Goal: Transaction & Acquisition: Purchase product/service

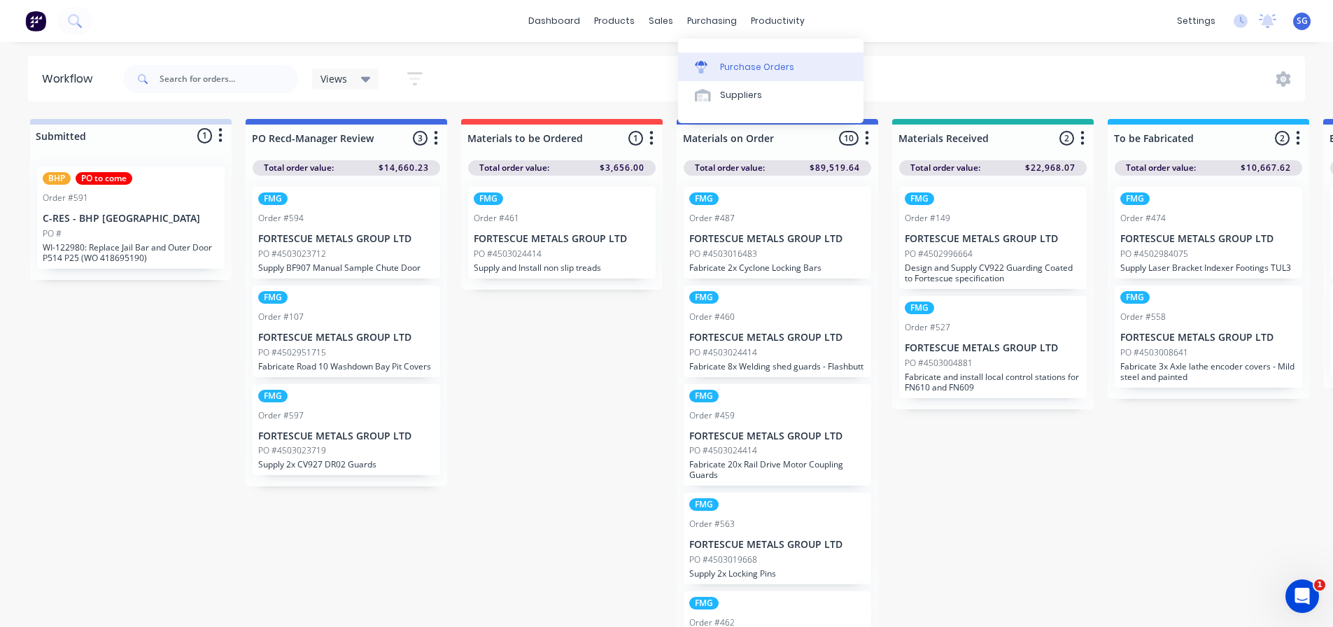
click at [731, 68] on div "Purchase Orders" at bounding box center [757, 67] width 74 height 13
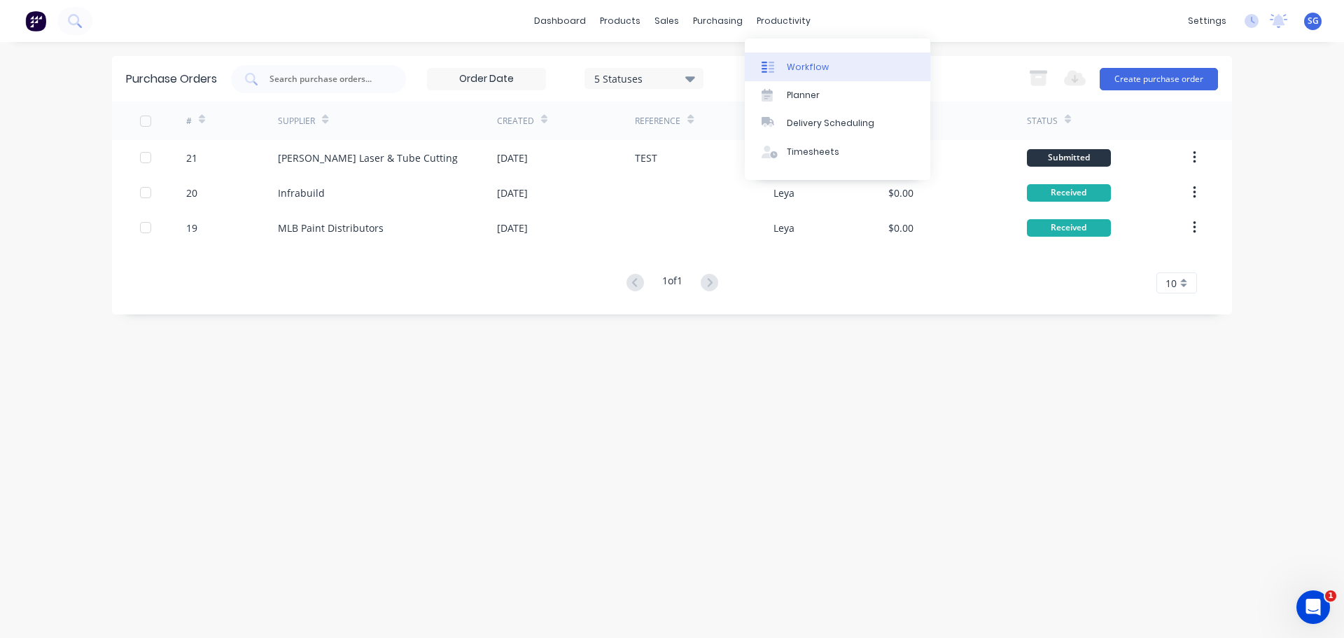
click at [797, 63] on div "Workflow" at bounding box center [808, 67] width 42 height 13
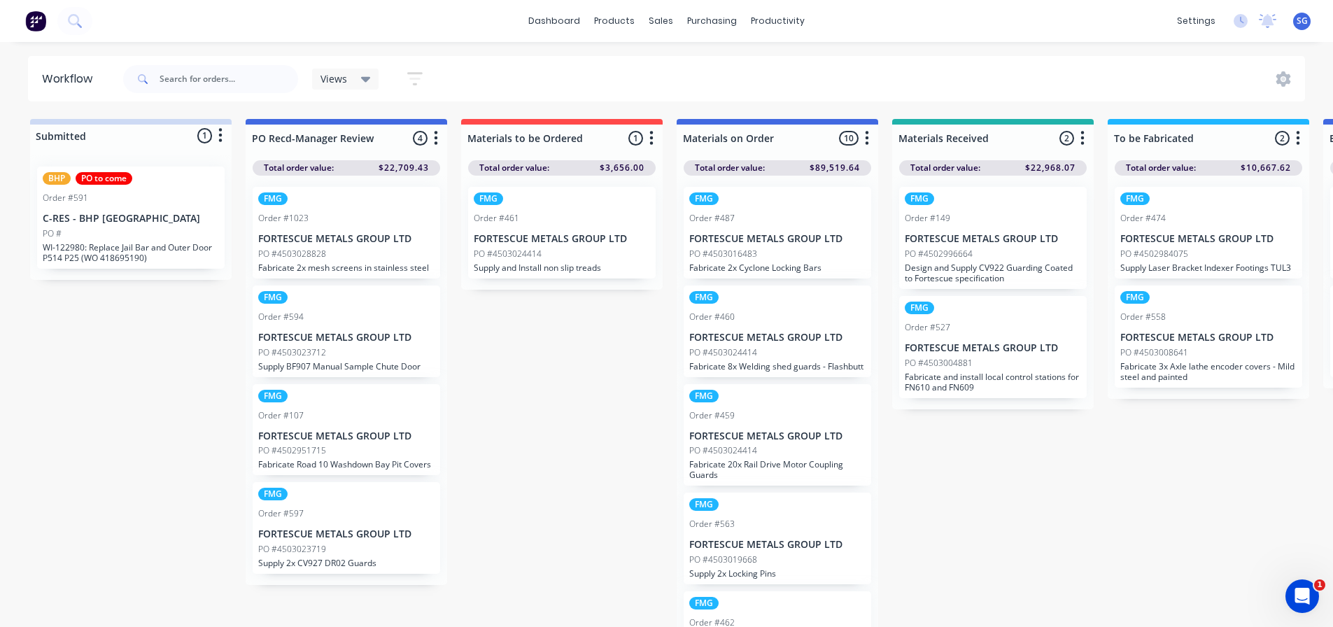
click at [357, 249] on div "PO #4503028828" at bounding box center [346, 254] width 176 height 13
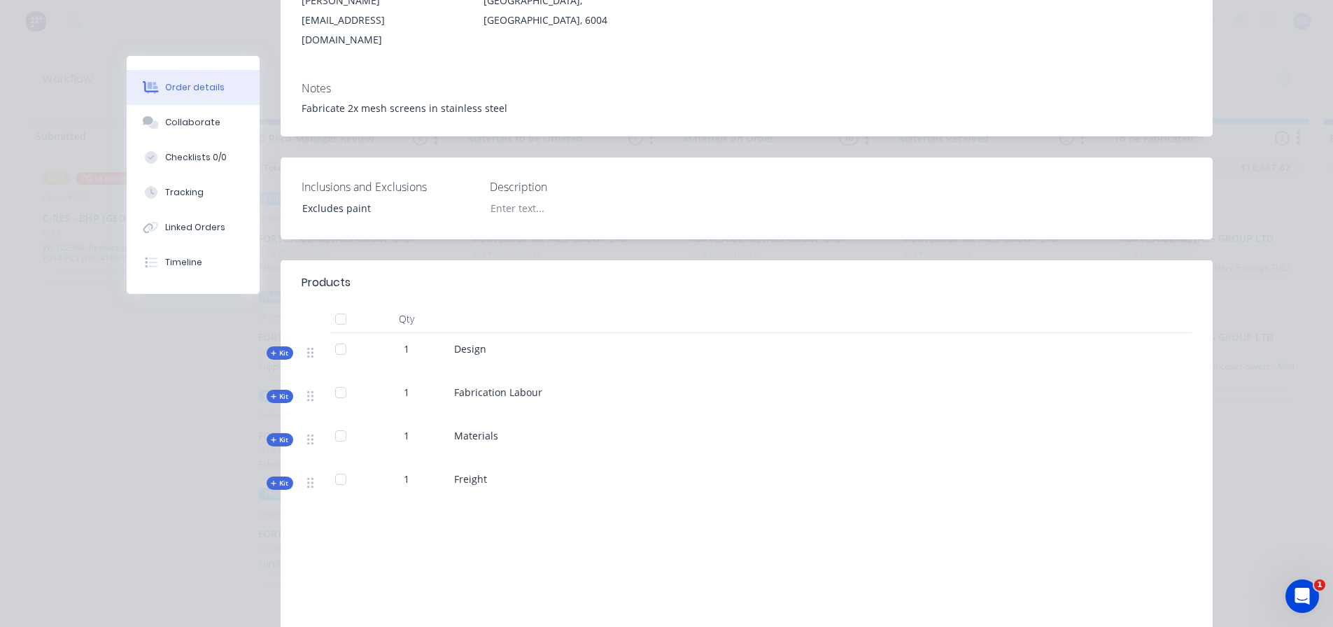
scroll to position [280, 0]
click at [272, 433] on span "Kit" at bounding box center [280, 438] width 18 height 10
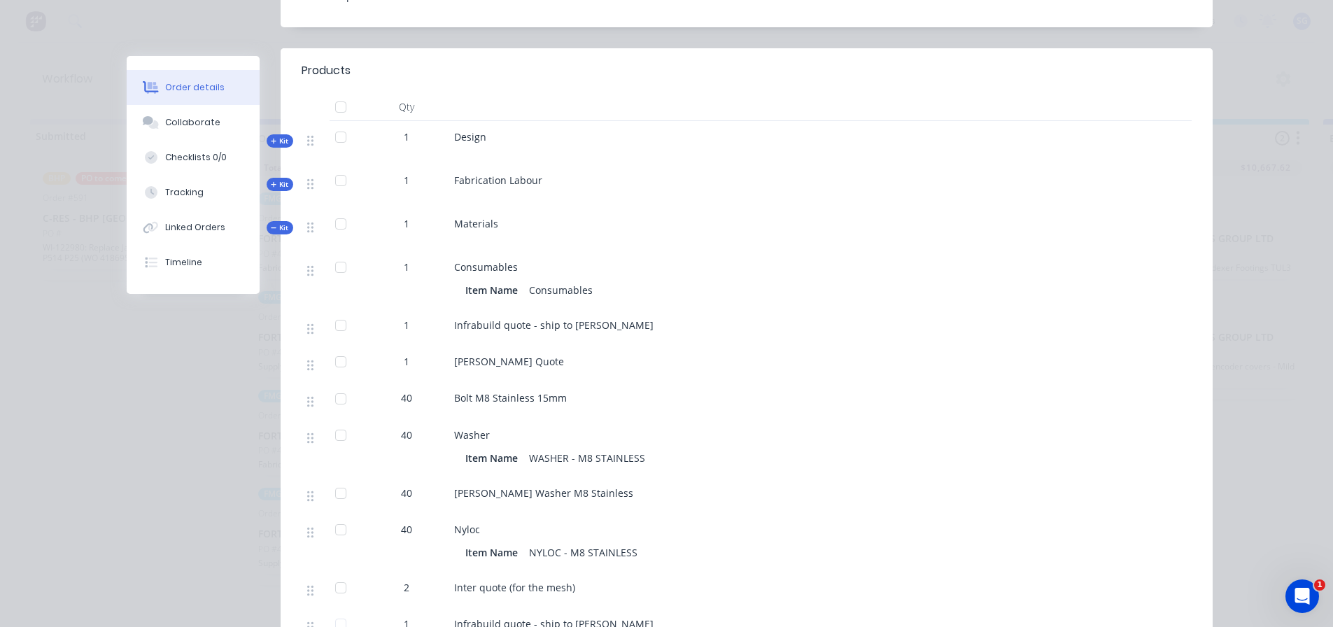
scroll to position [560, 0]
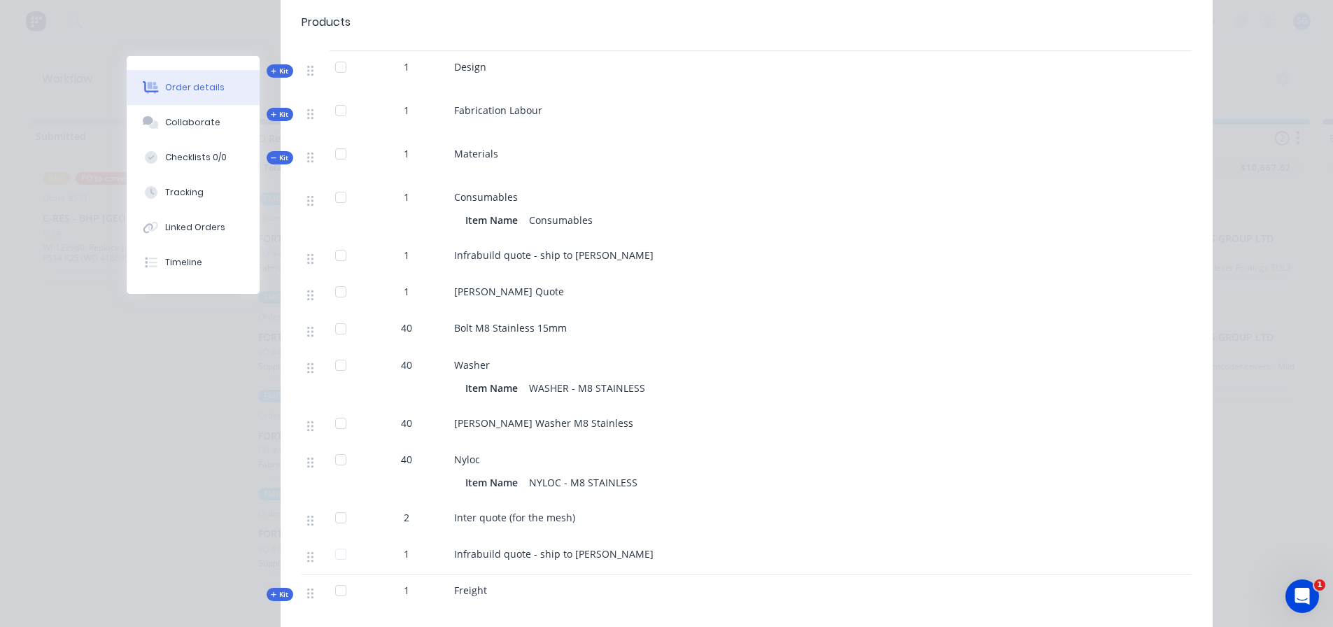
click at [275, 153] on span "Kit" at bounding box center [280, 158] width 18 height 10
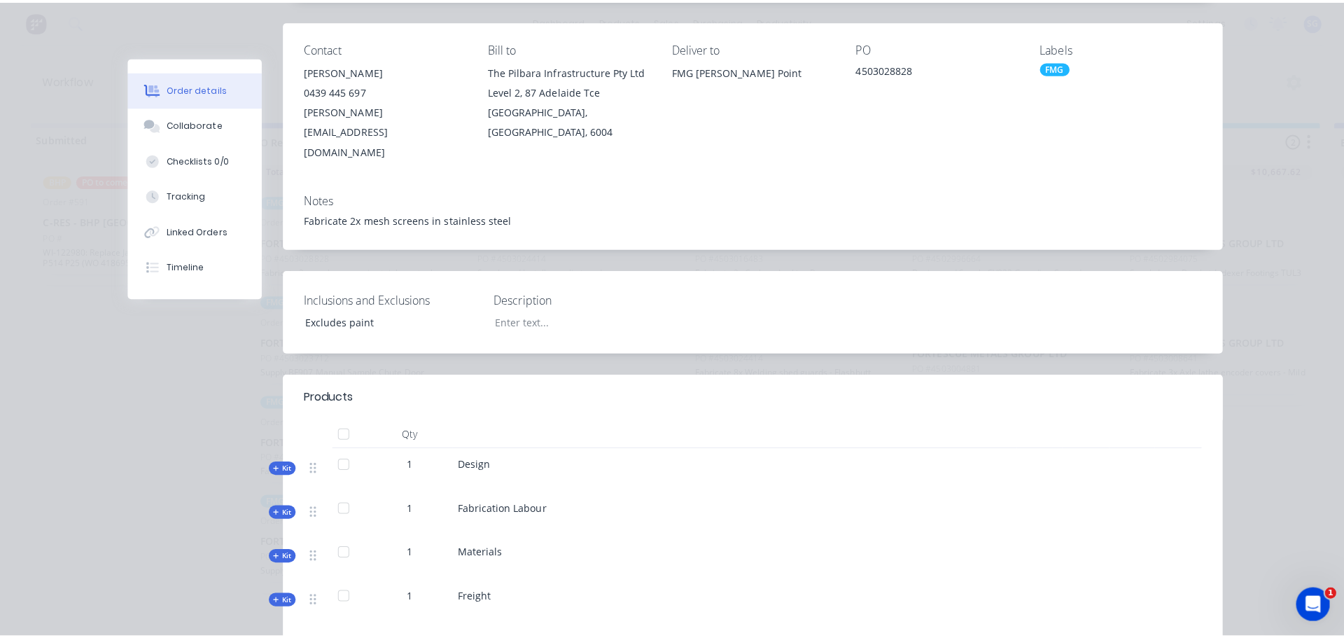
scroll to position [0, 0]
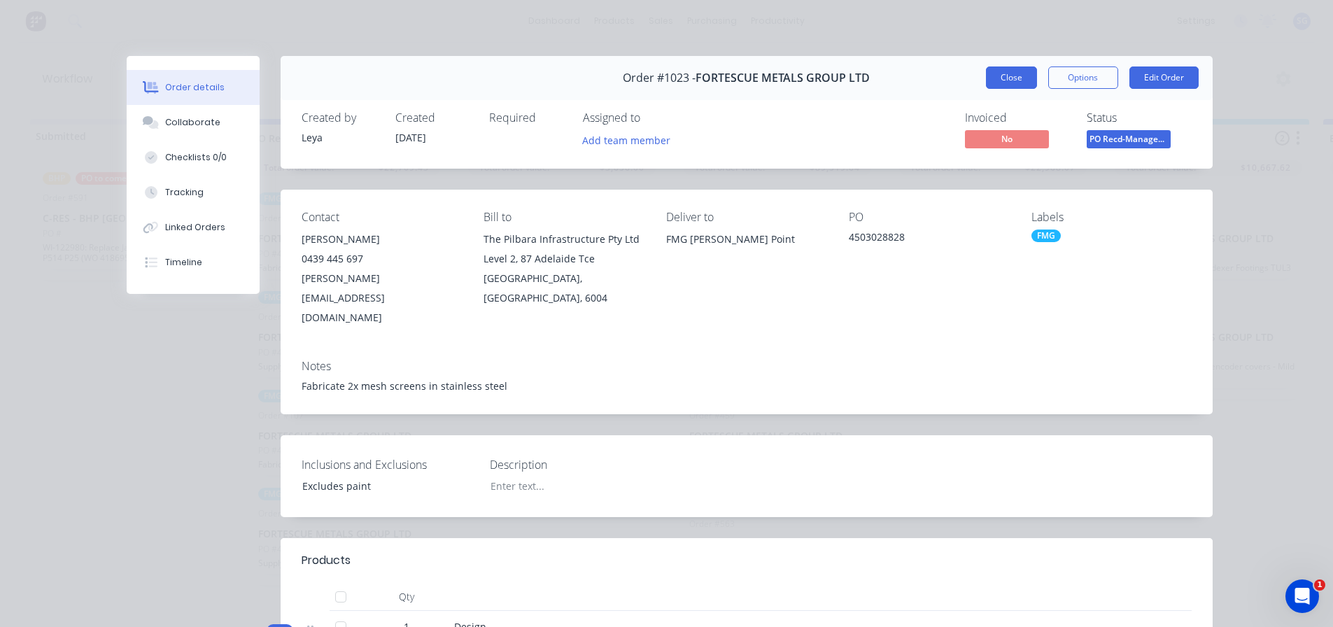
click at [1006, 80] on button "Close" at bounding box center [1011, 77] width 51 height 22
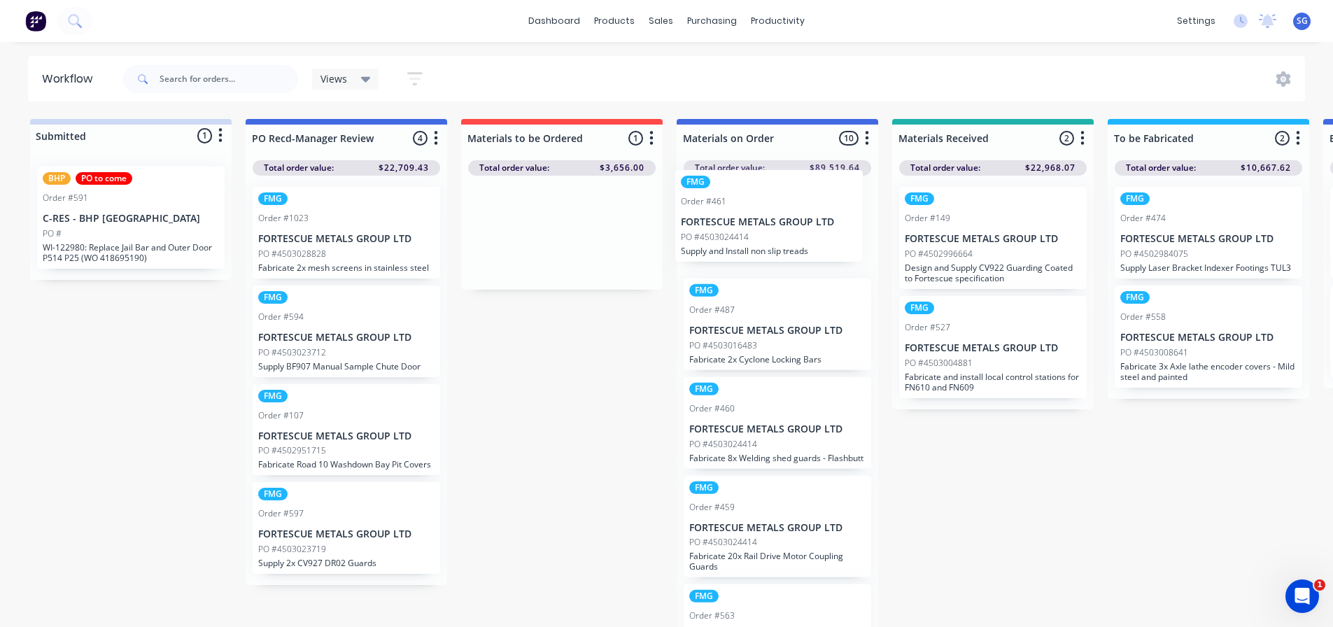
drag, startPoint x: 549, startPoint y: 227, endPoint x: 760, endPoint y: 211, distance: 211.3
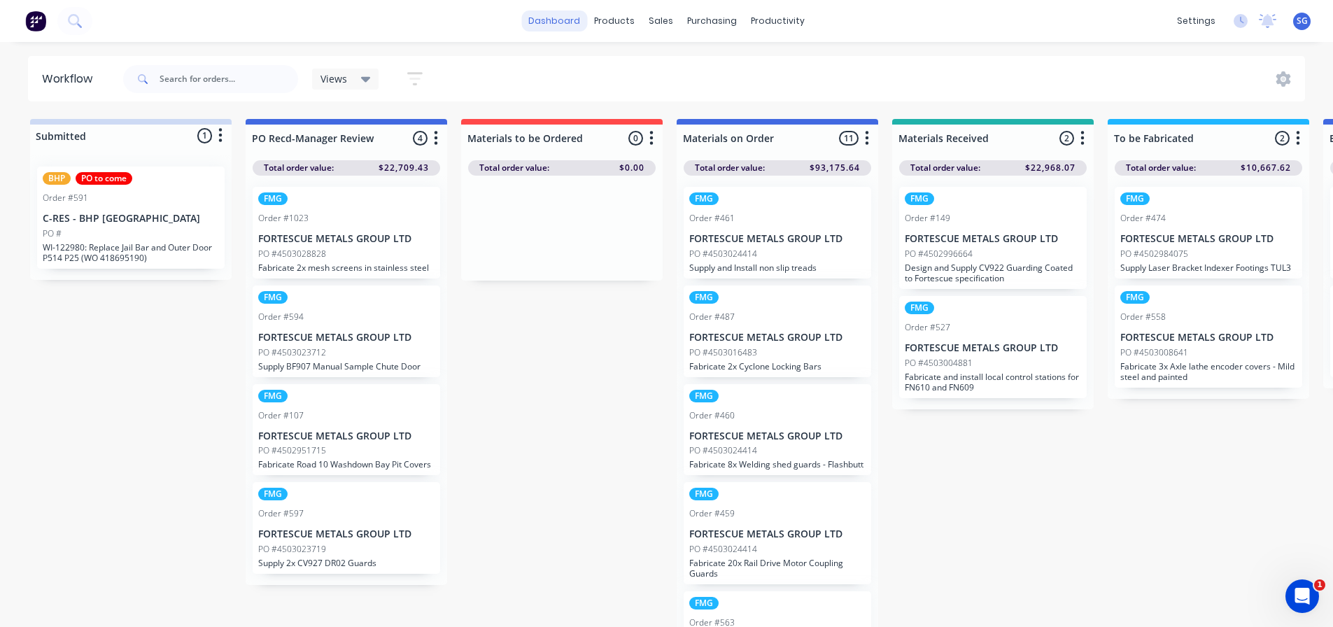
click at [547, 25] on link "dashboard" at bounding box center [554, 20] width 66 height 21
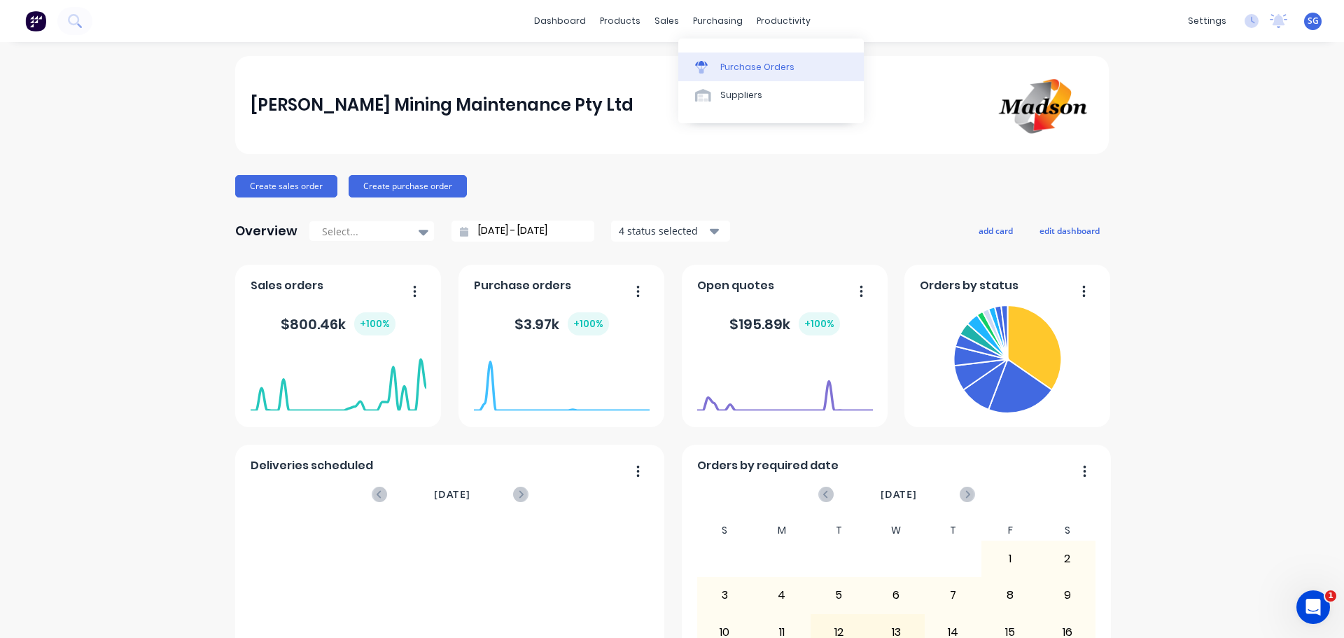
click at [738, 76] on link "Purchase Orders" at bounding box center [770, 66] width 185 height 28
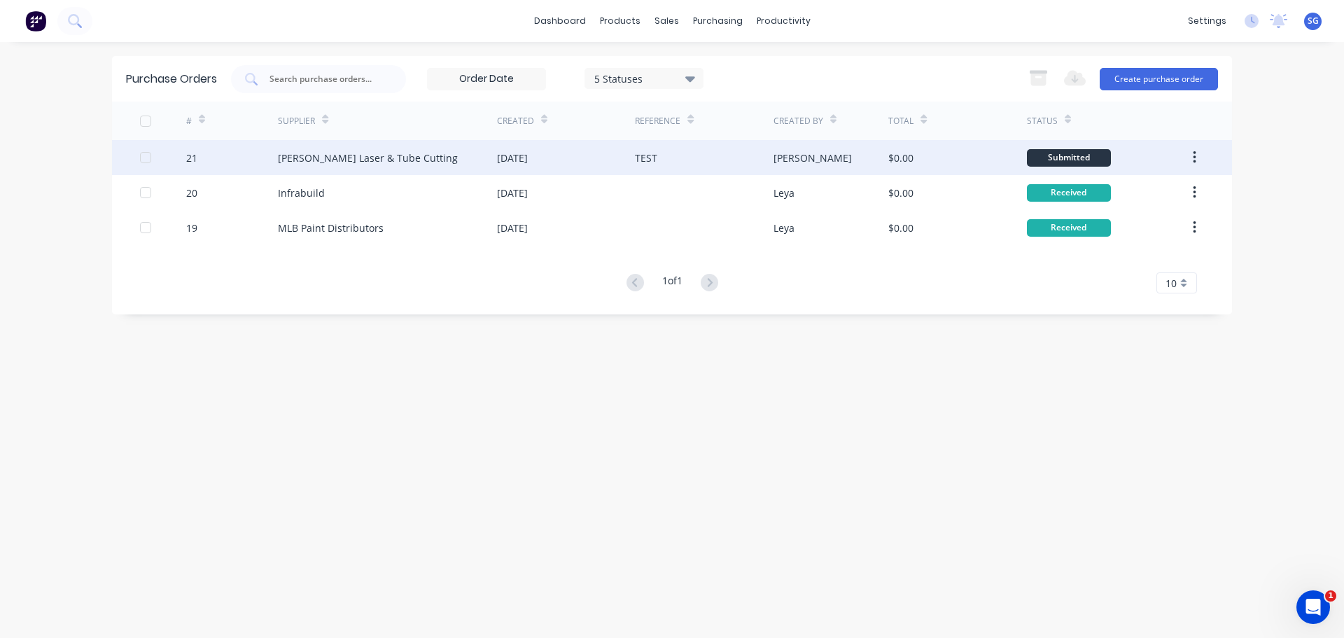
click at [1079, 160] on div "Submitted" at bounding box center [1069, 157] width 84 height 17
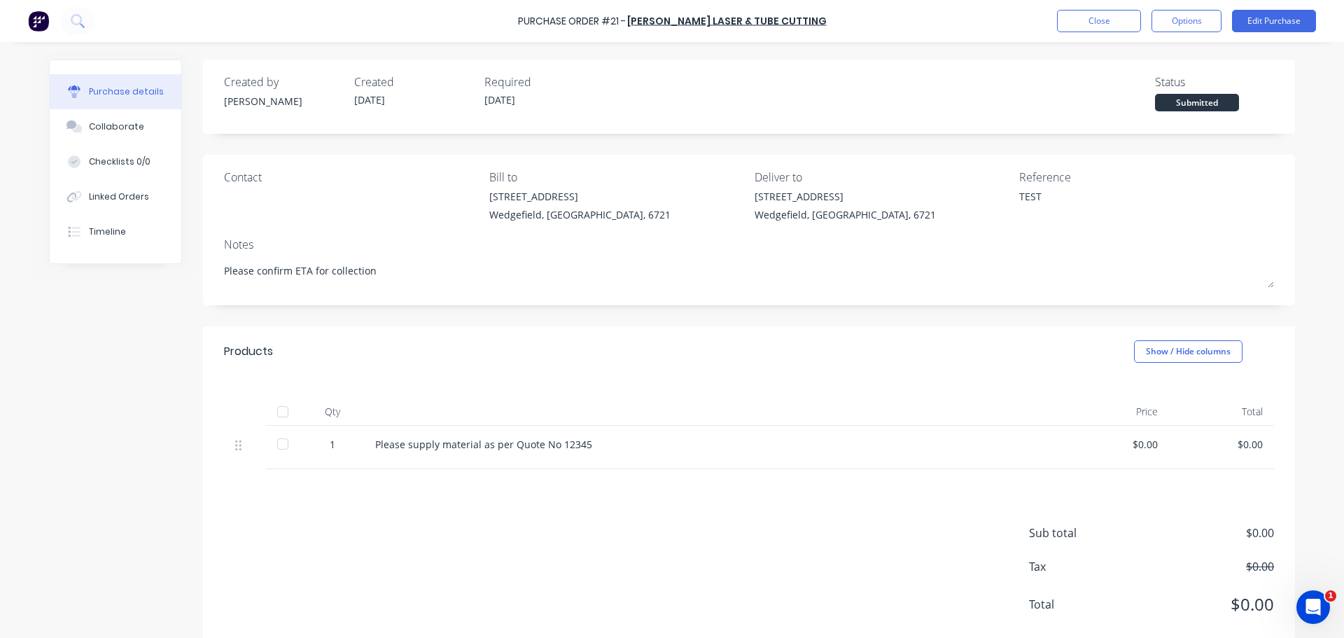
click at [1197, 108] on div "Submitted" at bounding box center [1197, 102] width 84 height 17
click at [276, 447] on div at bounding box center [283, 444] width 28 height 28
click at [276, 443] on div at bounding box center [283, 444] width 28 height 28
click at [274, 448] on div at bounding box center [283, 444] width 28 height 28
click at [1104, 21] on button "Close" at bounding box center [1099, 21] width 84 height 22
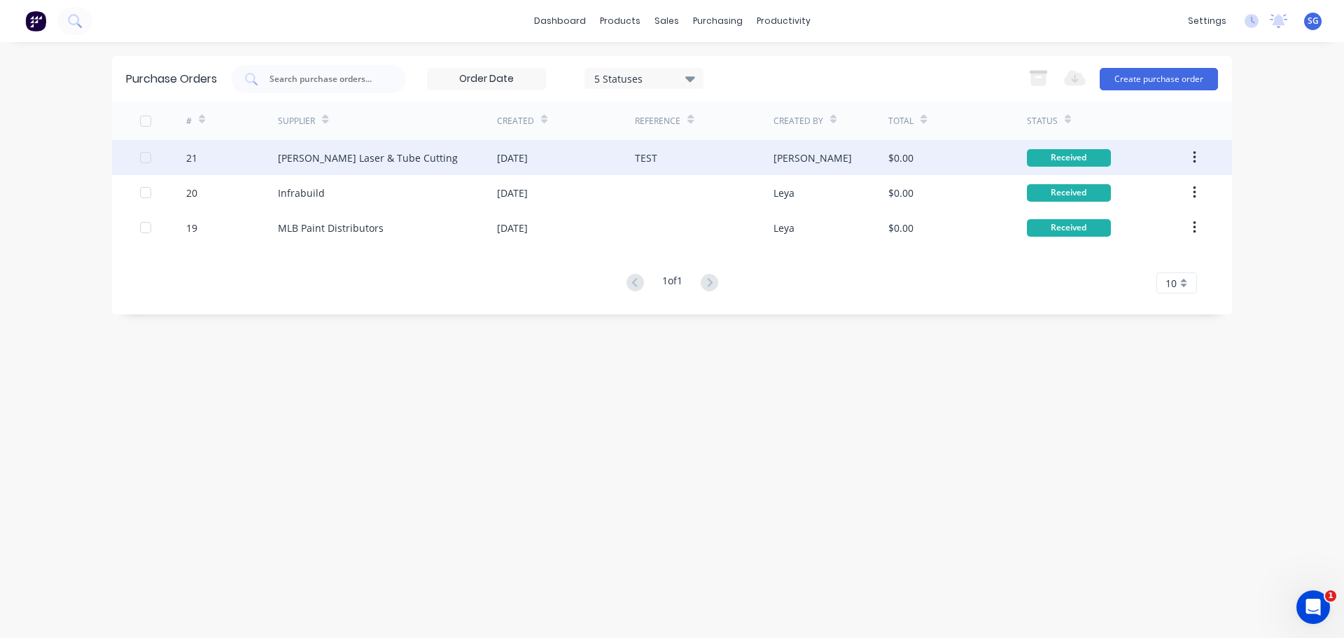
click at [1195, 157] on icon "button" at bounding box center [1194, 157] width 3 height 13
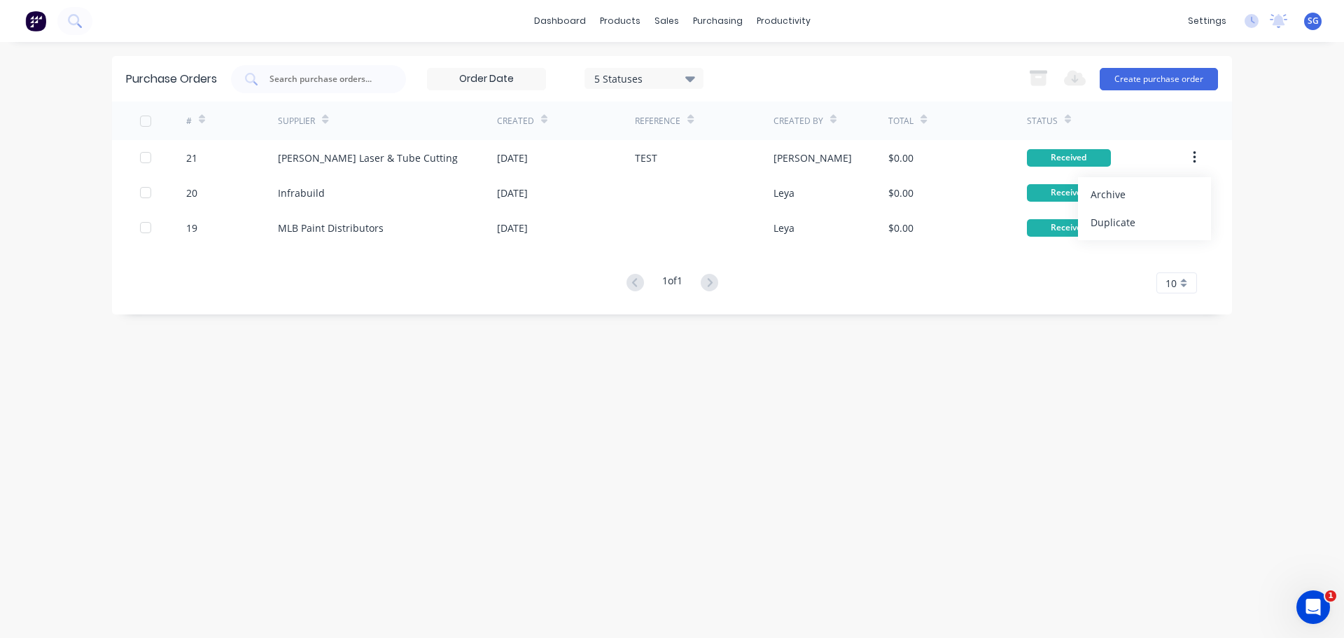
click at [685, 412] on div "Purchase Orders 5 Statuses 5 Statuses Export to Excel (XLSX) Create purchase or…" at bounding box center [672, 340] width 1120 height 568
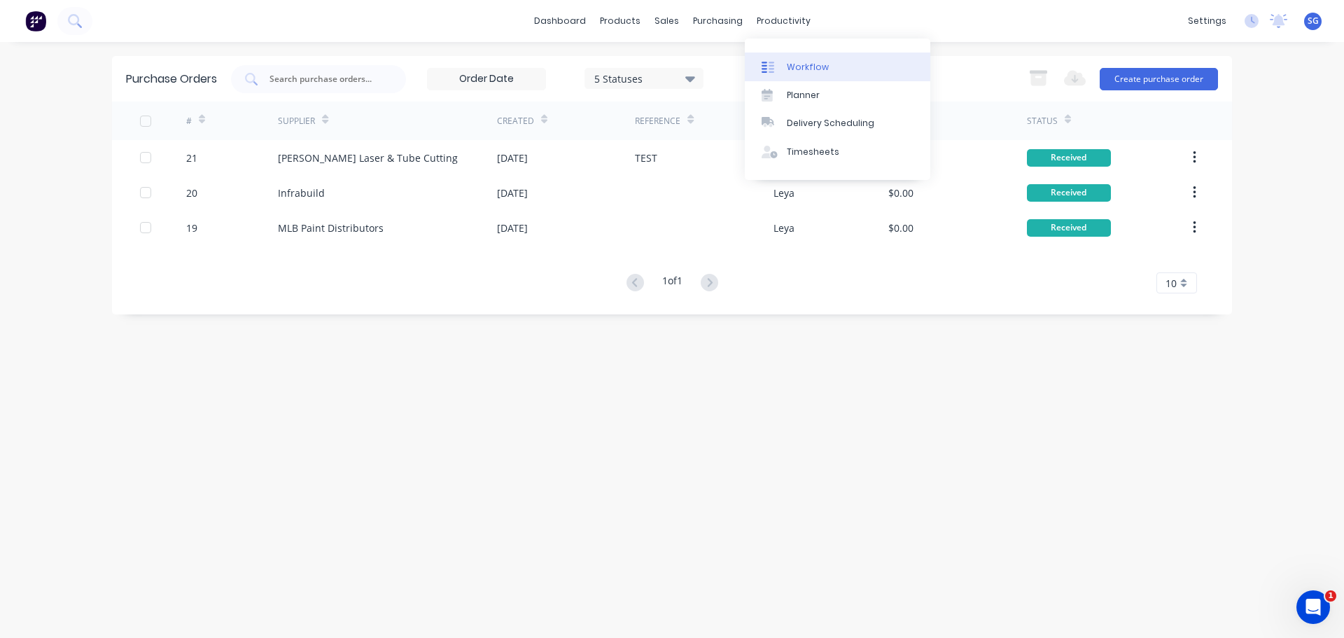
click at [827, 68] on link "Workflow" at bounding box center [837, 66] width 185 height 28
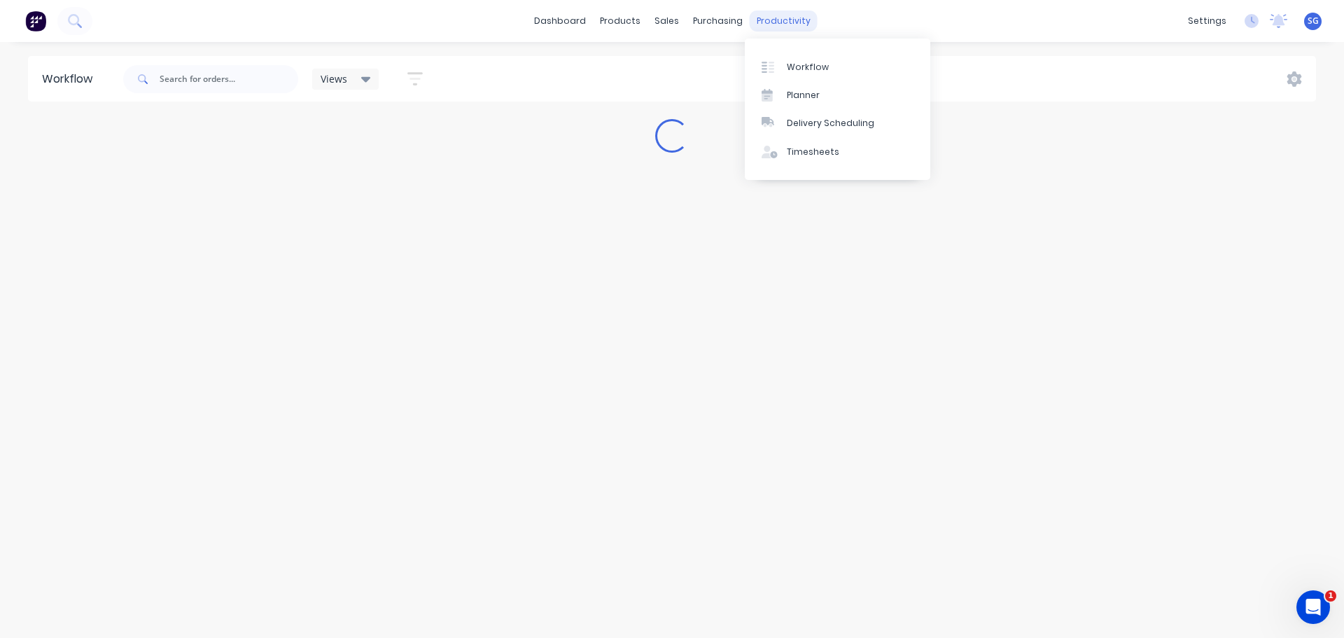
click at [768, 17] on div "productivity" at bounding box center [784, 20] width 68 height 21
click at [789, 97] on div "Planner" at bounding box center [803, 95] width 33 height 13
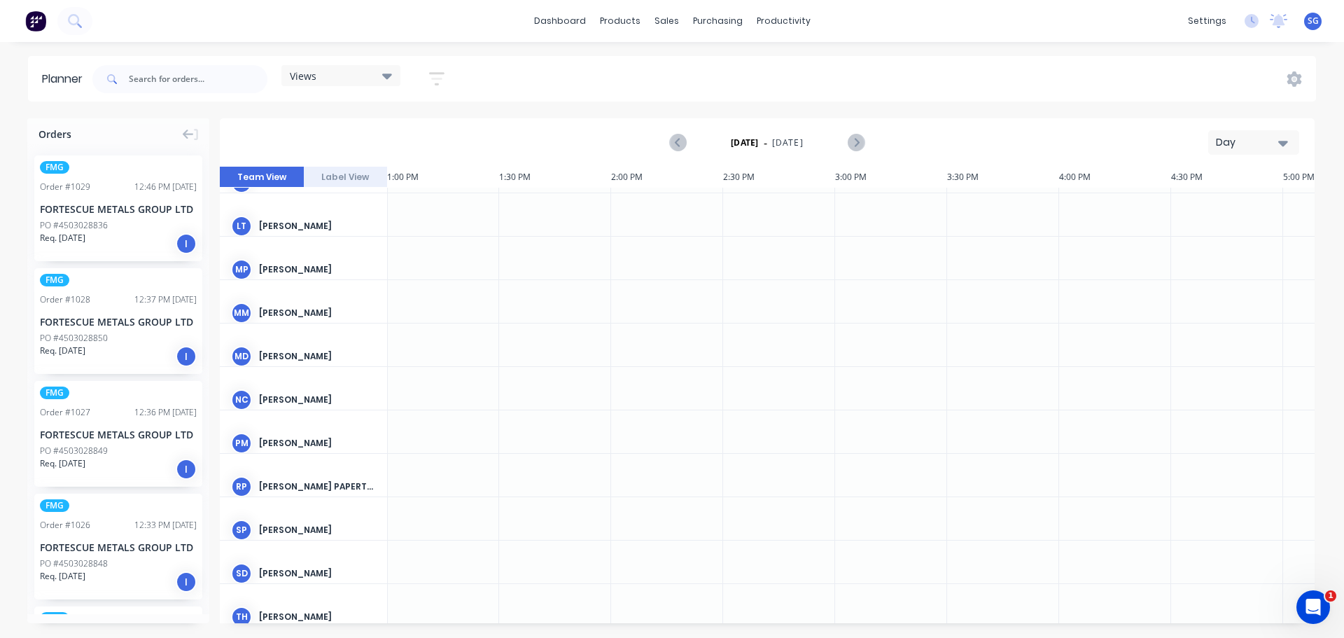
scroll to position [883, 2912]
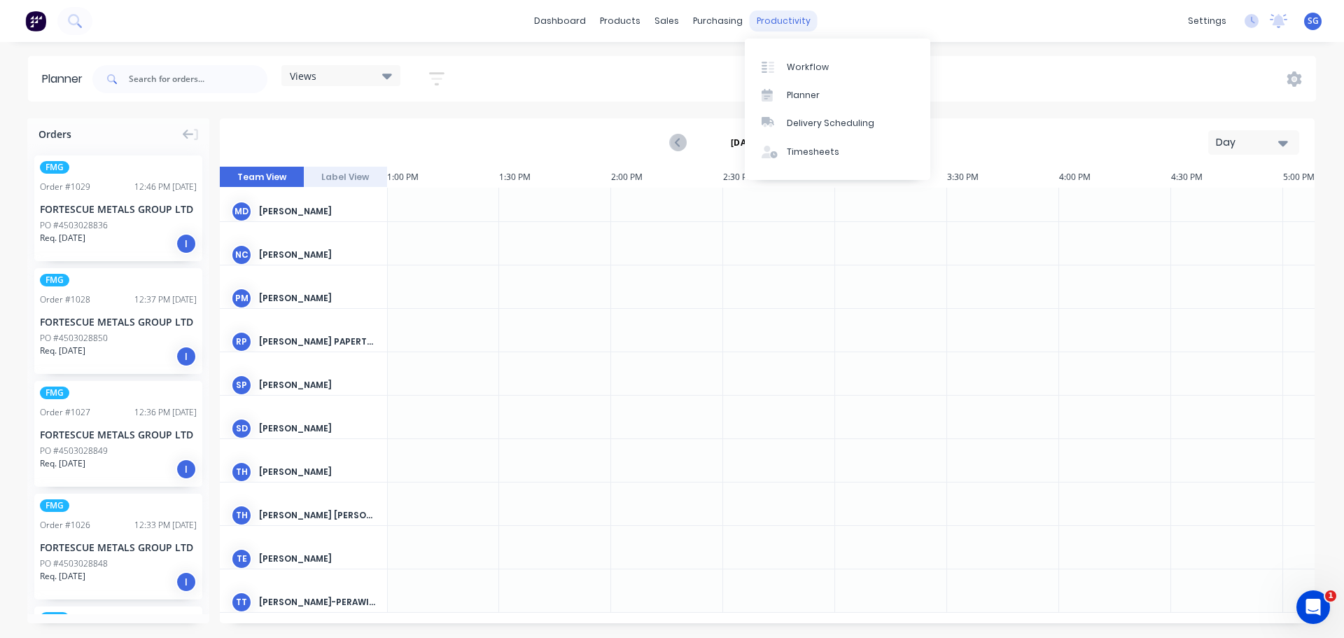
click at [785, 24] on div "productivity" at bounding box center [784, 20] width 68 height 21
click at [796, 125] on div "Delivery Scheduling" at bounding box center [830, 123] width 87 height 13
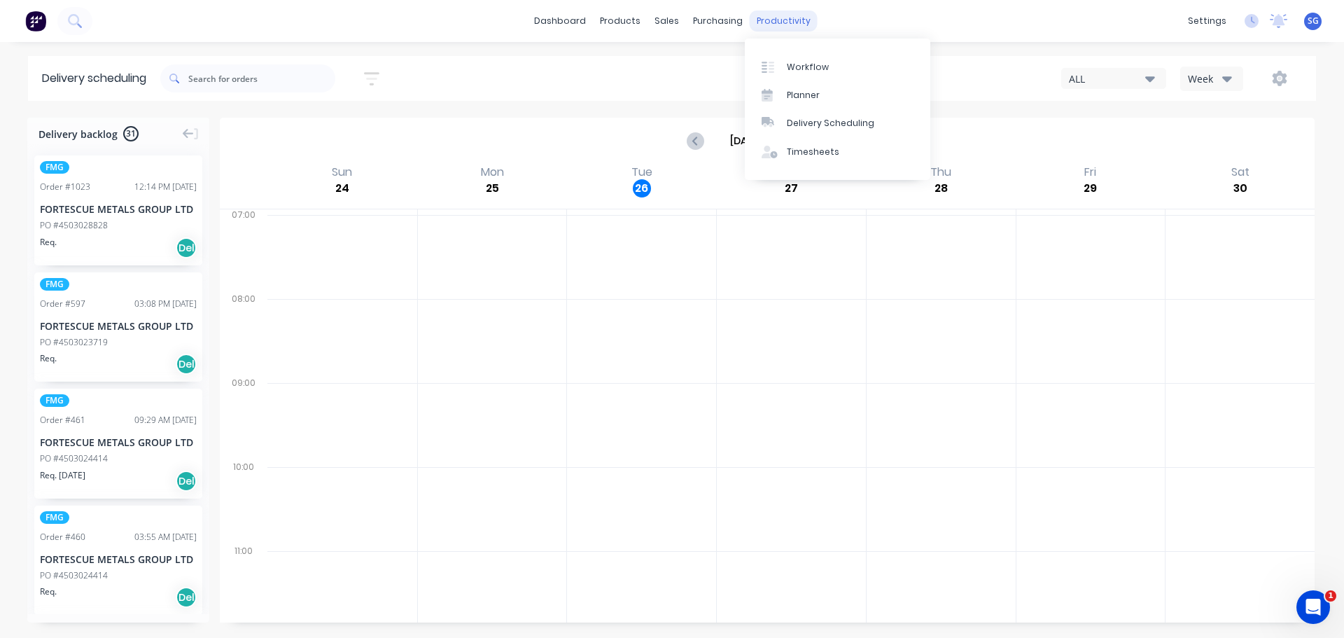
click at [778, 24] on div "productivity" at bounding box center [784, 20] width 68 height 21
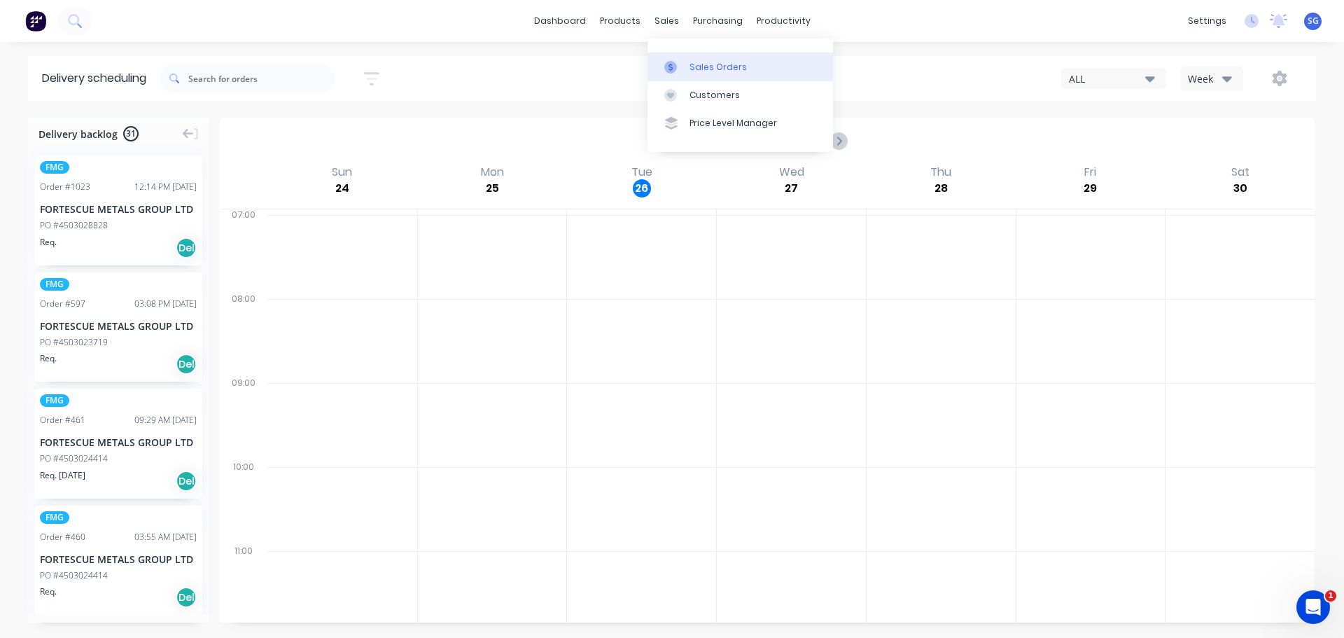
click at [704, 64] on div "Sales Orders" at bounding box center [717, 67] width 57 height 13
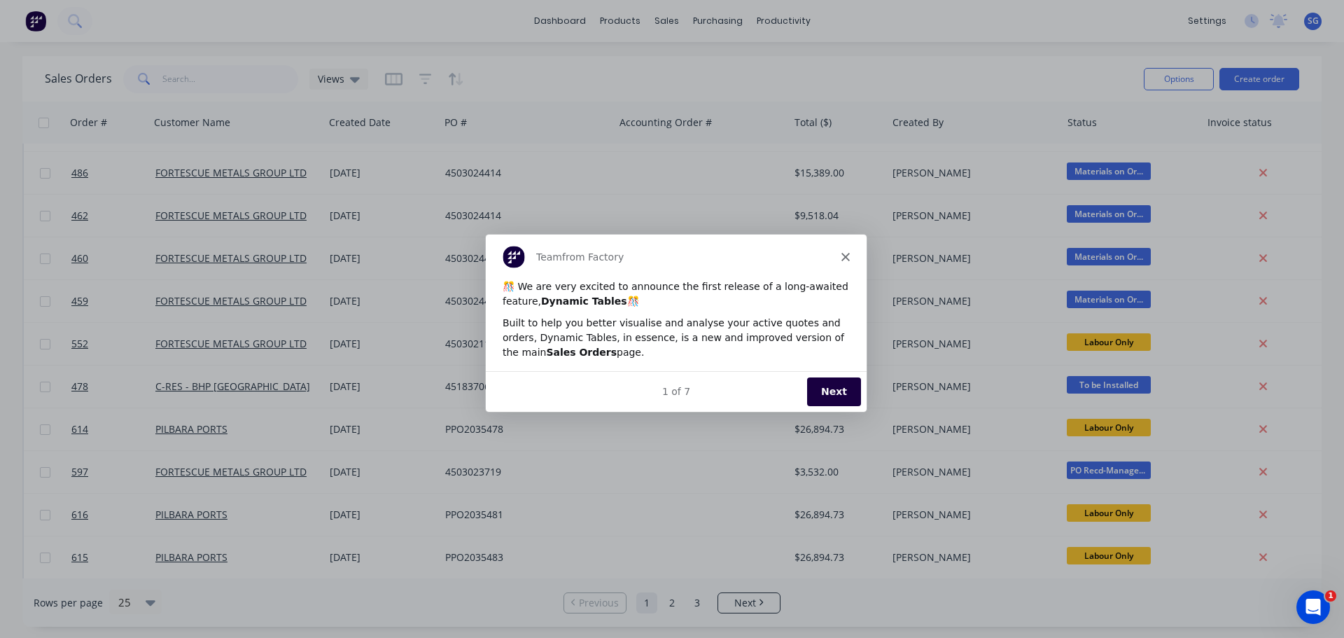
click at [844, 257] on polygon "Close" at bounding box center [845, 256] width 8 height 8
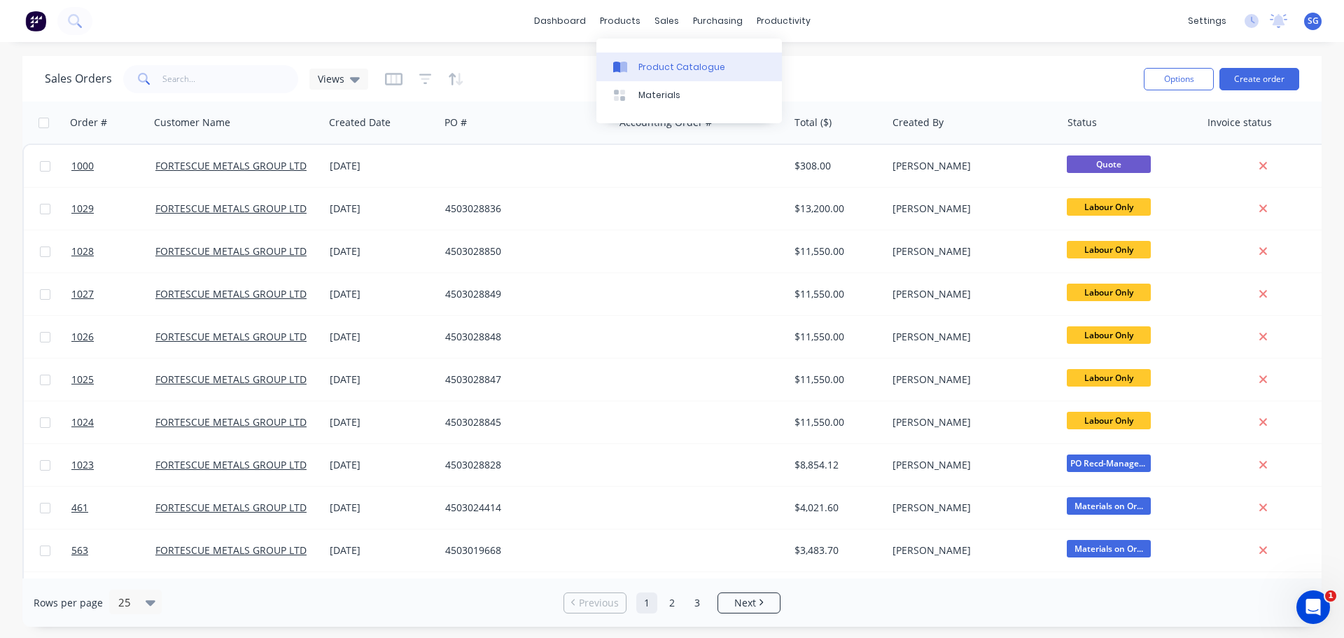
click at [639, 64] on div "Product Catalogue" at bounding box center [681, 67] width 87 height 13
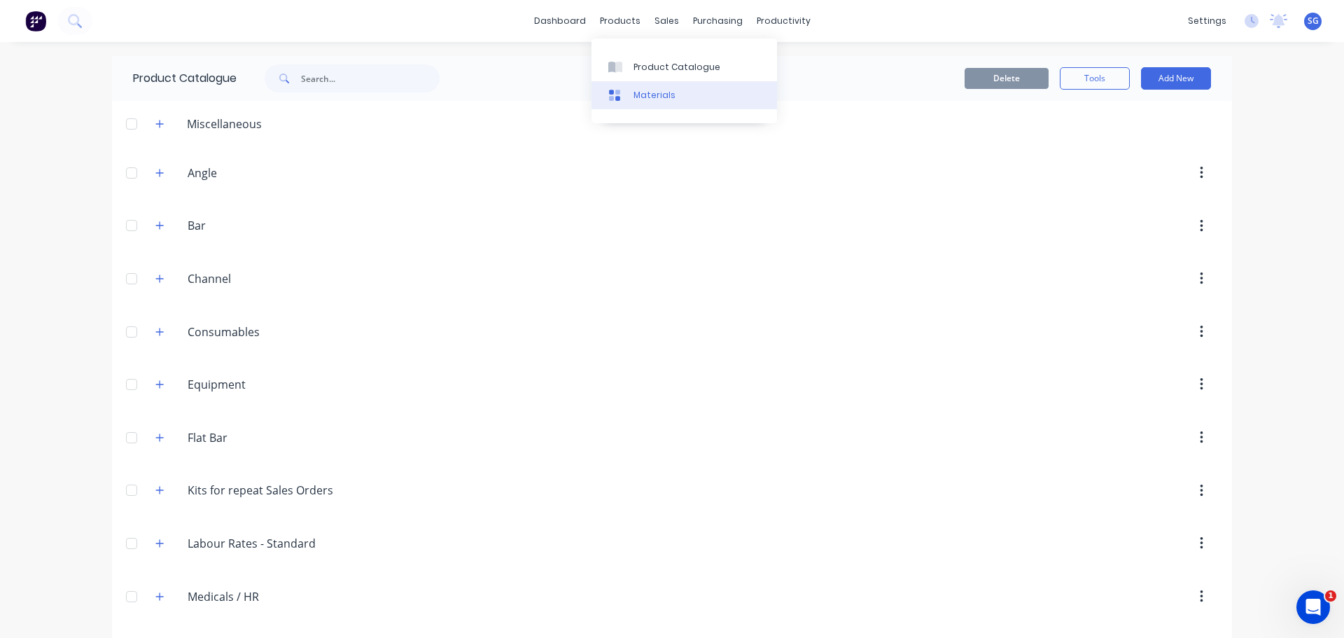
click at [636, 93] on div "Materials" at bounding box center [654, 95] width 42 height 13
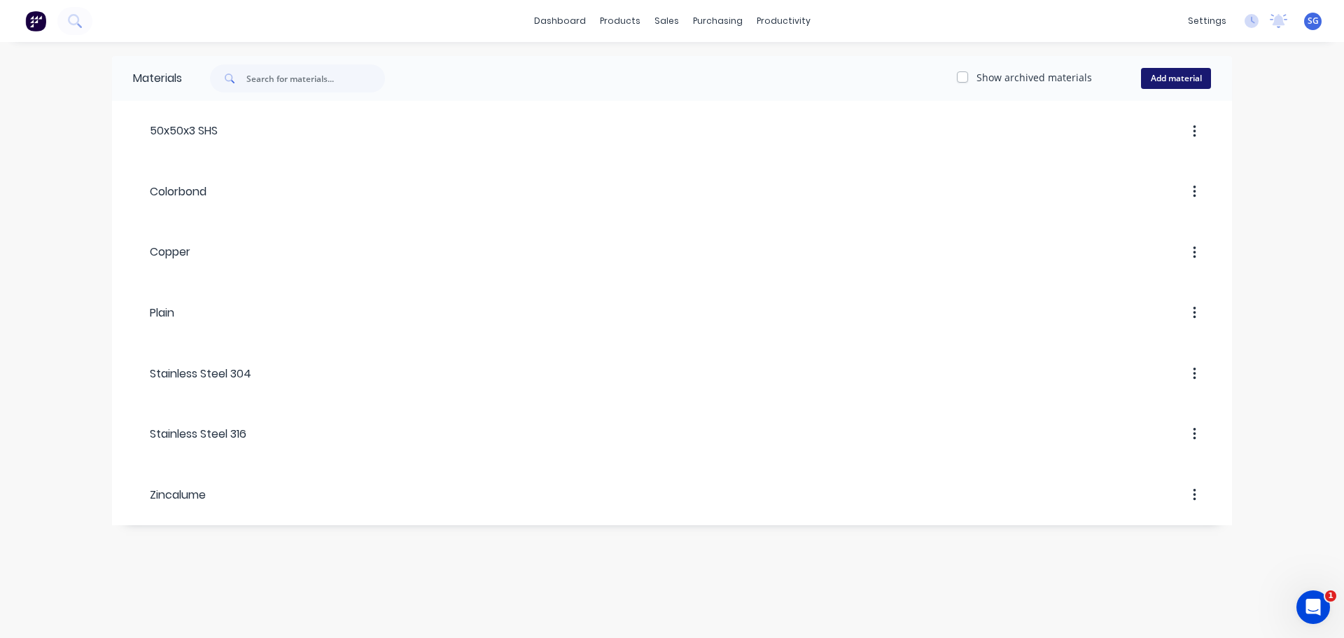
click at [1166, 85] on button "Add material" at bounding box center [1176, 78] width 70 height 21
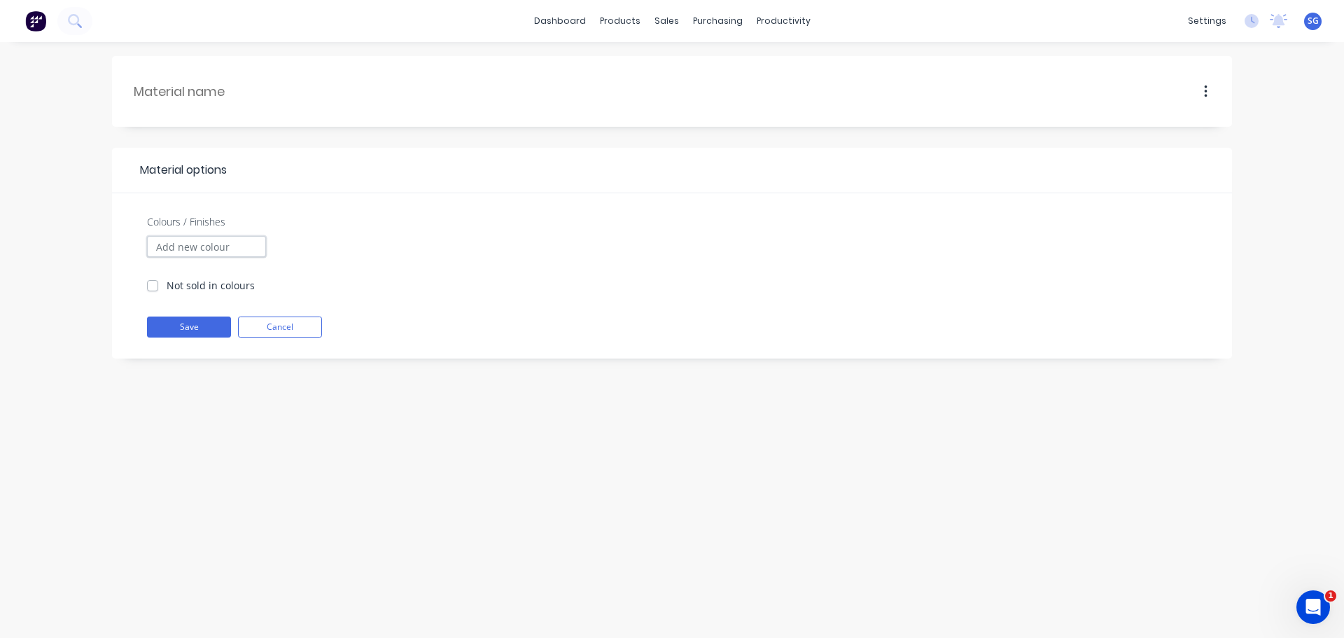
click at [190, 241] on input "Colours / Finishes" at bounding box center [206, 246] width 119 height 21
click at [171, 167] on span "Material options" at bounding box center [180, 170] width 94 height 17
click at [178, 80] on div at bounding box center [227, 91] width 188 height 43
click at [183, 92] on input "text" at bounding box center [228, 91] width 188 height 19
click at [637, 96] on link "Materials" at bounding box center [688, 95] width 185 height 28
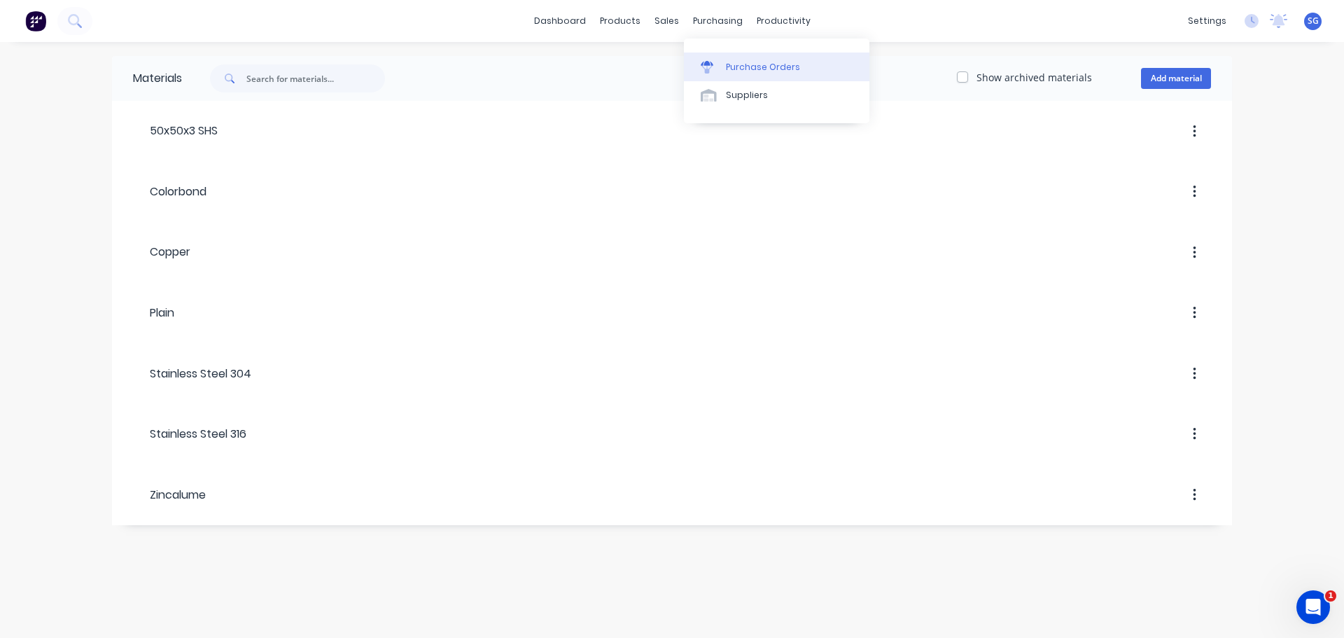
click at [740, 73] on div "Purchase Orders" at bounding box center [763, 67] width 74 height 13
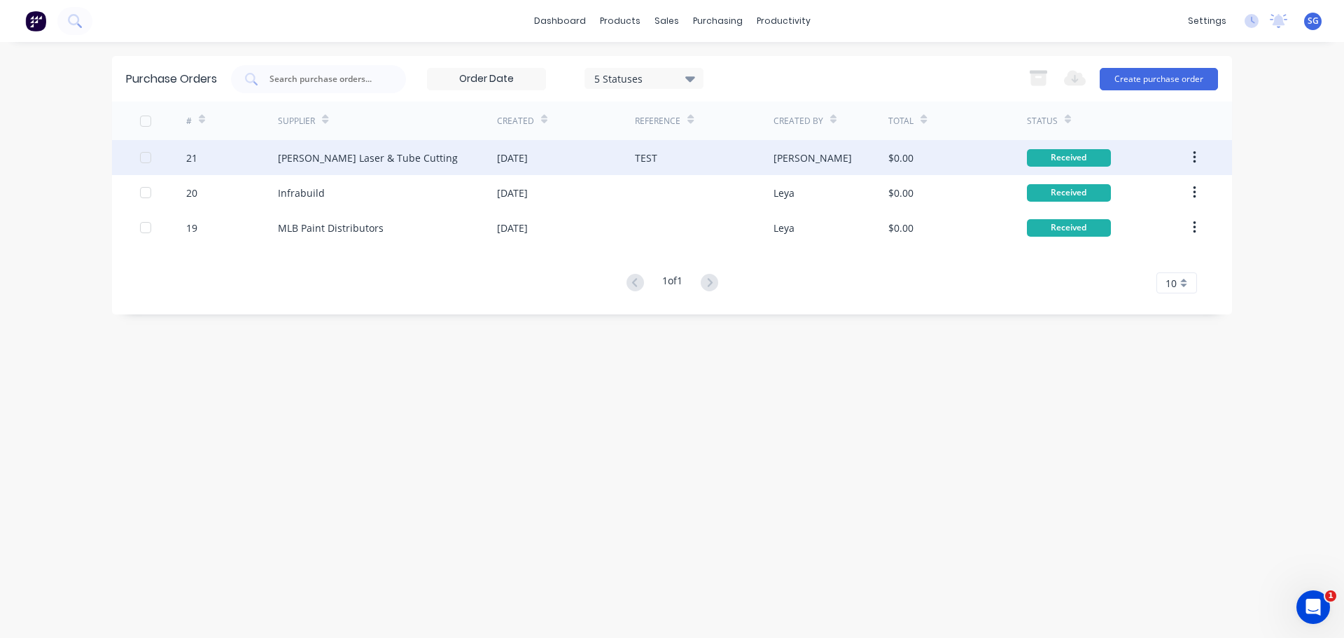
click at [1195, 160] on icon "button" at bounding box center [1194, 157] width 3 height 15
click at [575, 160] on div "[DATE]" at bounding box center [566, 157] width 138 height 35
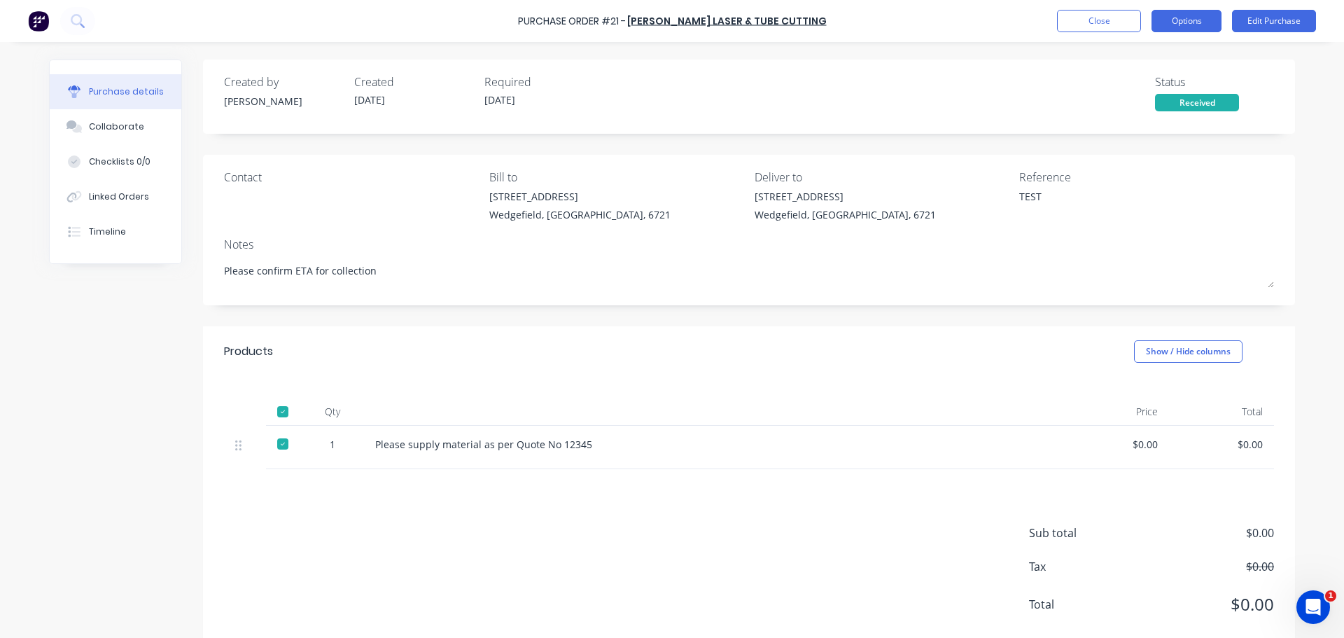
click at [1196, 20] on button "Options" at bounding box center [1186, 21] width 70 height 22
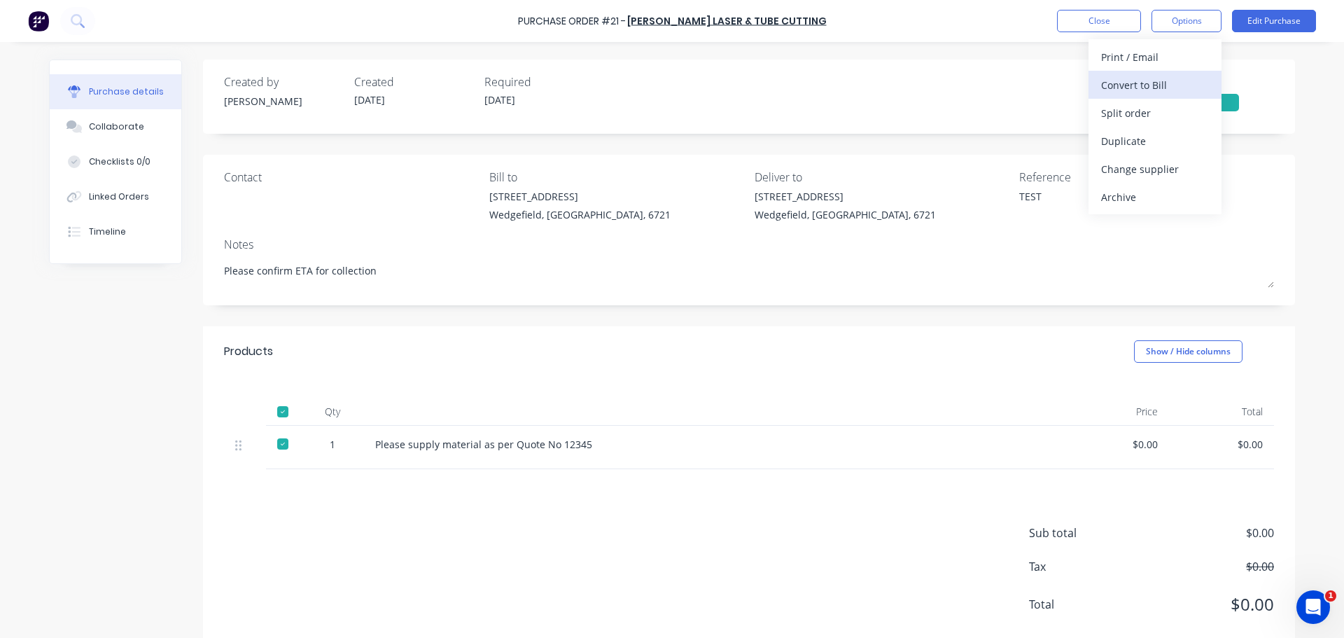
click at [1168, 82] on div "Convert to Bill" at bounding box center [1155, 85] width 108 height 20
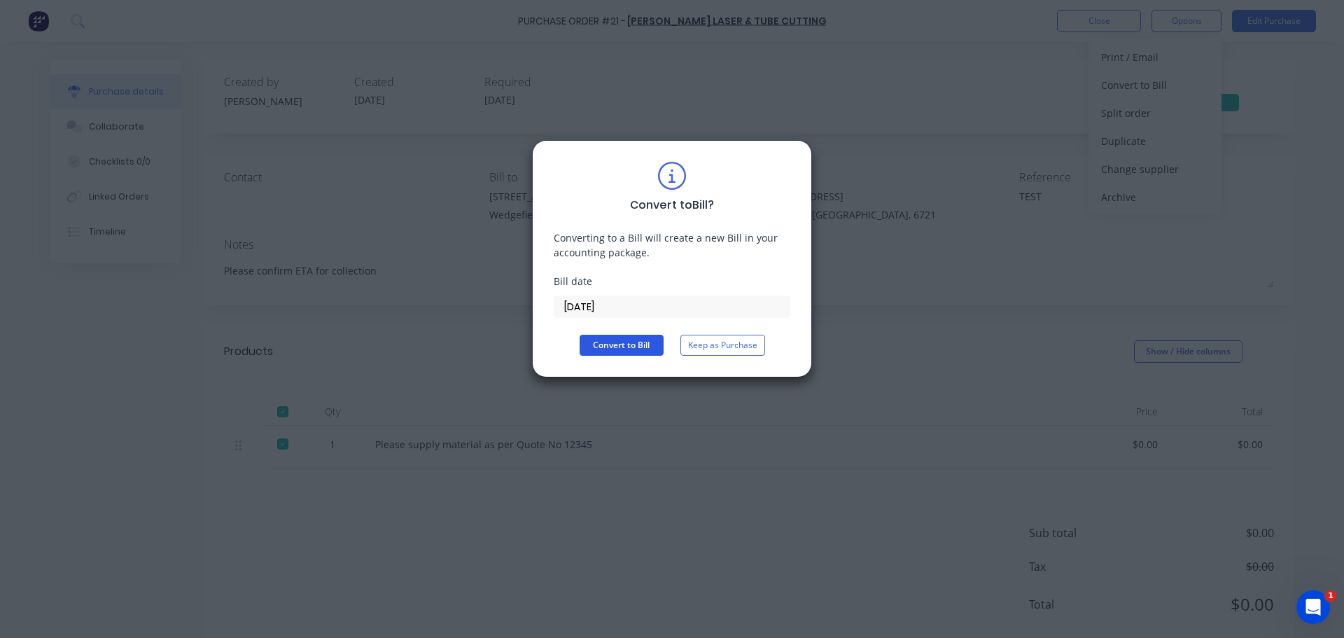
click at [626, 348] on button "Convert to Bill" at bounding box center [621, 345] width 84 height 21
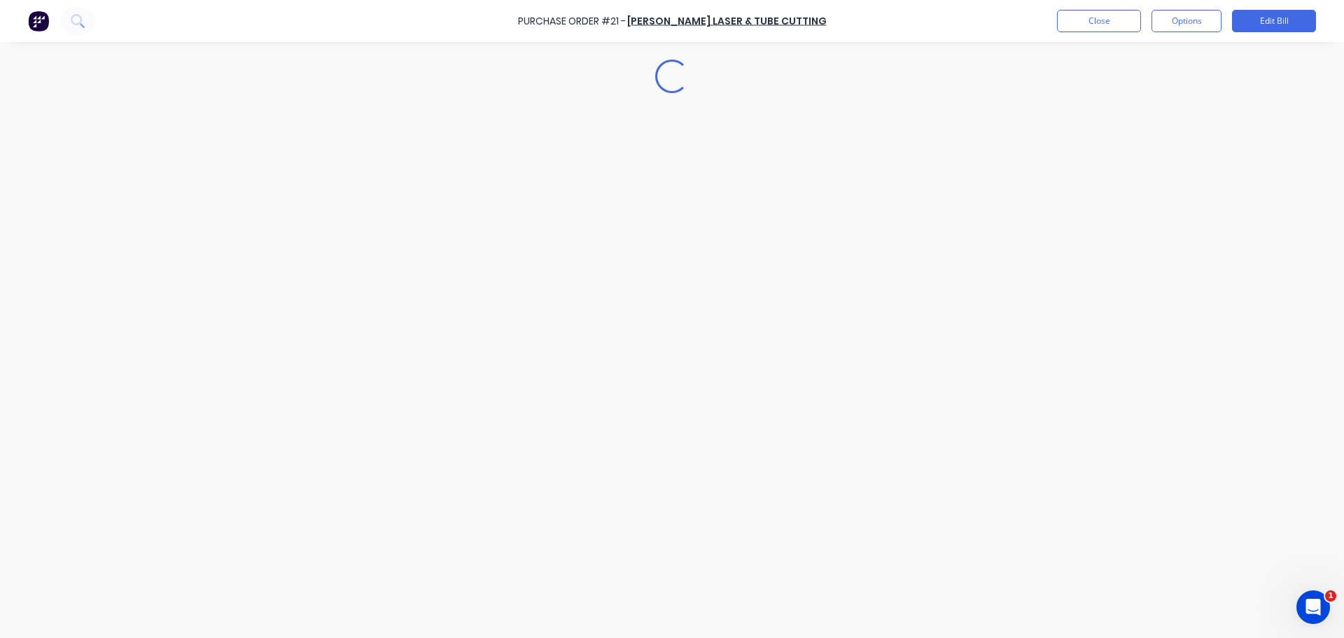
type textarea "x"
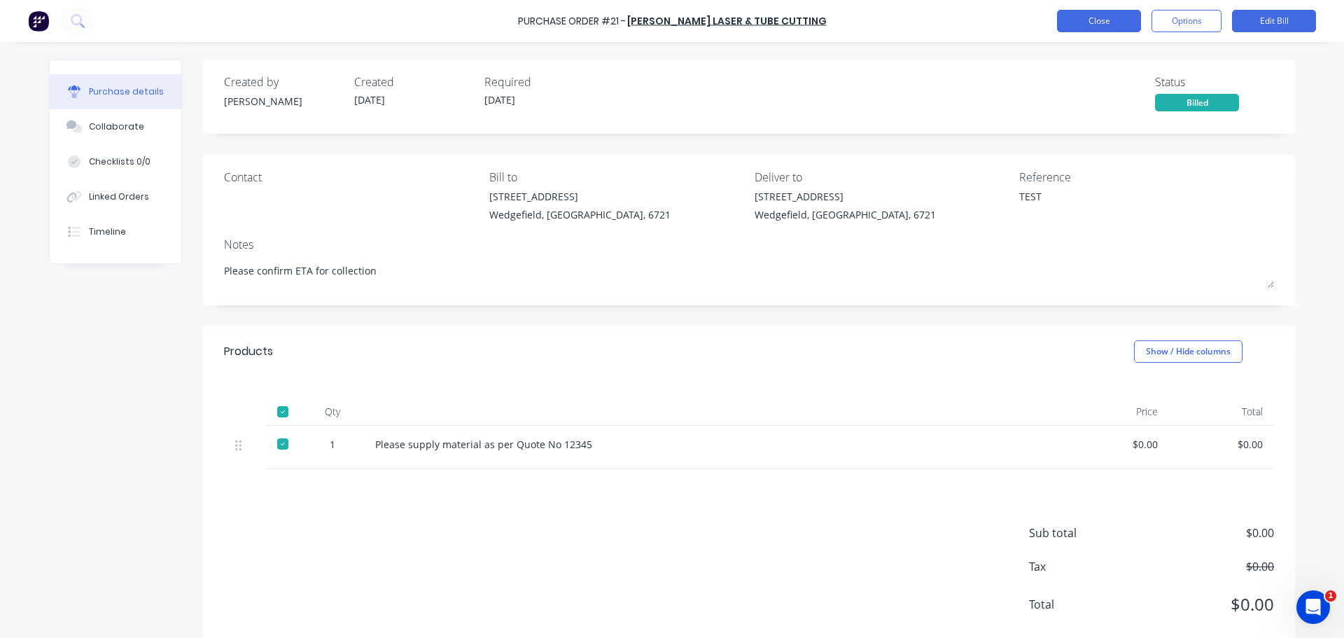
click at [1097, 20] on button "Close" at bounding box center [1099, 21] width 84 height 22
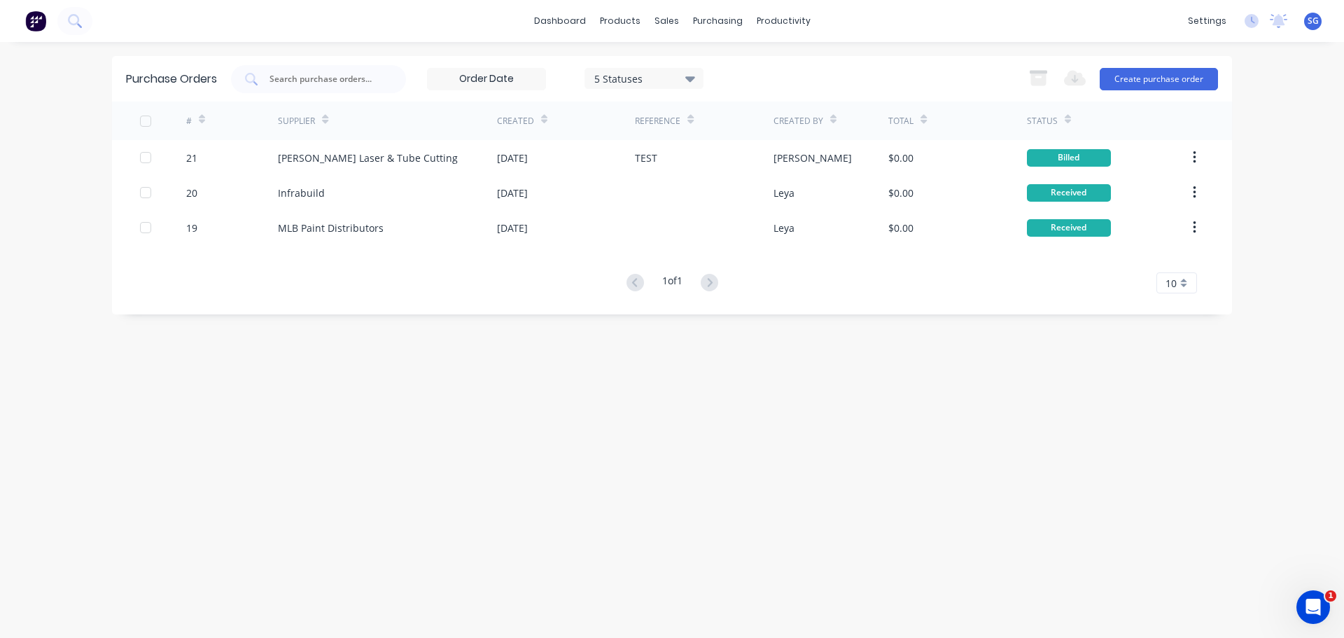
click at [31, 21] on img at bounding box center [35, 20] width 21 height 21
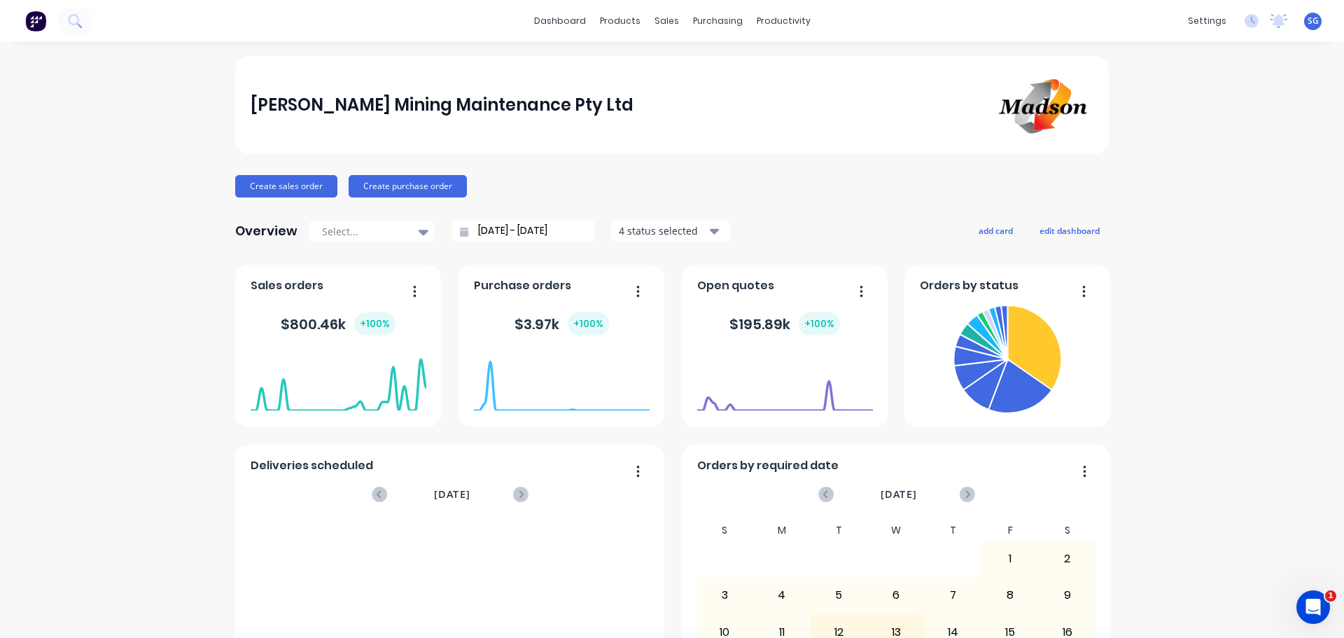
click at [1212, 173] on div "[PERSON_NAME] Mining Maintenance Pty Ltd Create sales order Create purchase ord…" at bounding box center [672, 421] width 1344 height 731
click at [693, 73] on link "Purchase Orders" at bounding box center [770, 66] width 185 height 28
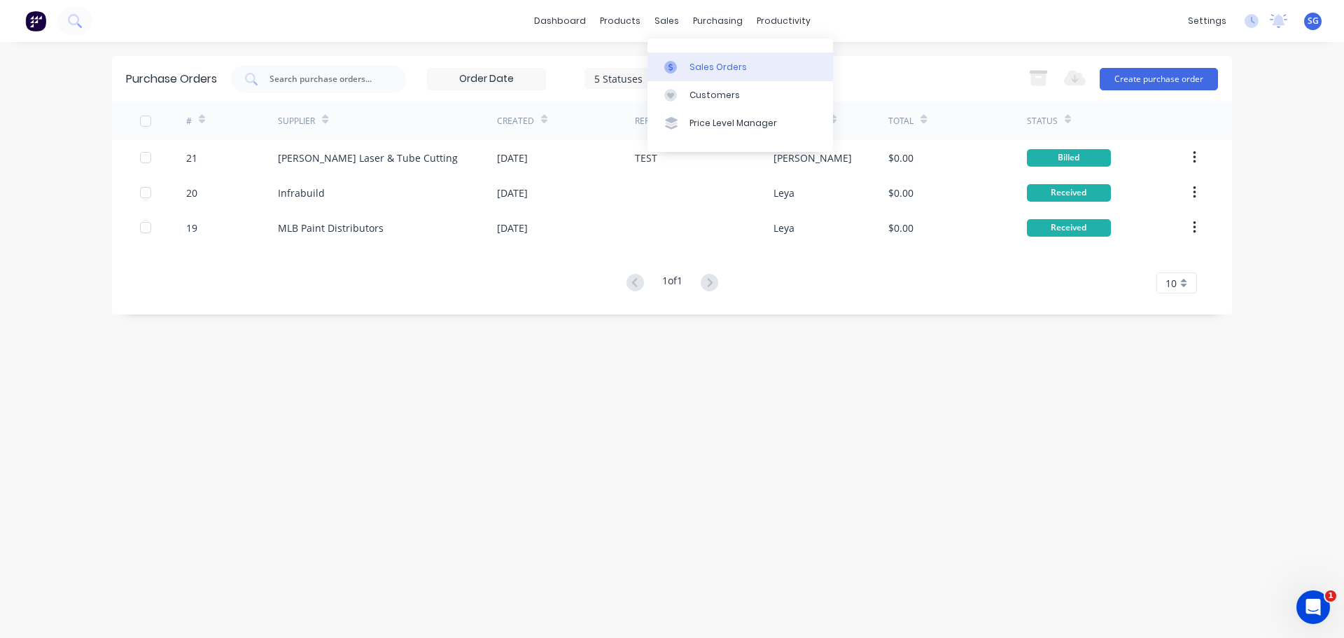
click at [691, 69] on div "Sales Orders" at bounding box center [717, 67] width 57 height 13
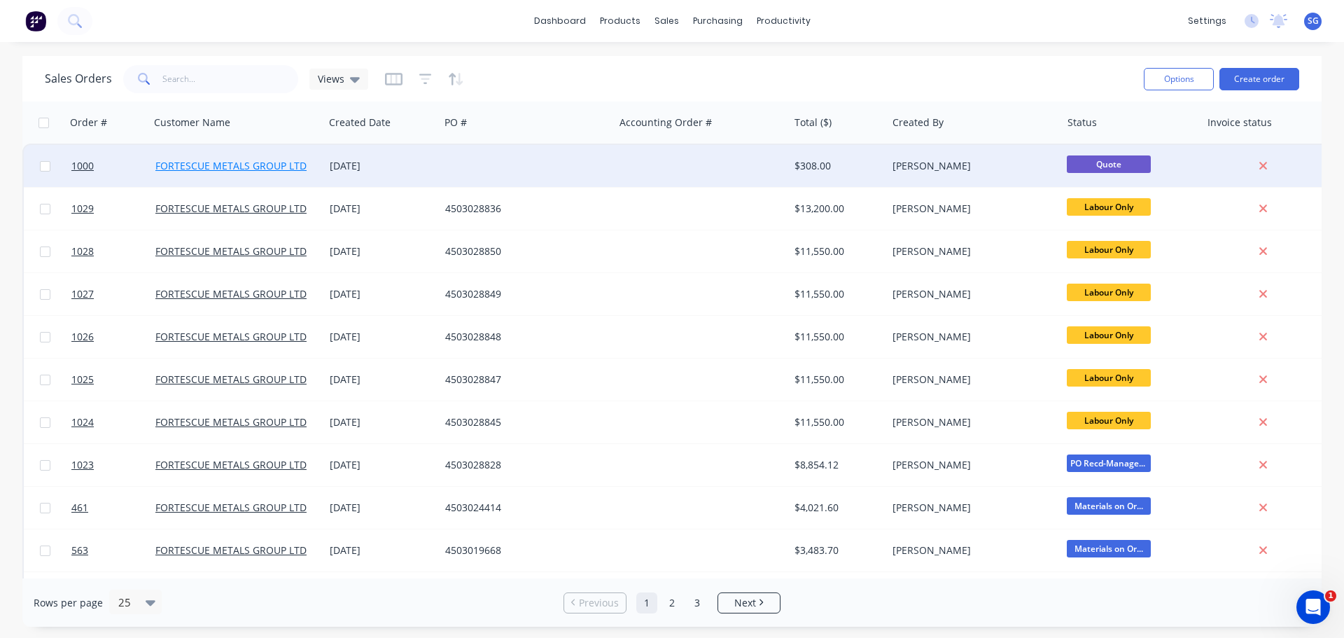
click at [260, 164] on link "FORTESCUE METALS GROUP LTD" at bounding box center [230, 165] width 151 height 13
click at [505, 164] on div at bounding box center [527, 166] width 174 height 42
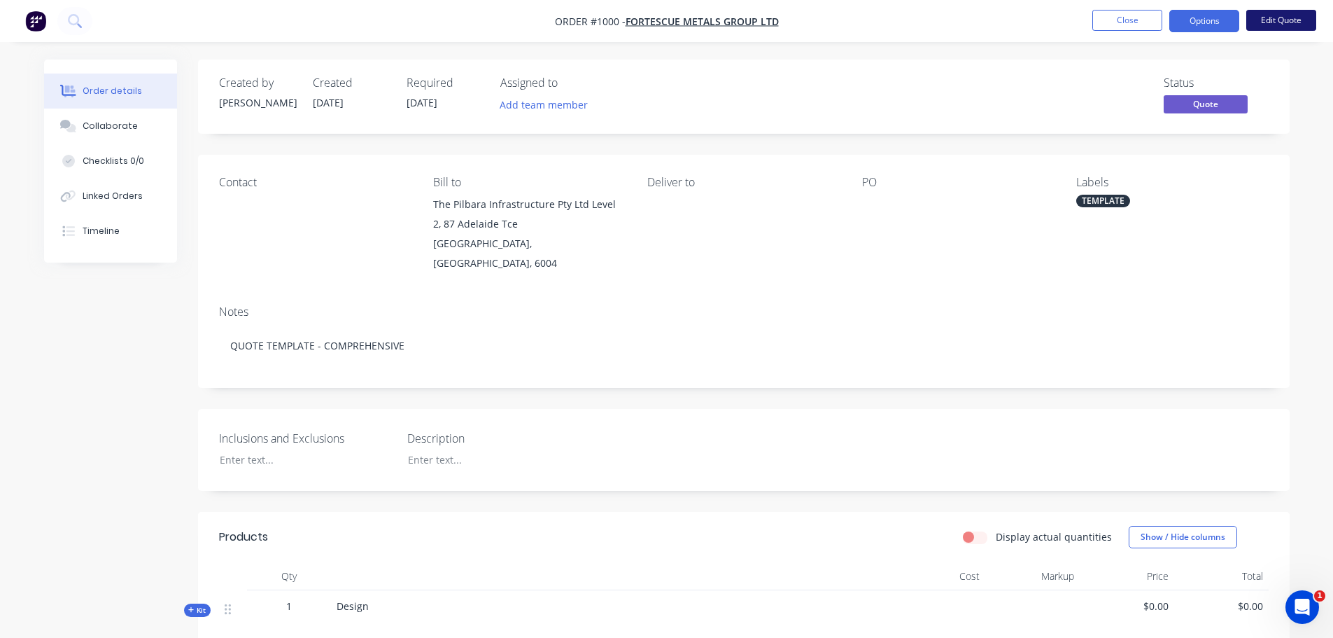
click at [1266, 19] on button "Edit Quote" at bounding box center [1281, 20] width 70 height 21
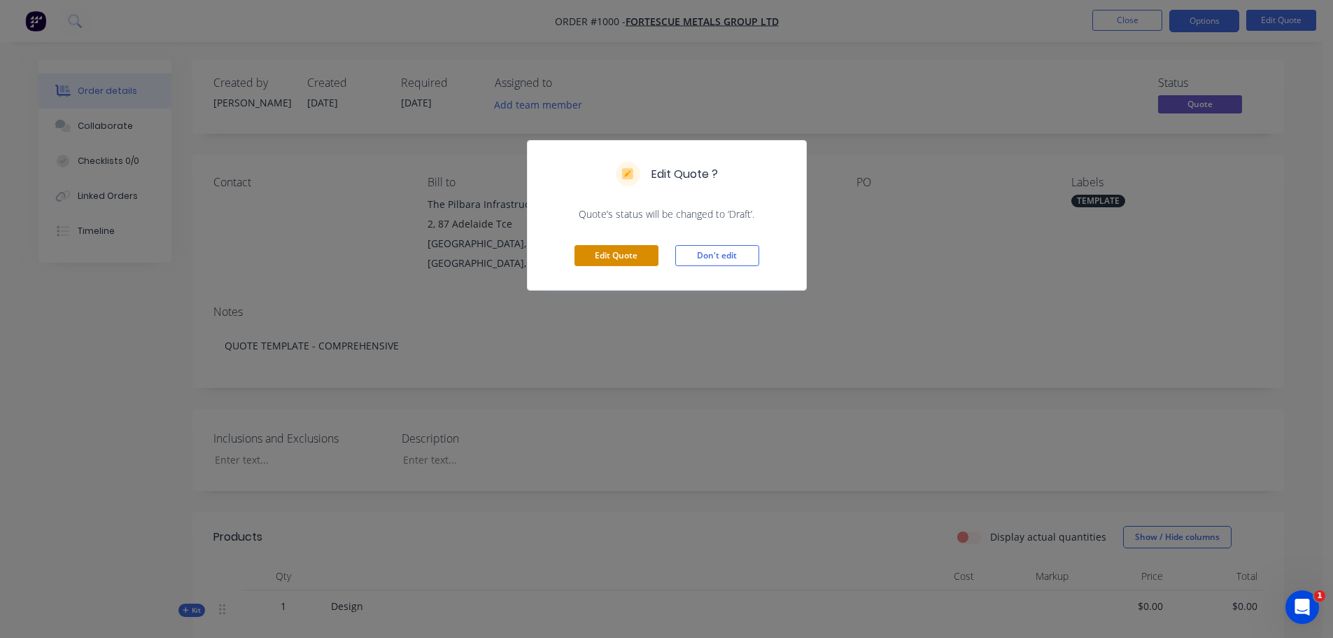
click at [614, 256] on button "Edit Quote" at bounding box center [617, 255] width 84 height 21
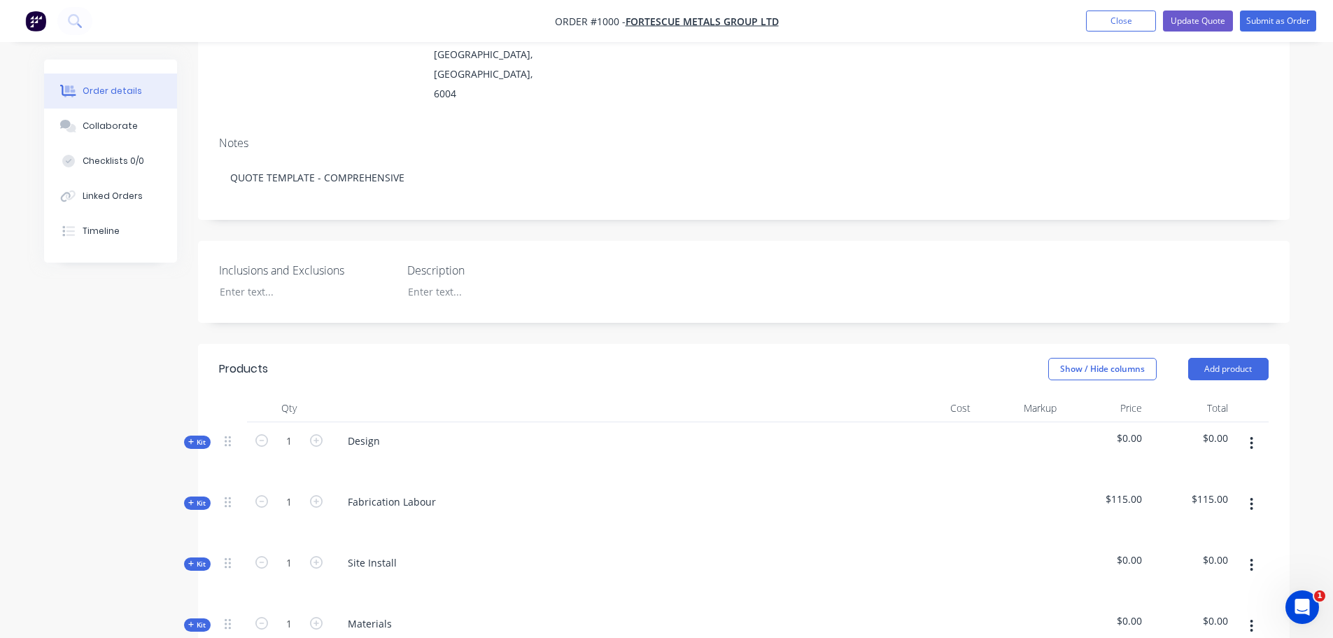
scroll to position [280, 0]
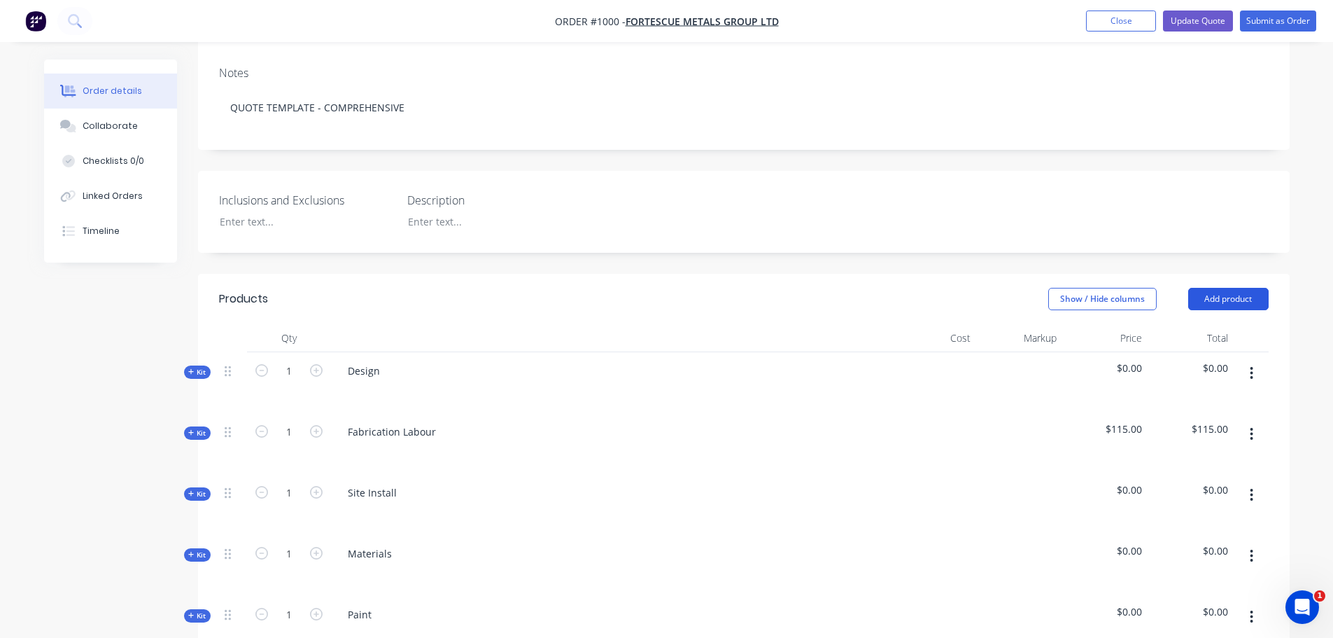
click at [1211, 288] on button "Add product" at bounding box center [1228, 299] width 80 height 22
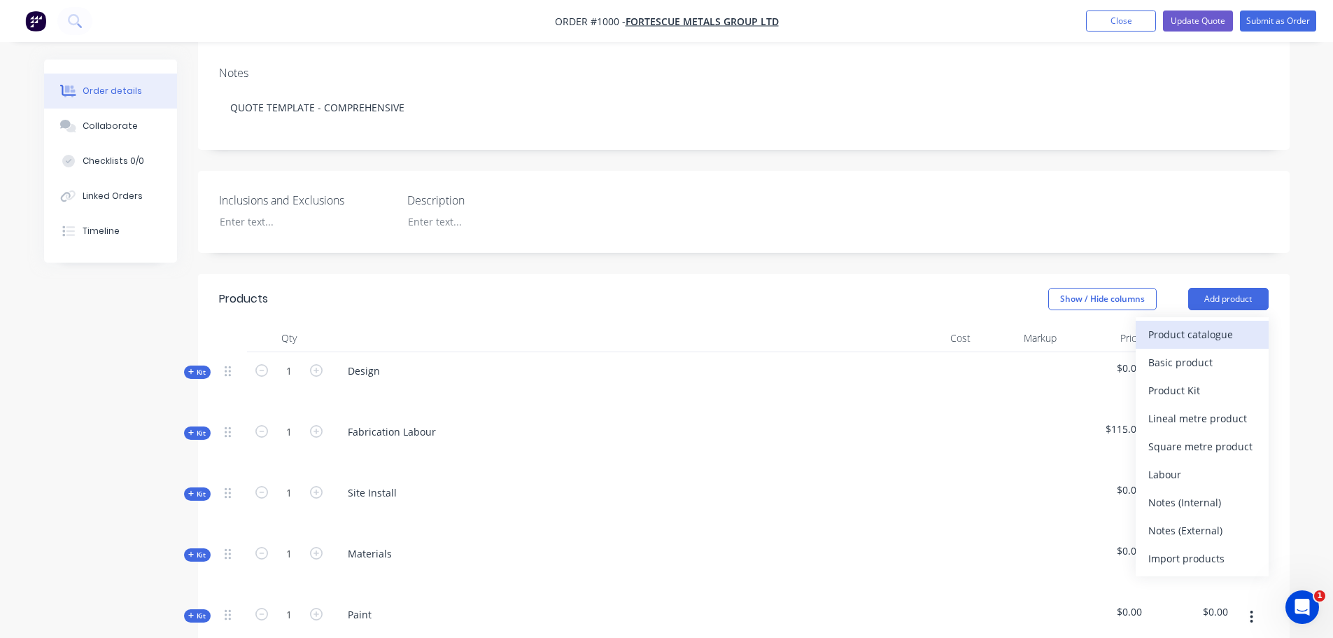
click at [1214, 324] on div "Product catalogue" at bounding box center [1202, 334] width 108 height 20
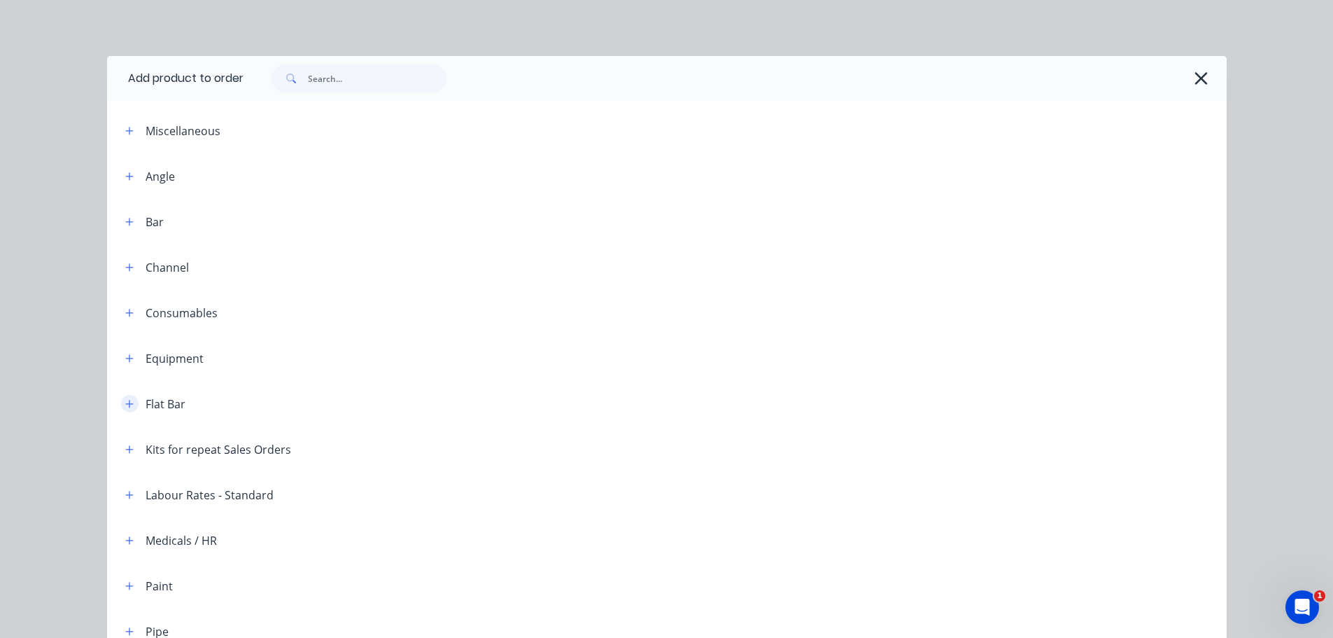
click at [125, 404] on icon "button" at bounding box center [129, 404] width 8 height 8
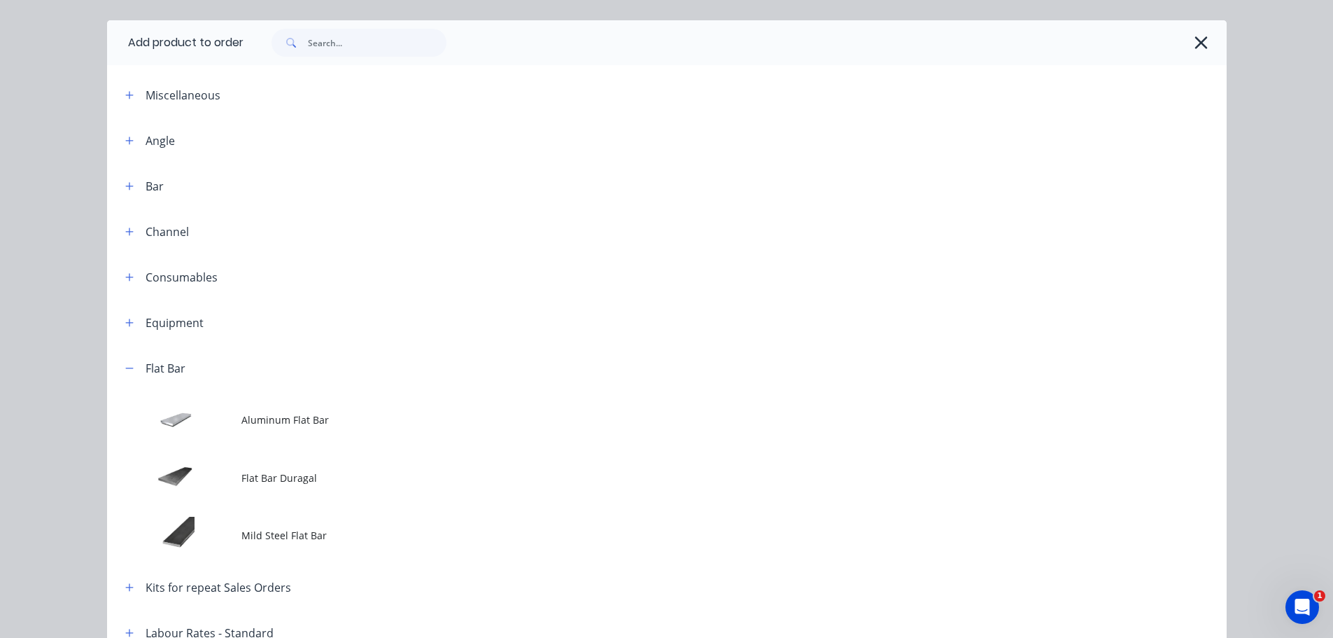
scroll to position [70, 0]
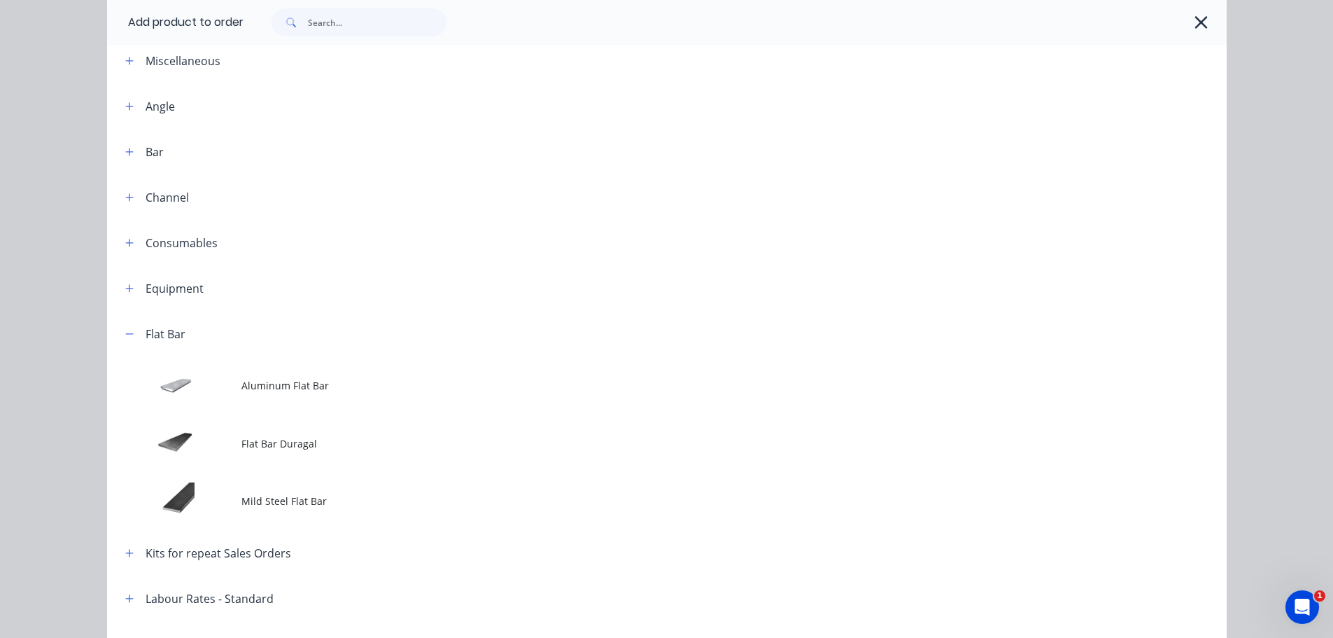
click at [434, 377] on td "Aluminum Flat Bar" at bounding box center [733, 385] width 985 height 58
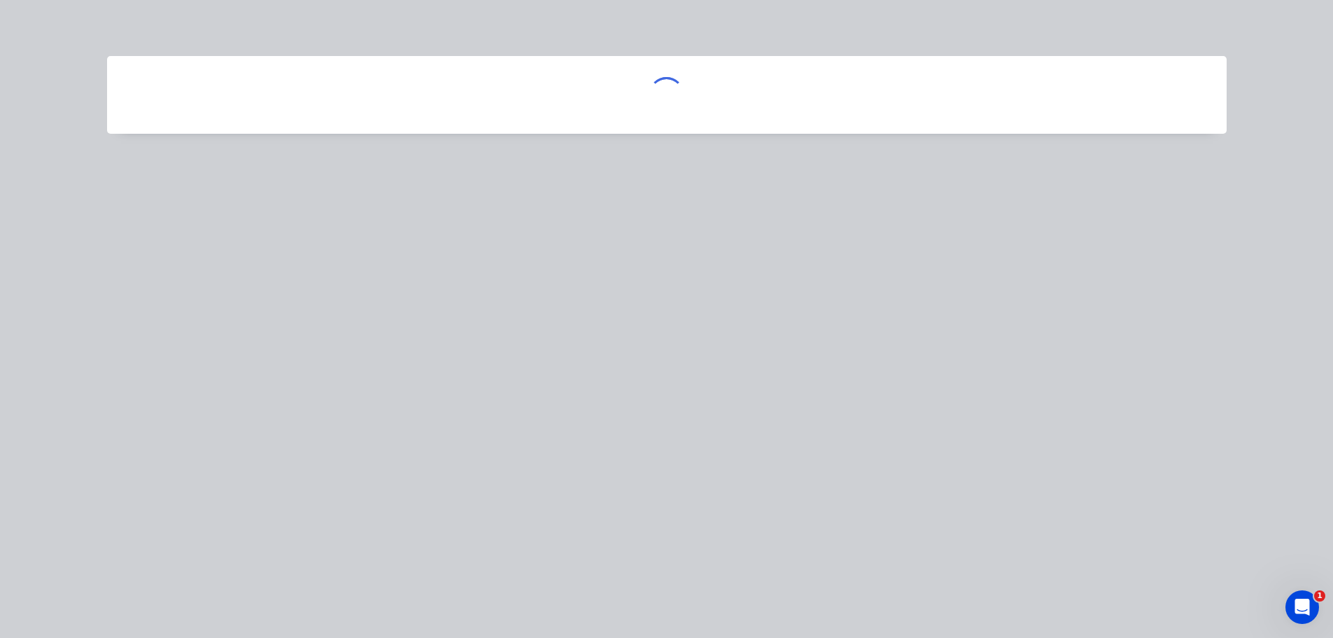
scroll to position [0, 0]
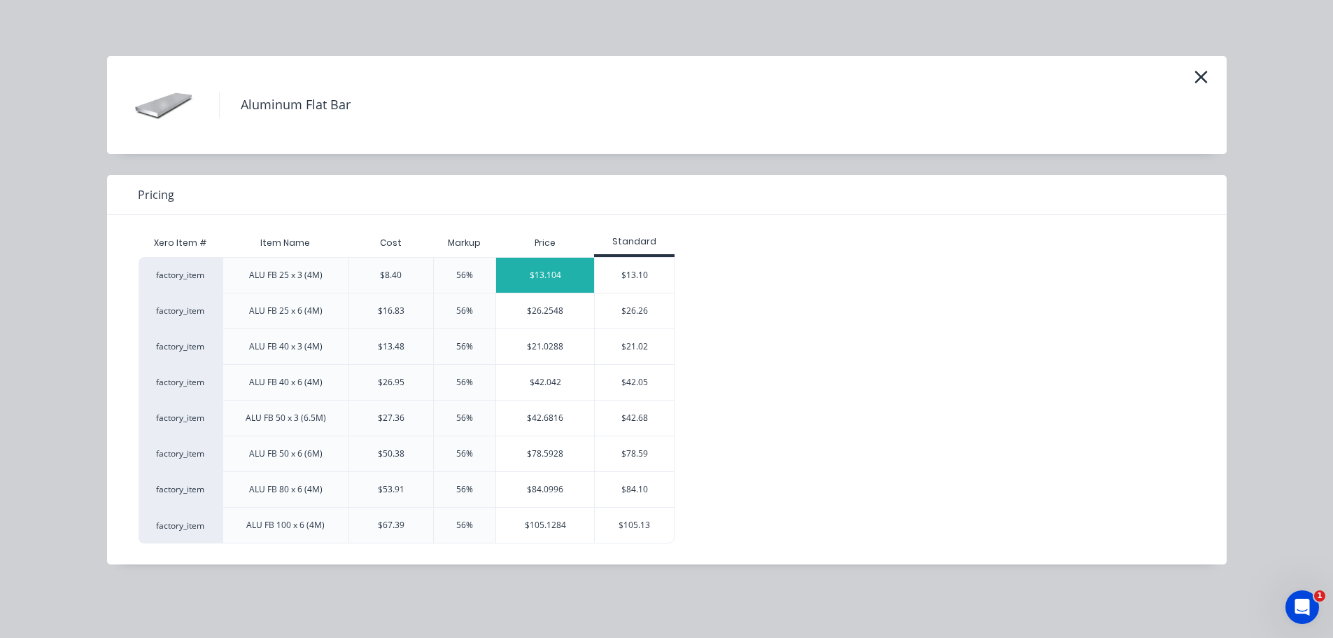
click at [569, 267] on div "$13.104" at bounding box center [545, 275] width 98 height 35
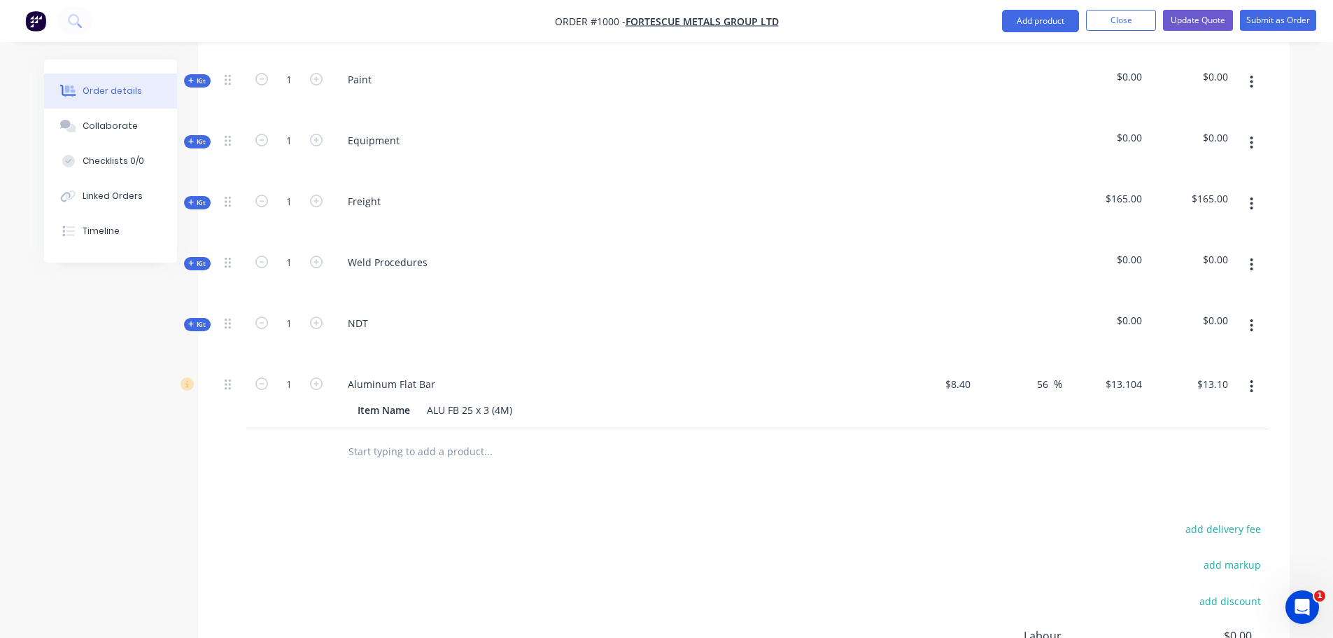
scroll to position [840, 0]
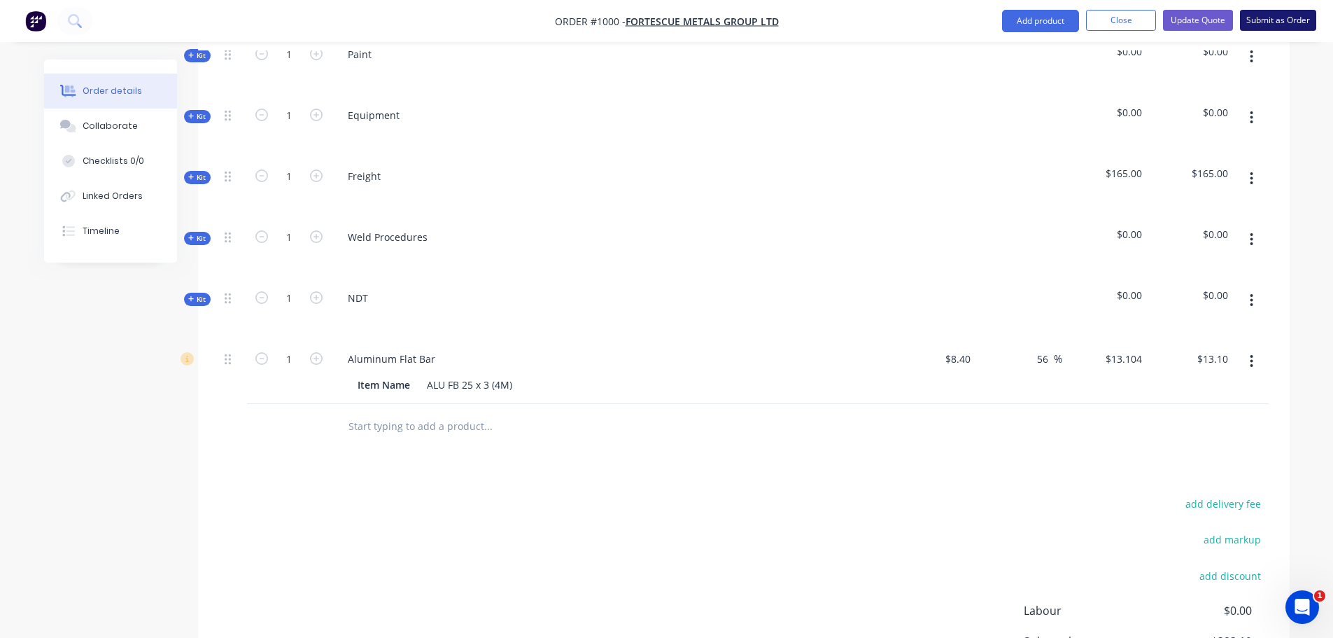
click at [1262, 23] on button "Submit as Order" at bounding box center [1278, 20] width 76 height 21
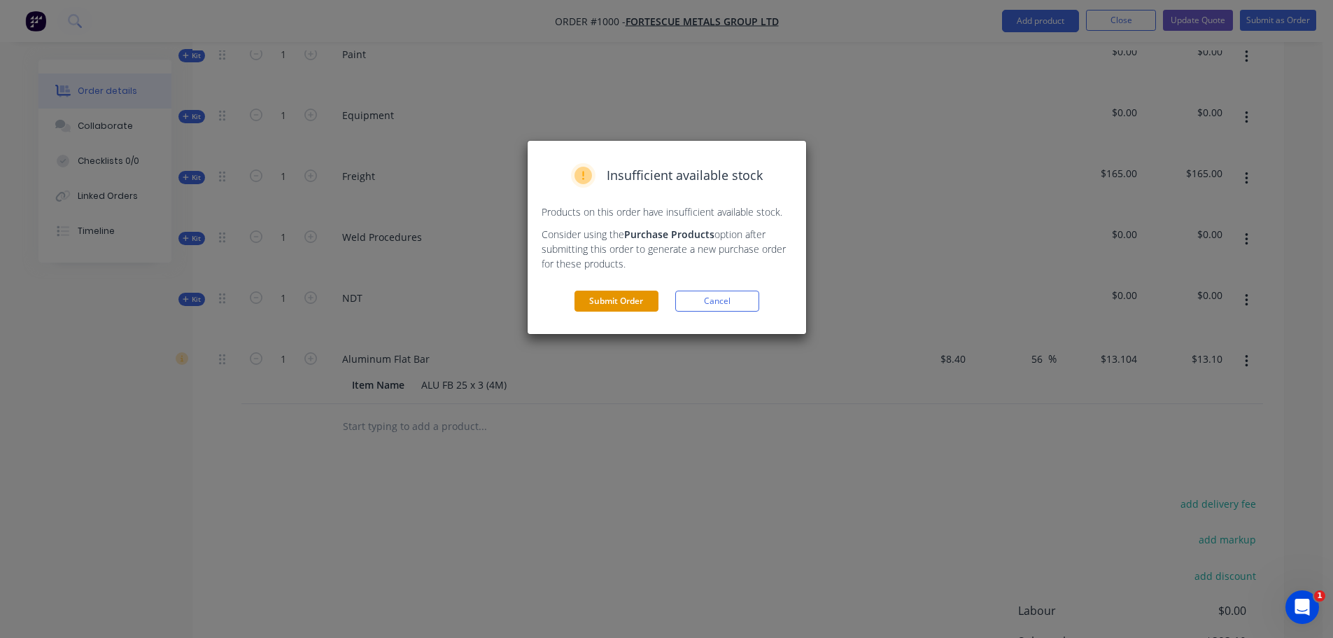
click at [610, 302] on button "Submit Order" at bounding box center [617, 300] width 84 height 21
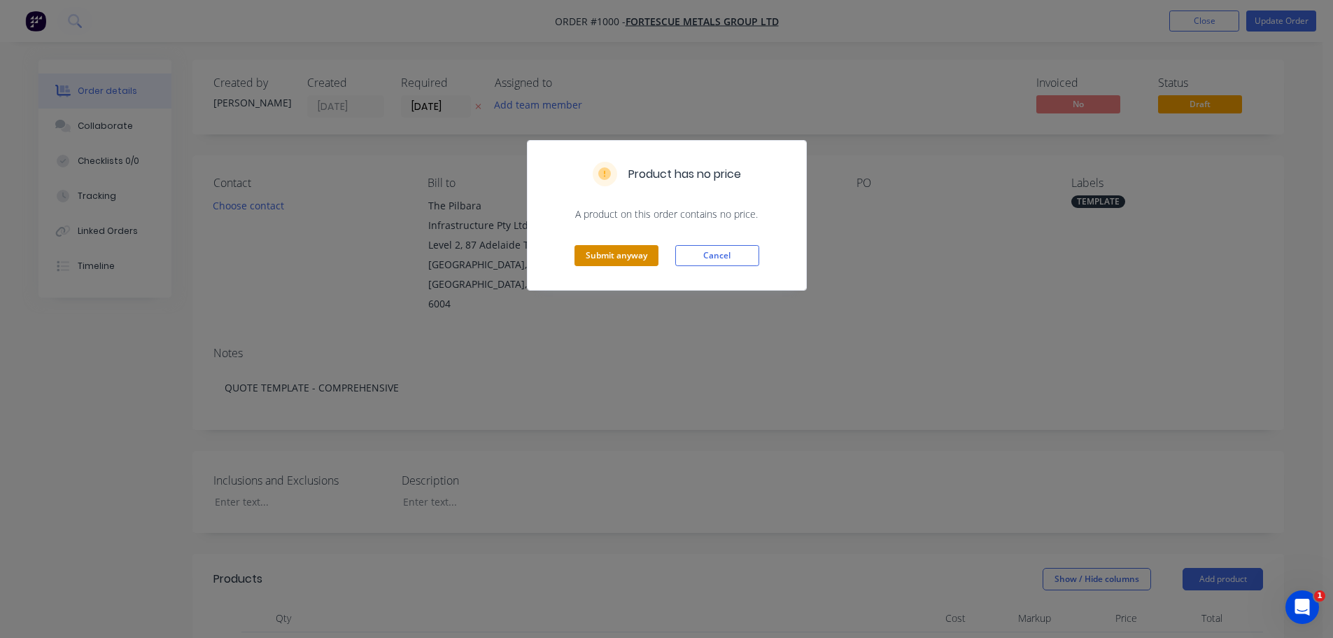
click at [611, 258] on button "Submit anyway" at bounding box center [617, 255] width 84 height 21
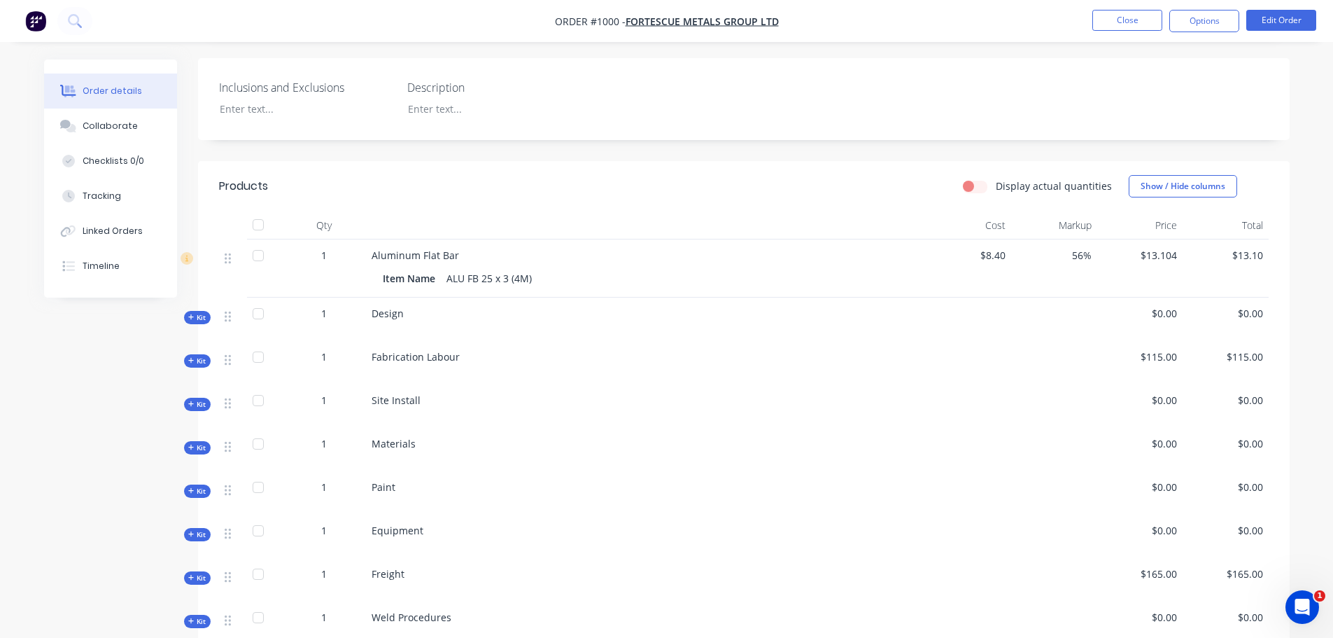
scroll to position [281, 0]
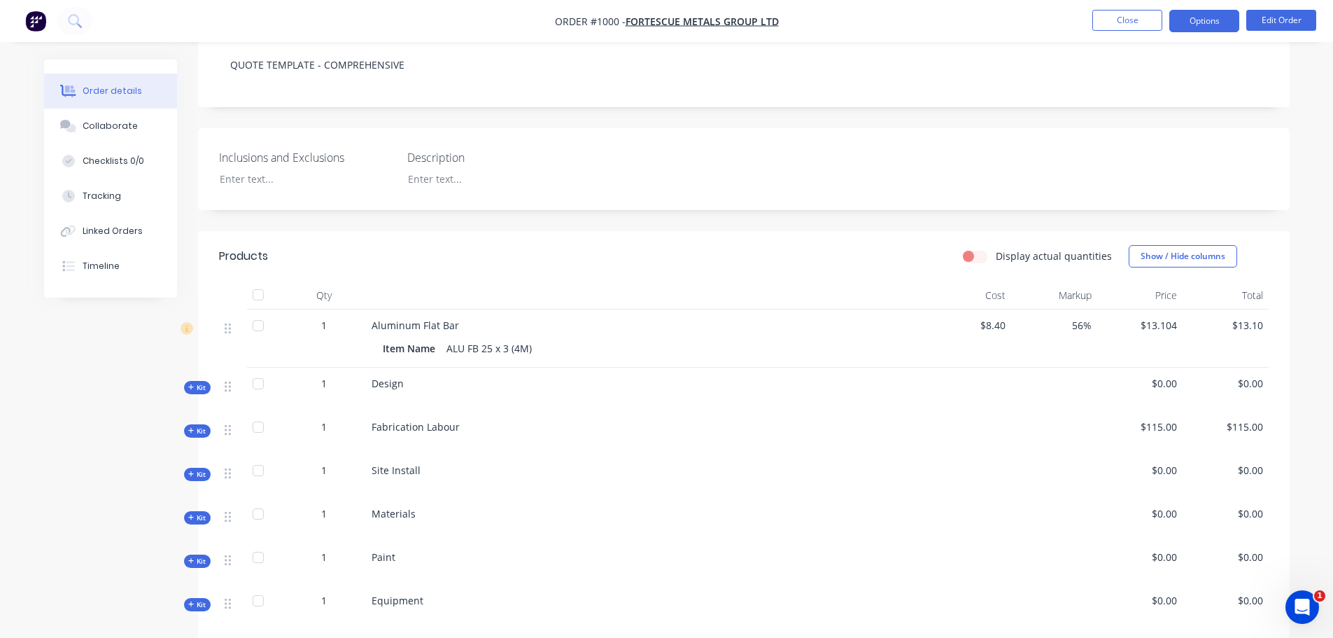
click at [1216, 21] on button "Options" at bounding box center [1204, 21] width 70 height 22
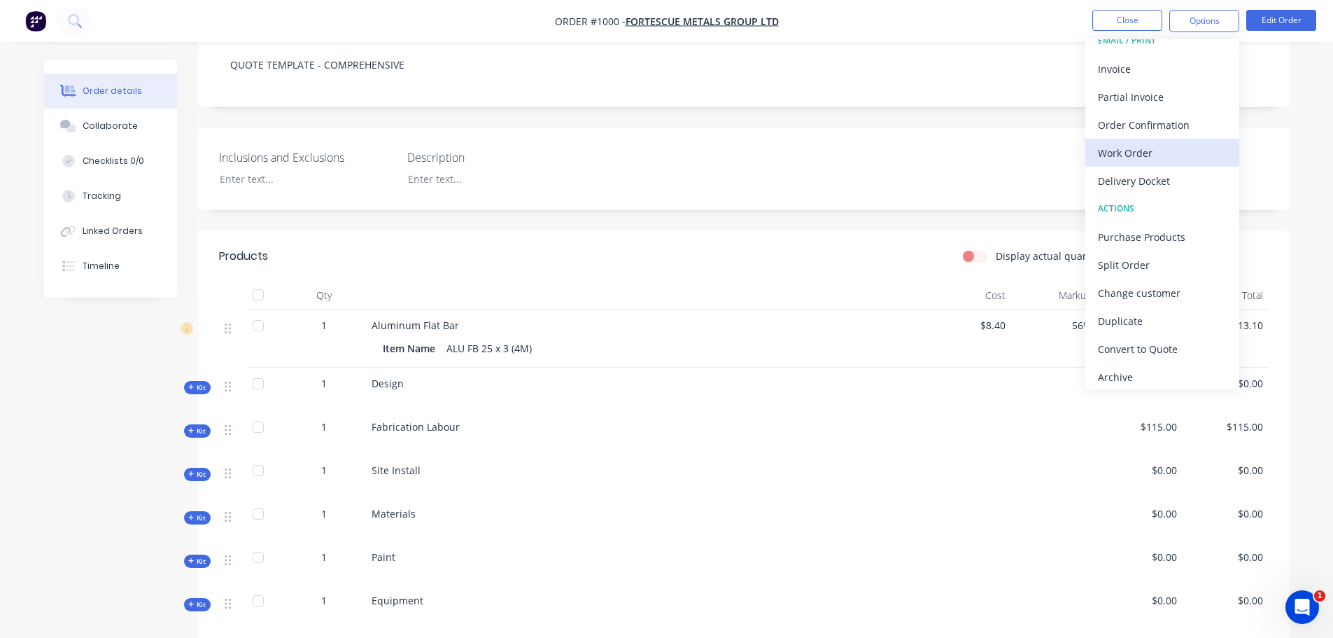
scroll to position [21, 0]
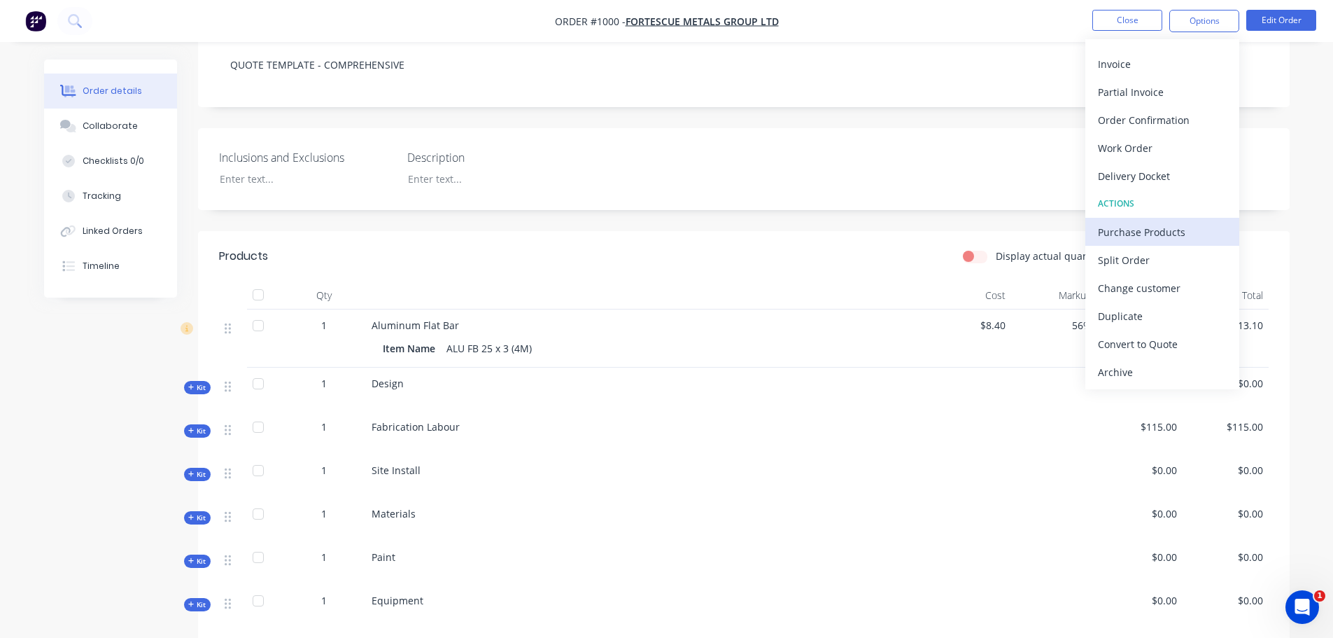
click at [1155, 227] on div "Purchase Products" at bounding box center [1162, 232] width 129 height 20
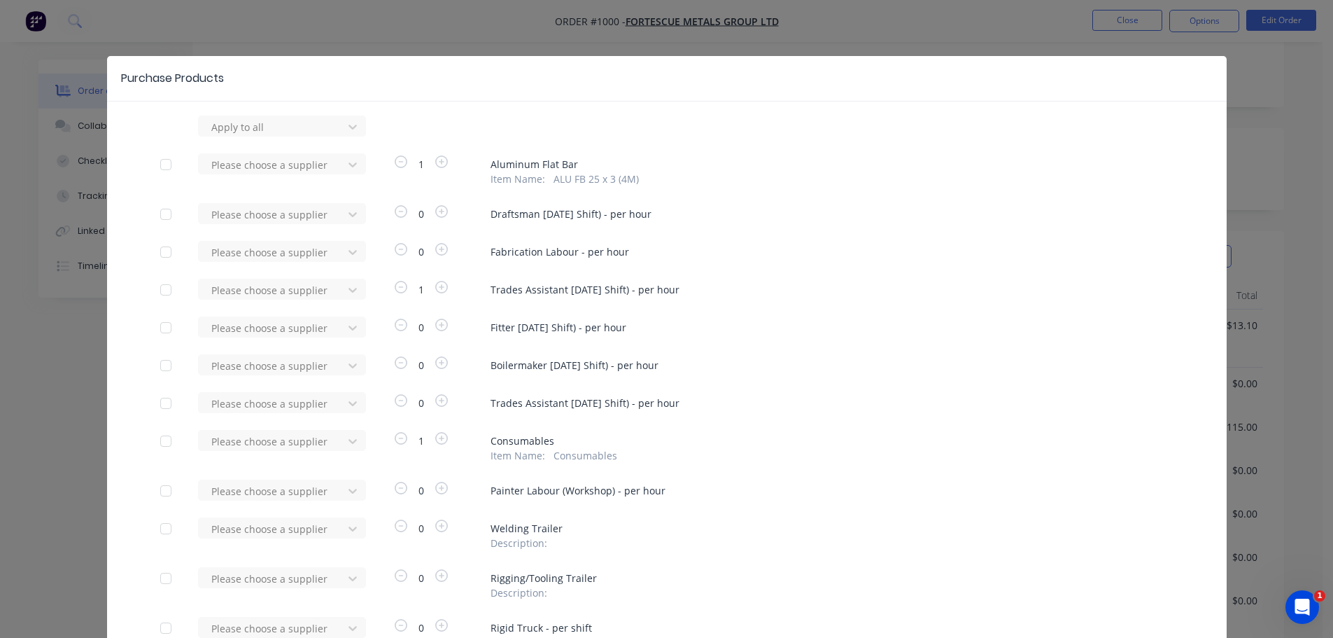
click at [156, 167] on div at bounding box center [166, 164] width 28 height 28
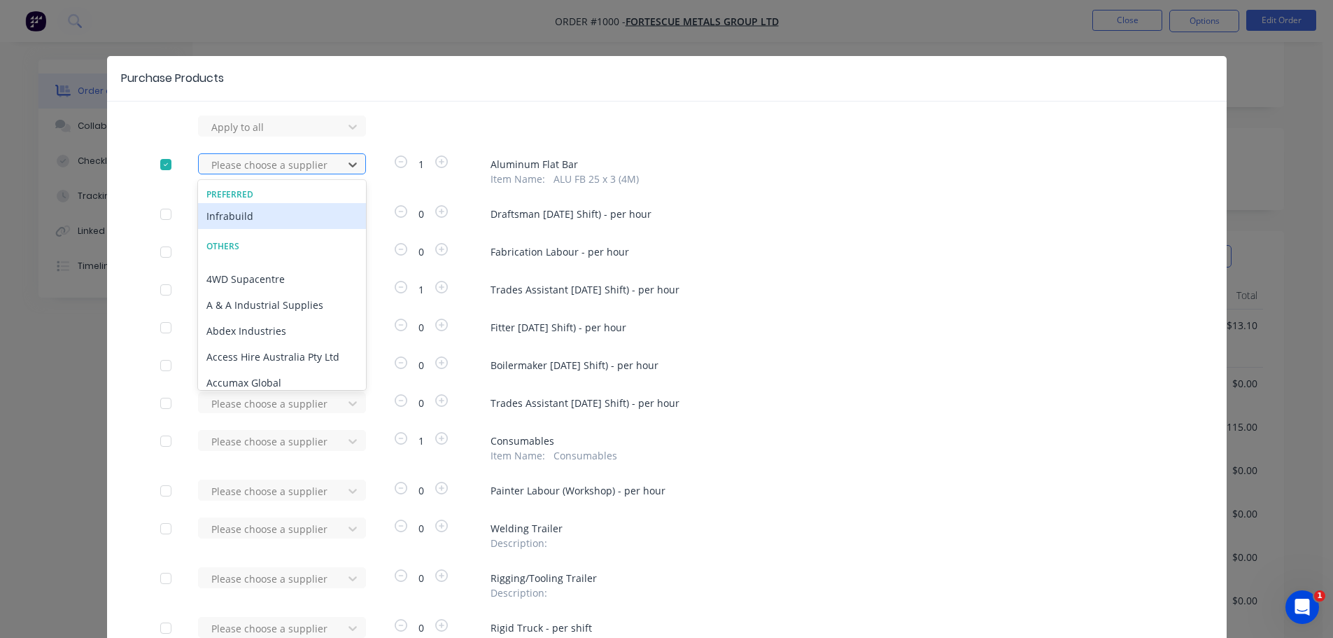
click at [222, 164] on div at bounding box center [273, 164] width 126 height 17
click at [234, 211] on div "Infrabuild" at bounding box center [282, 216] width 168 height 26
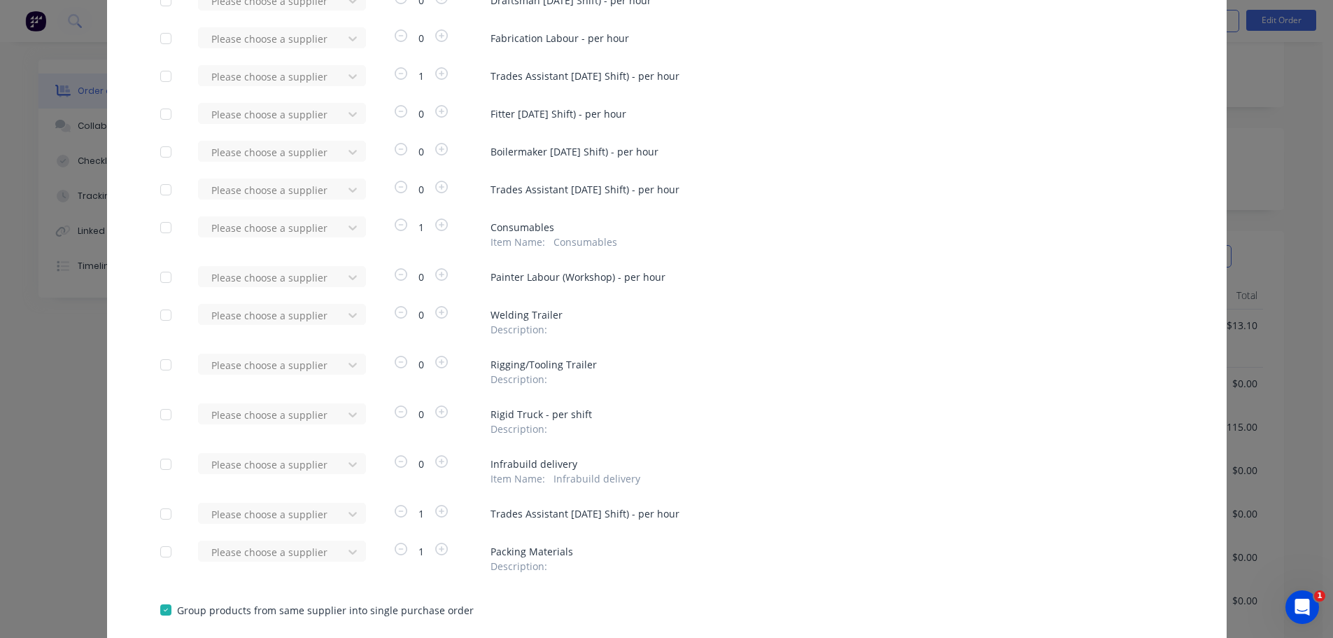
scroll to position [228, 0]
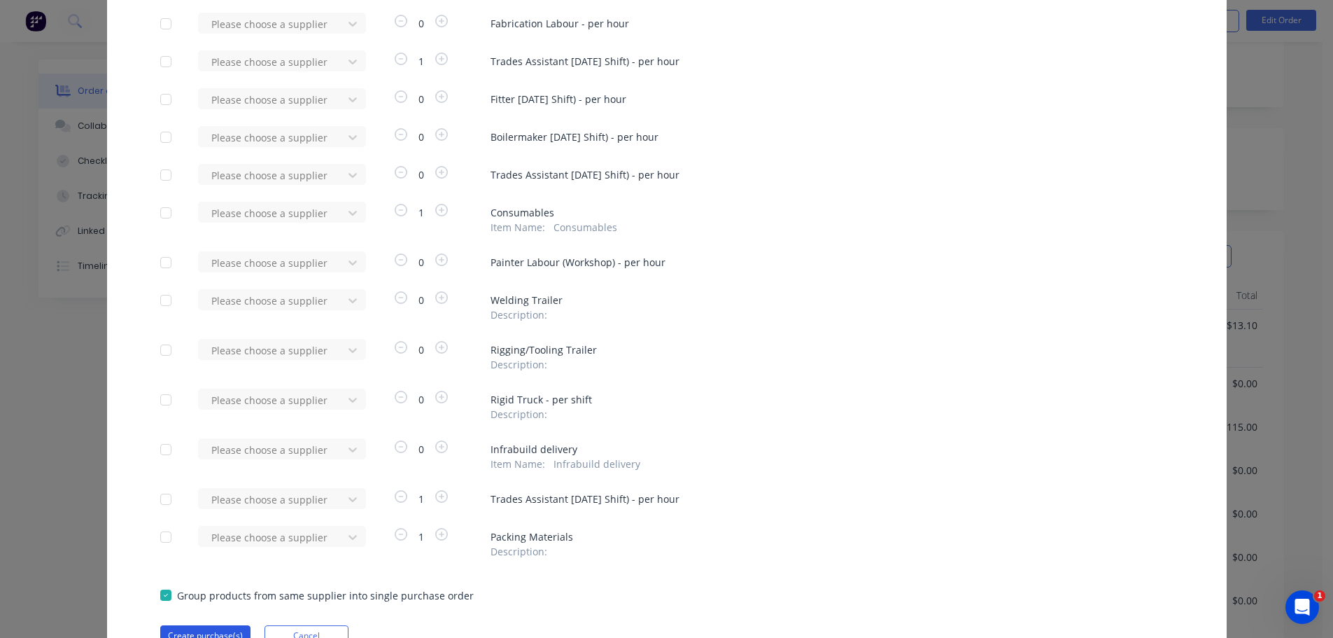
click at [190, 626] on button "Create purchase(s)" at bounding box center [205, 635] width 90 height 21
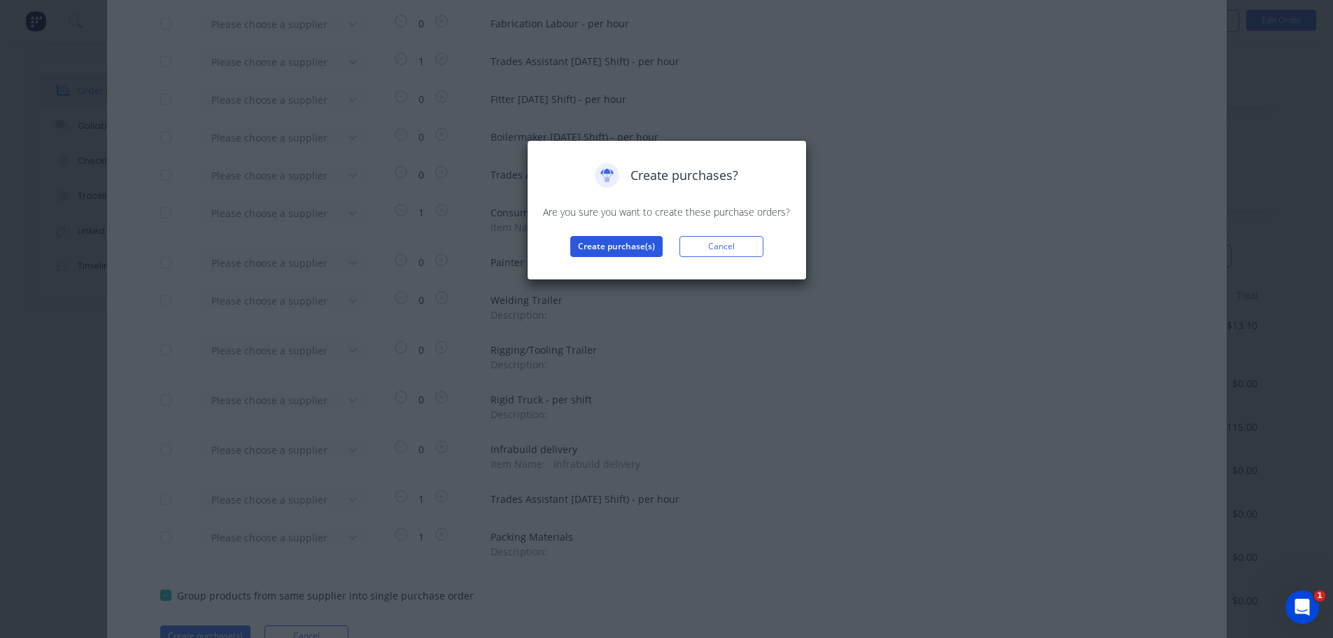
click at [600, 248] on button "Create purchase(s)" at bounding box center [616, 246] width 92 height 21
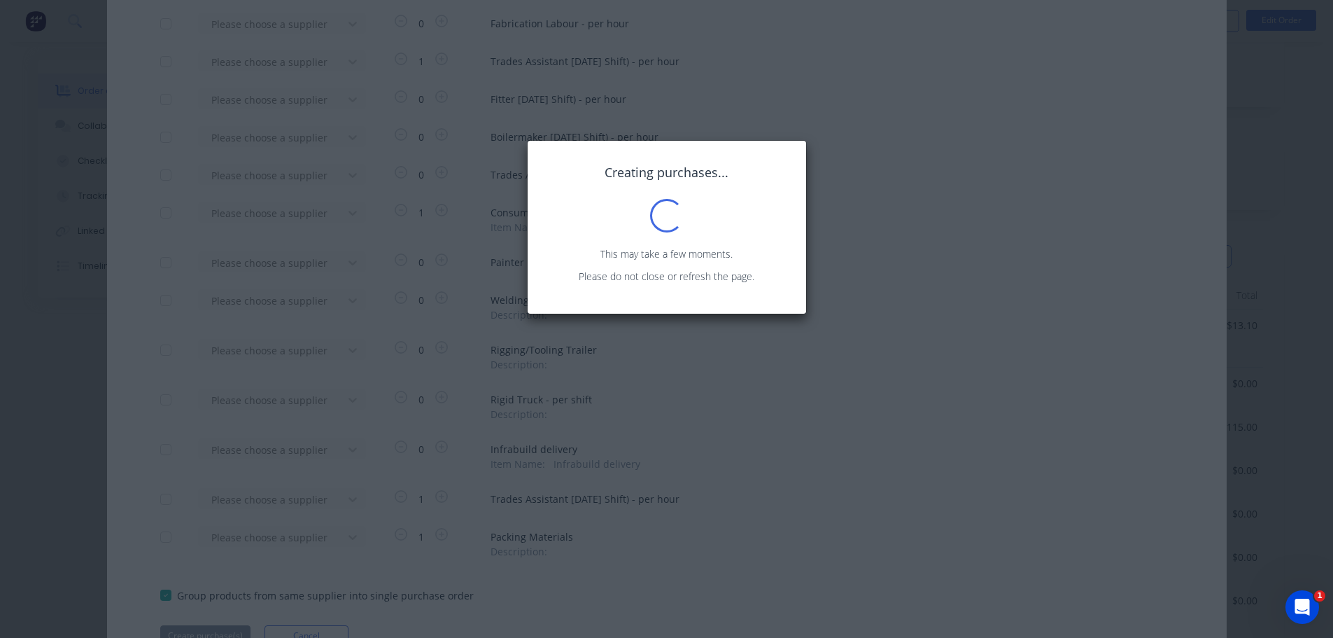
scroll to position [237, 0]
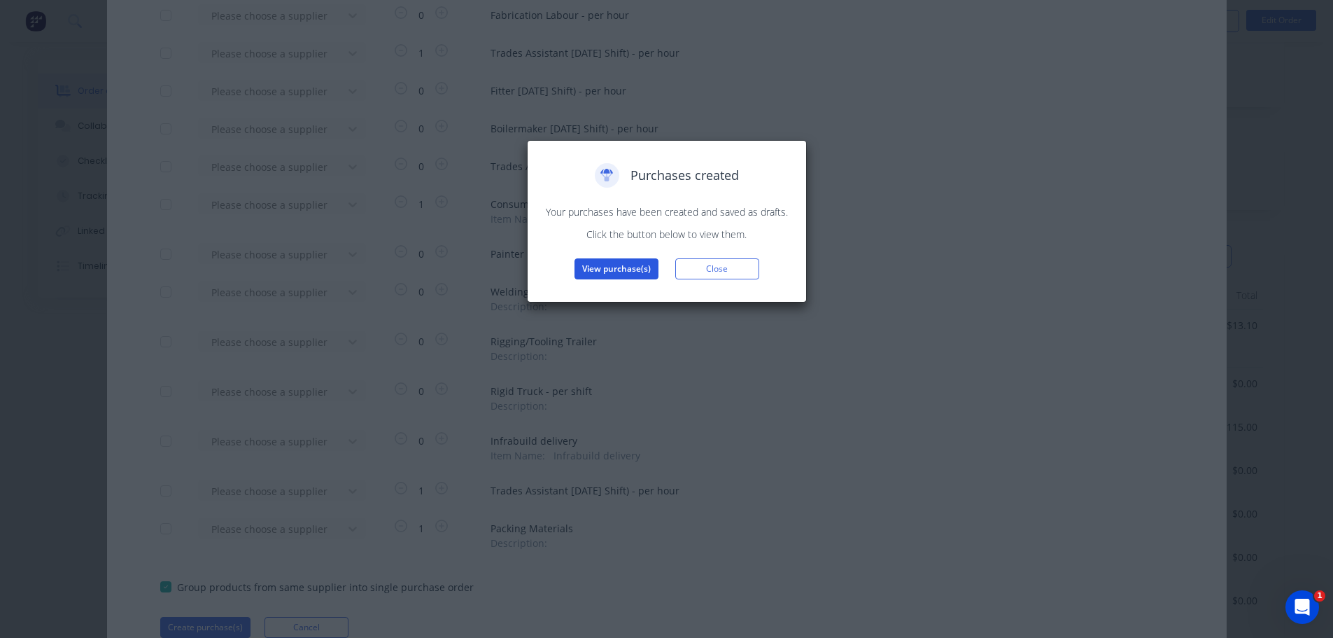
click at [624, 271] on button "View purchase(s)" at bounding box center [617, 268] width 84 height 21
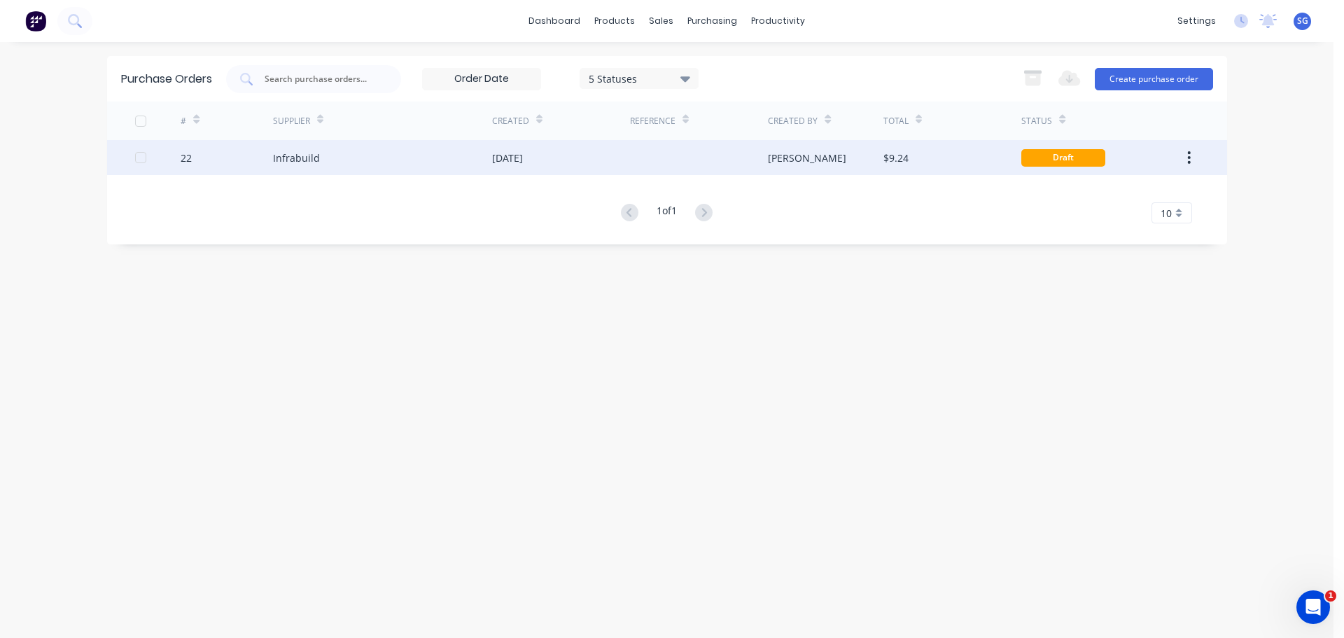
click at [304, 156] on div "Infrabuild" at bounding box center [296, 157] width 47 height 15
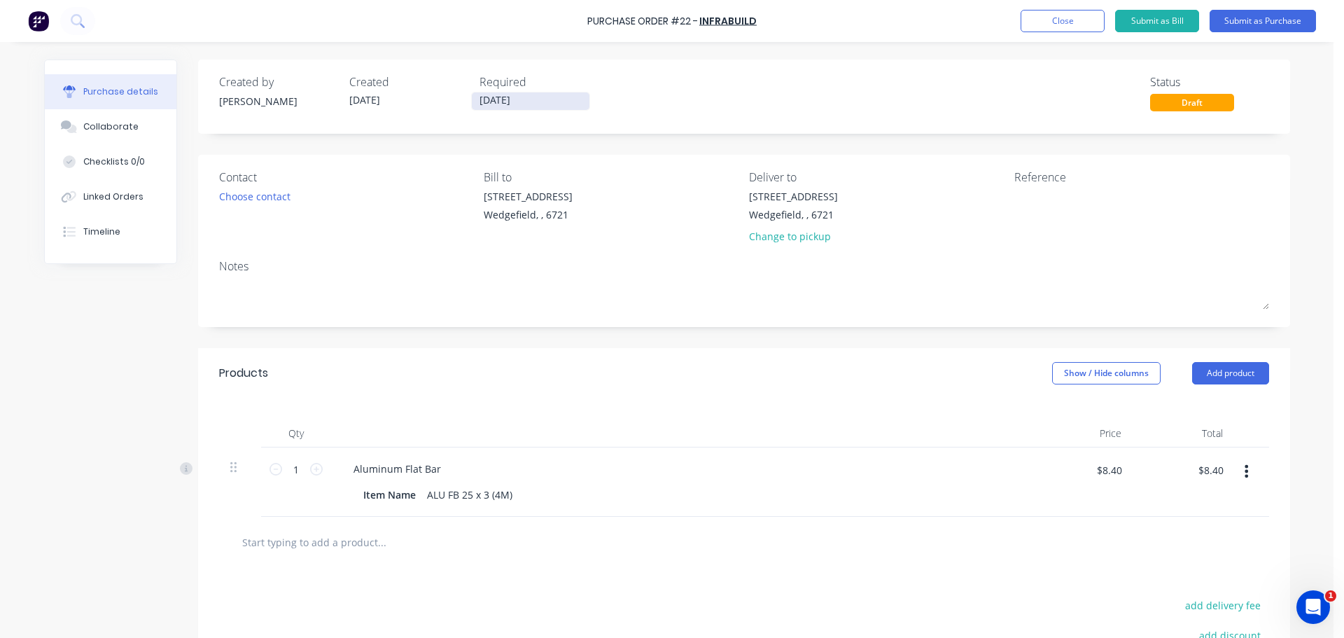
click at [578, 105] on input "[DATE]" at bounding box center [531, 100] width 118 height 17
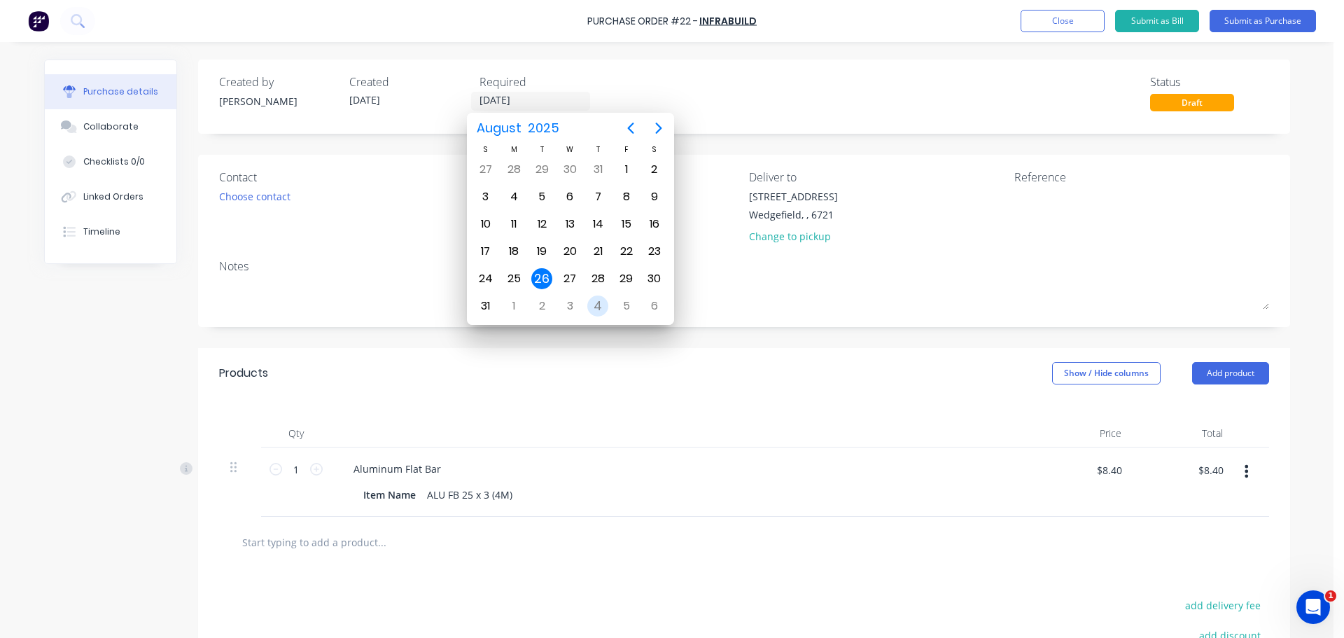
click at [600, 305] on div "4" at bounding box center [597, 305] width 21 height 21
type input "[DATE]"
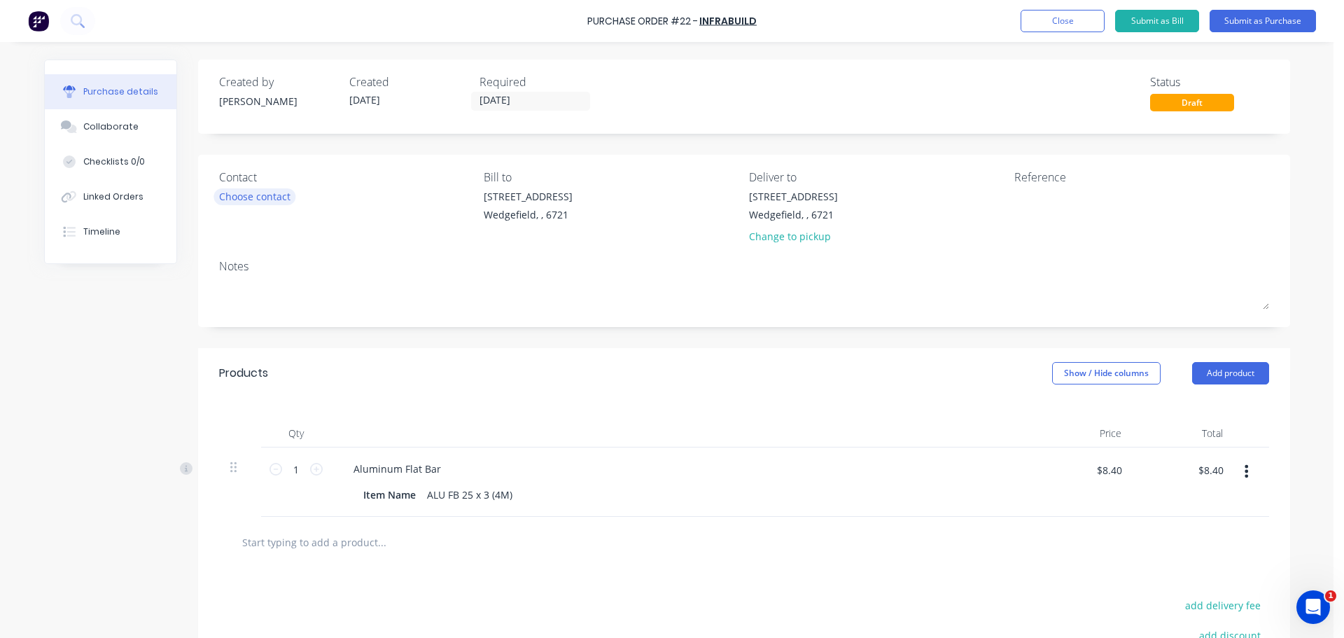
click at [283, 198] on div "Choose contact" at bounding box center [254, 196] width 71 height 15
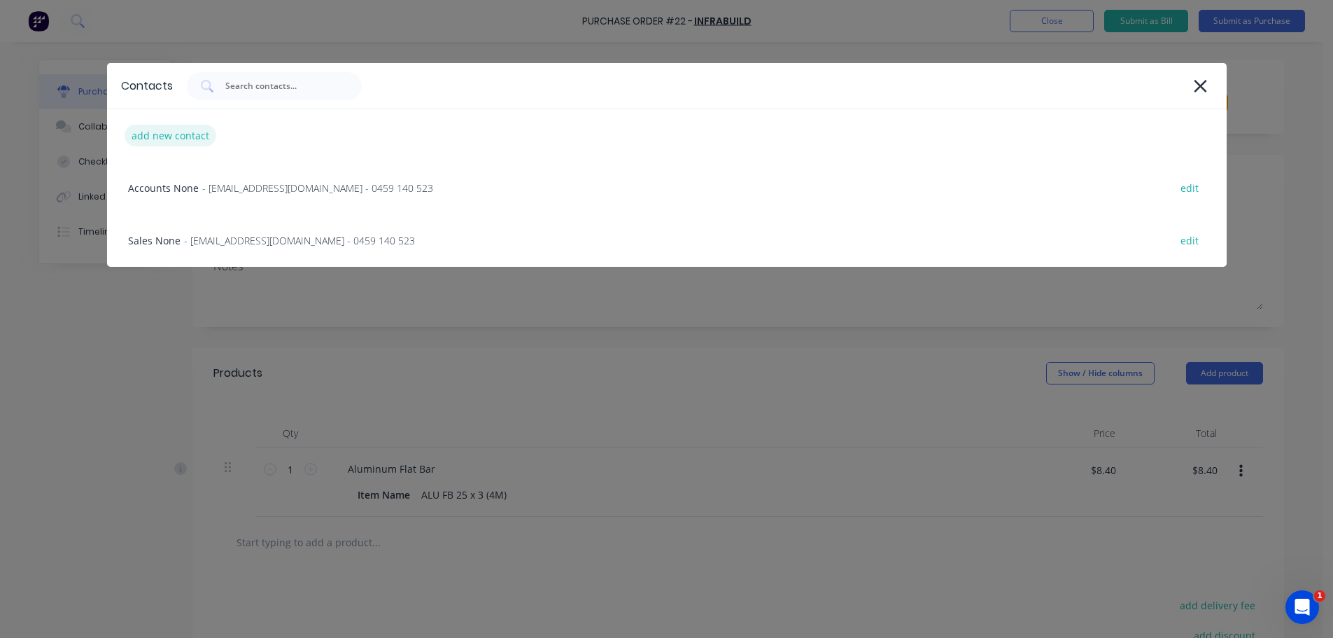
click at [177, 142] on div "add new contact" at bounding box center [171, 136] width 92 height 22
select select "AU"
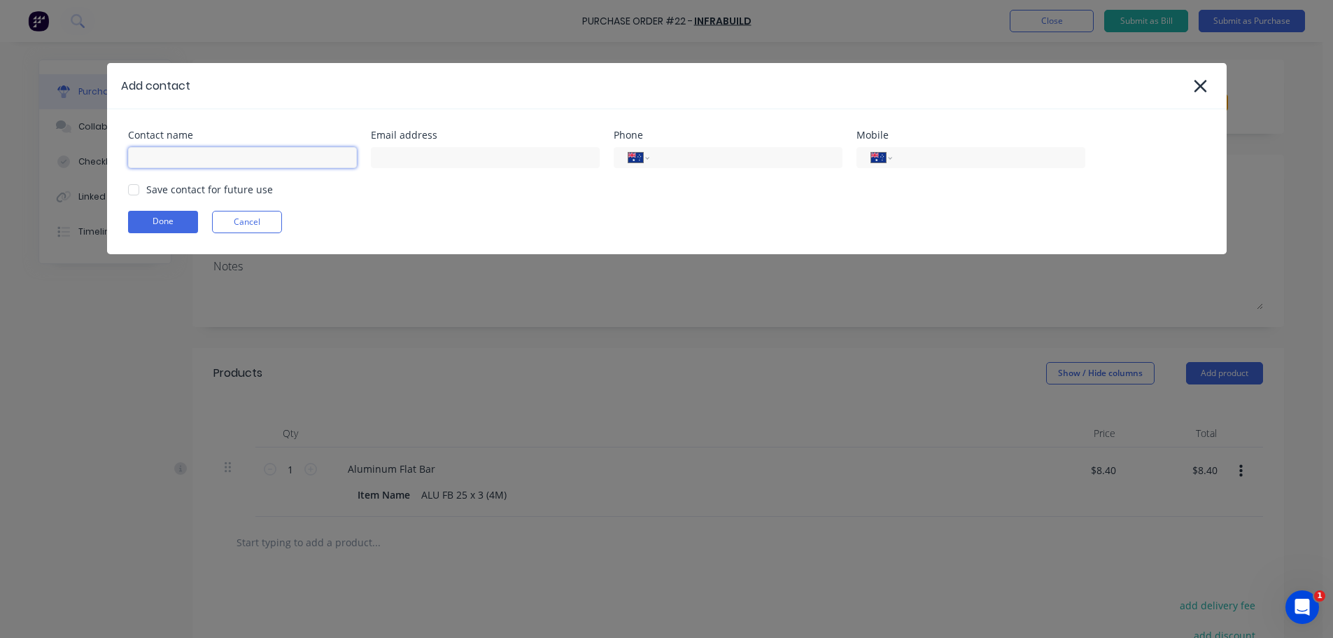
click at [253, 164] on input at bounding box center [242, 157] width 229 height 21
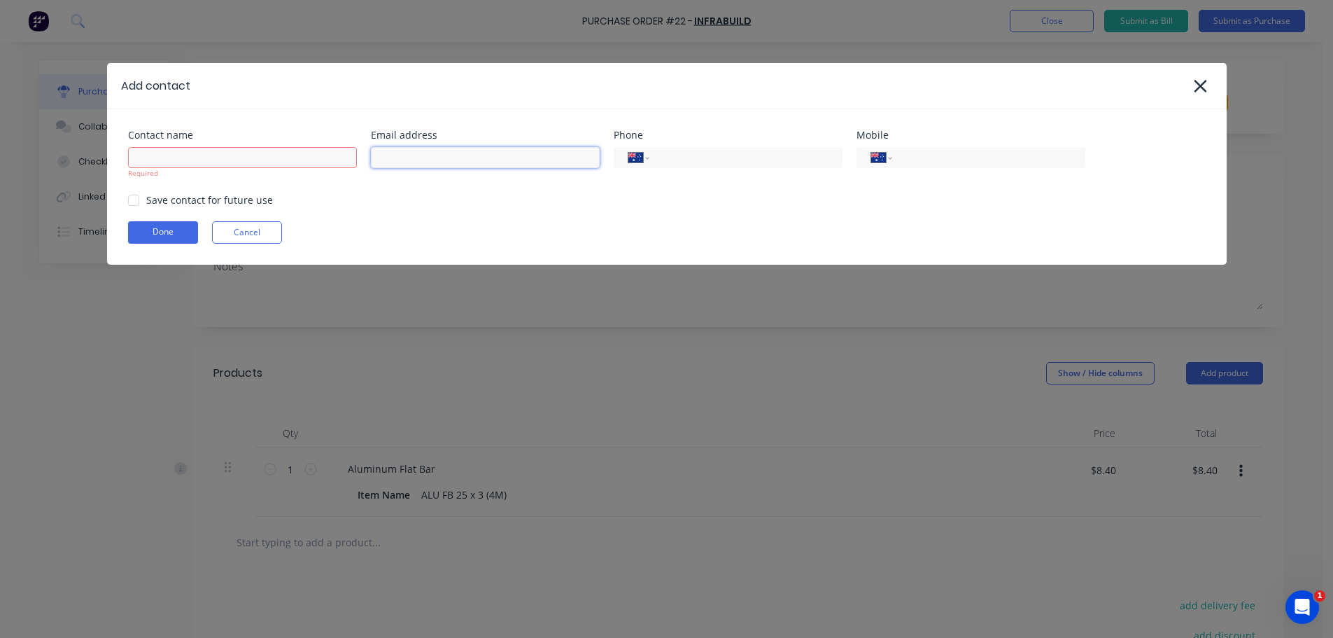
click at [412, 165] on input at bounding box center [485, 157] width 229 height 21
click at [311, 119] on div "Contact name Required Email address Phone International [GEOGRAPHIC_DATA] [GEOG…" at bounding box center [667, 186] width 1120 height 155
click at [238, 235] on button "Cancel" at bounding box center [247, 232] width 70 height 22
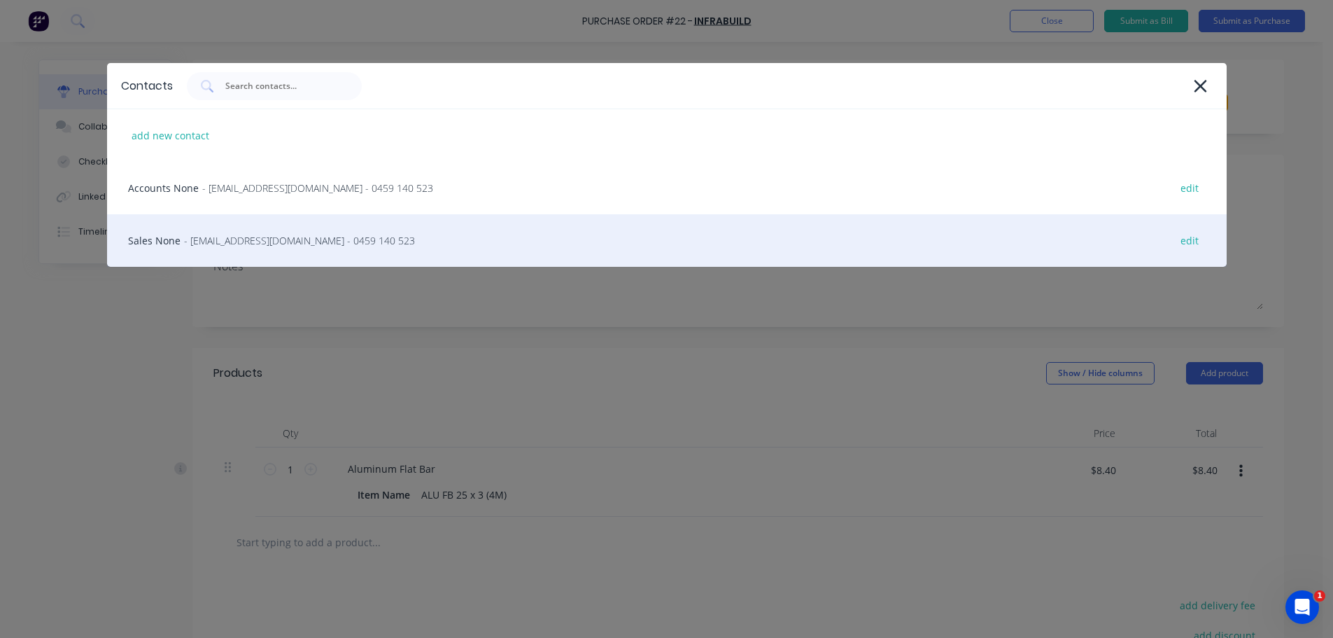
click at [262, 237] on span "- [EMAIL_ADDRESS][DOMAIN_NAME] - 0459 140 523" at bounding box center [299, 240] width 231 height 15
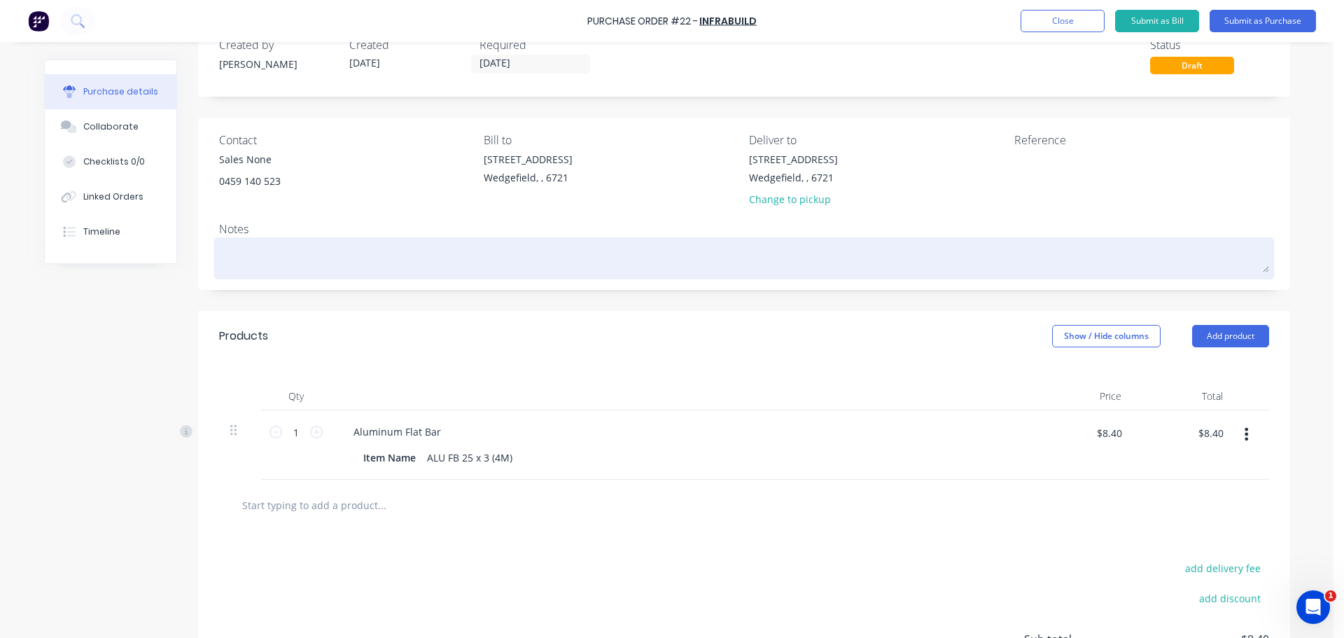
scroll to position [70, 0]
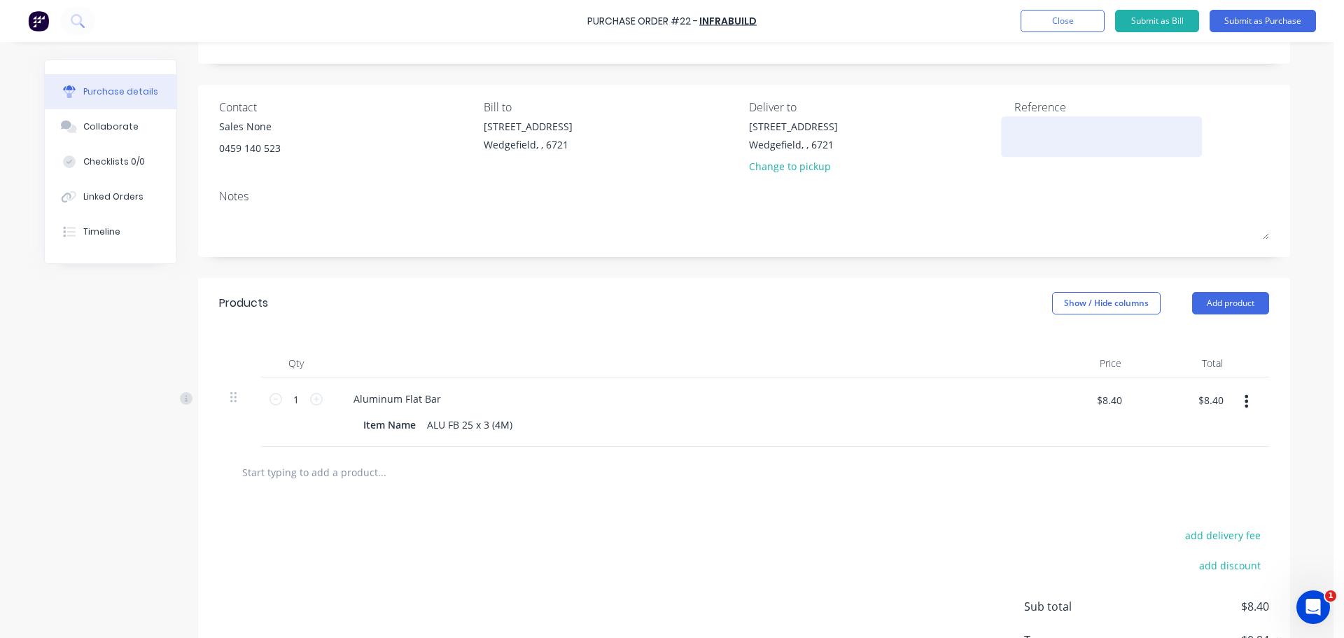
click at [1041, 141] on textarea at bounding box center [1101, 134] width 175 height 31
click at [344, 470] on input "text" at bounding box center [381, 472] width 280 height 28
click at [310, 397] on icon at bounding box center [316, 399] width 13 height 13
type input "2"
type input "$16.80"
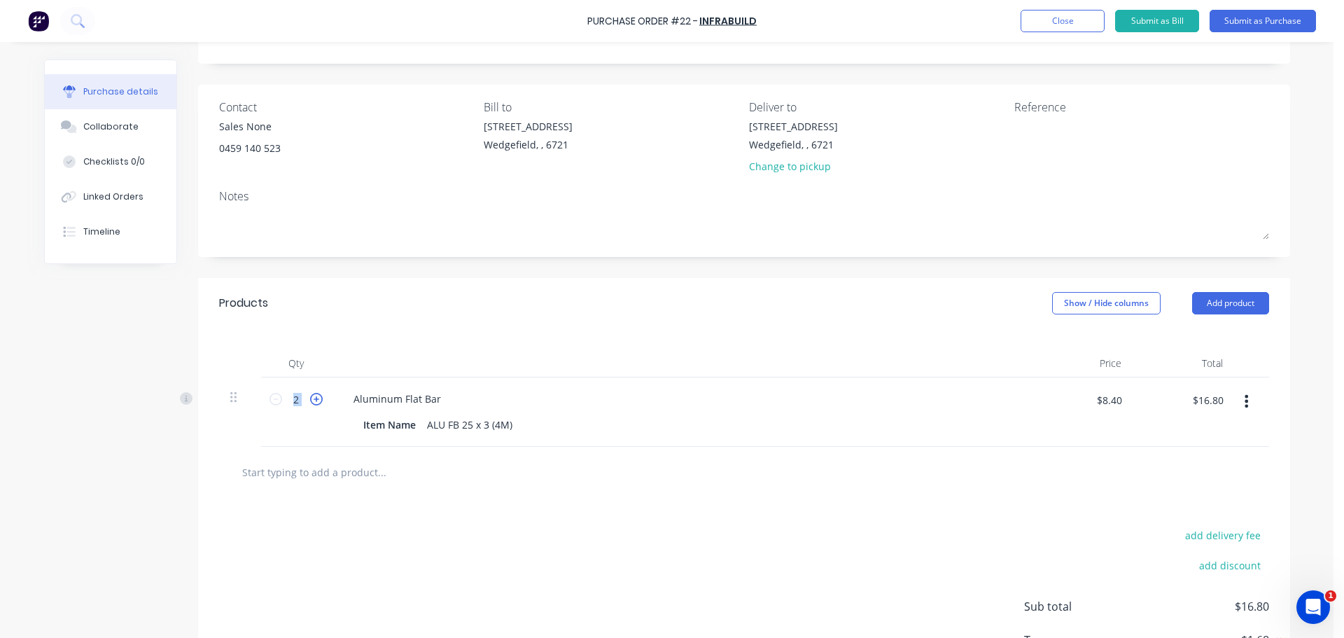
click at [310, 397] on icon at bounding box center [316, 399] width 13 height 13
type input "3"
type input "$25.20"
click at [310, 397] on icon at bounding box center [316, 399] width 13 height 13
type input "4"
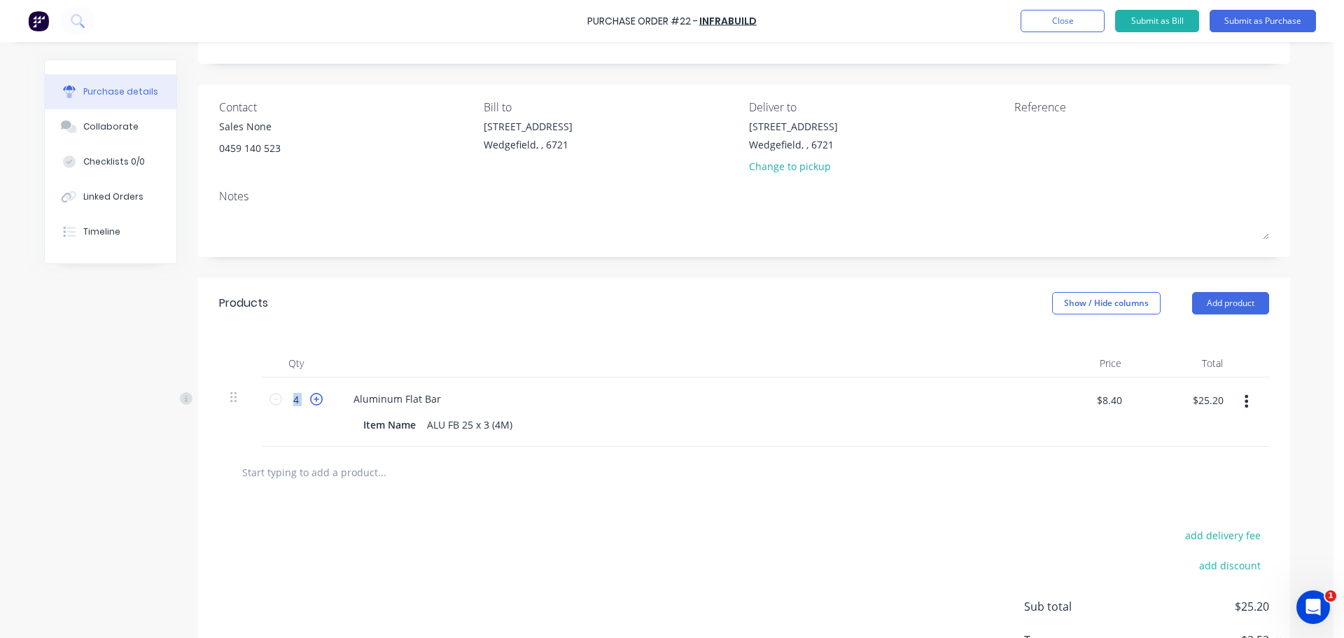
type input "$33.60"
click at [310, 397] on icon at bounding box center [316, 399] width 13 height 13
type input "5"
type input "$42.00"
click at [465, 481] on input "text" at bounding box center [381, 472] width 280 height 28
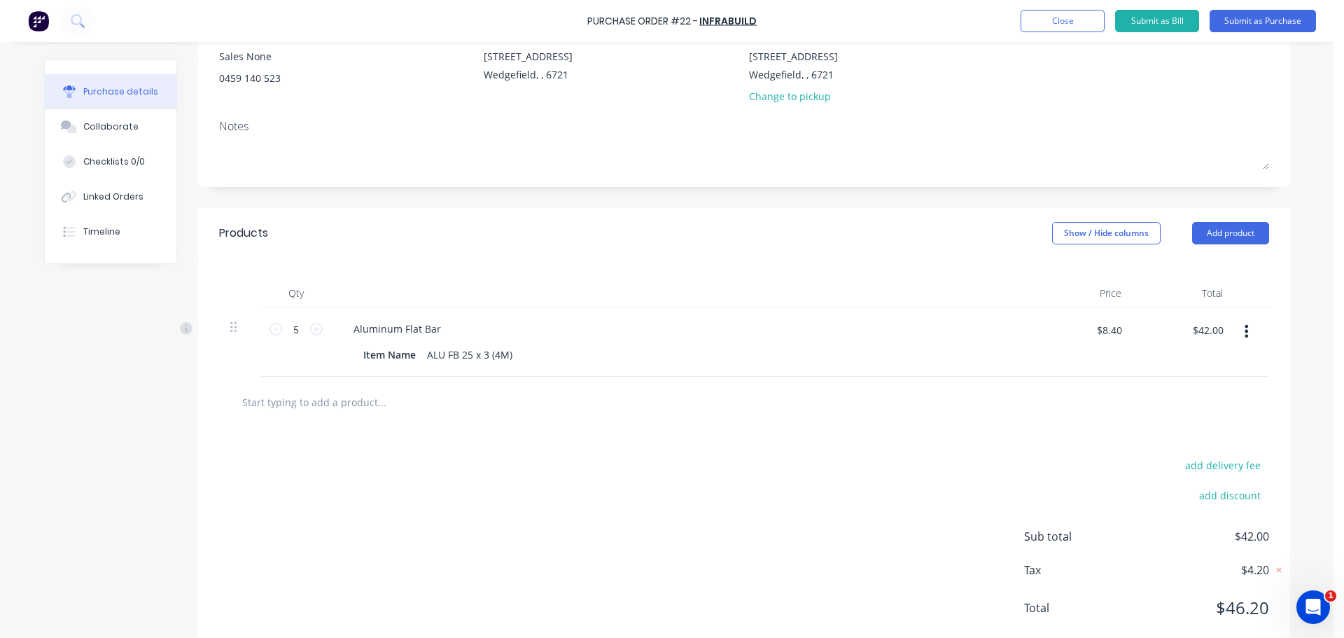
scroll to position [174, 0]
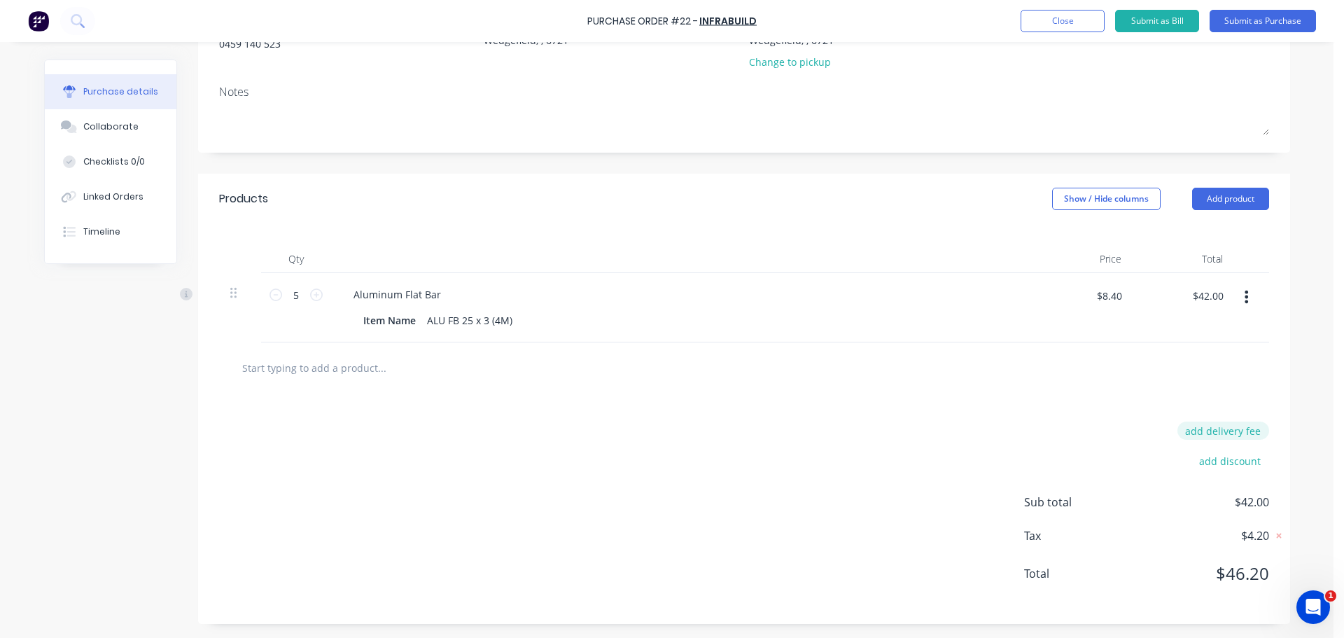
click at [1239, 432] on button "add delivery fee" at bounding box center [1223, 430] width 92 height 18
type input "$65.00"
click at [1265, 27] on button "Submit as Purchase" at bounding box center [1262, 21] width 106 height 22
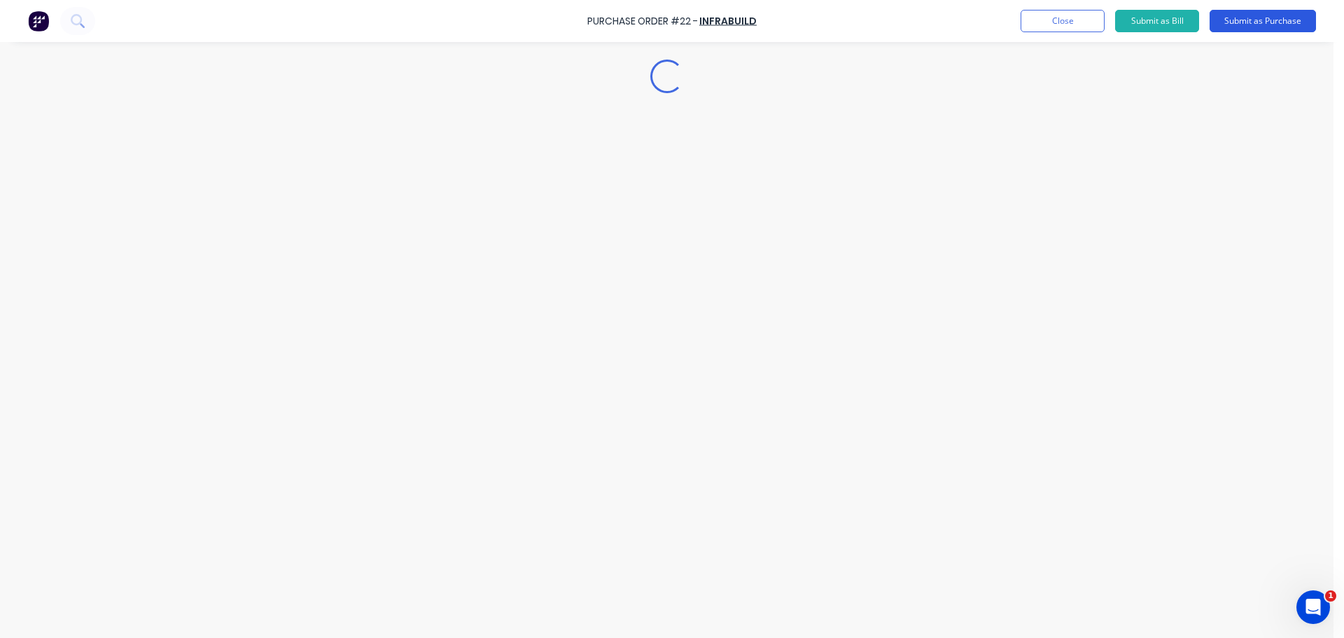
scroll to position [0, 0]
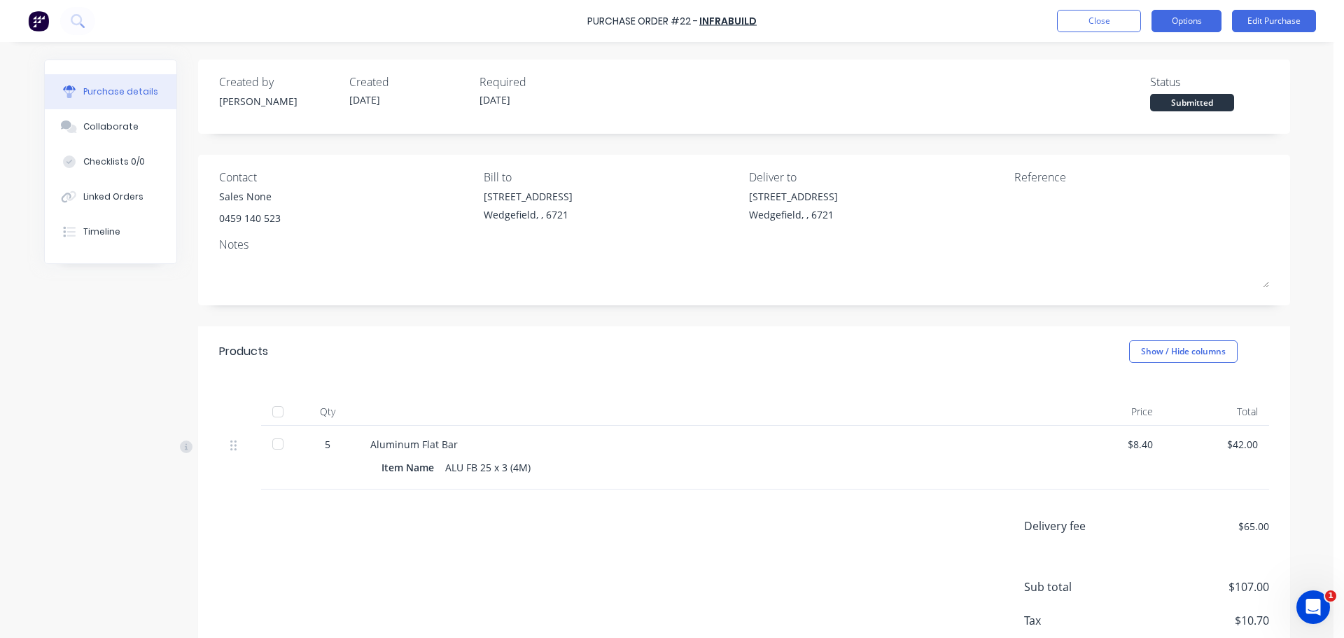
click at [1193, 27] on button "Options" at bounding box center [1186, 21] width 70 height 22
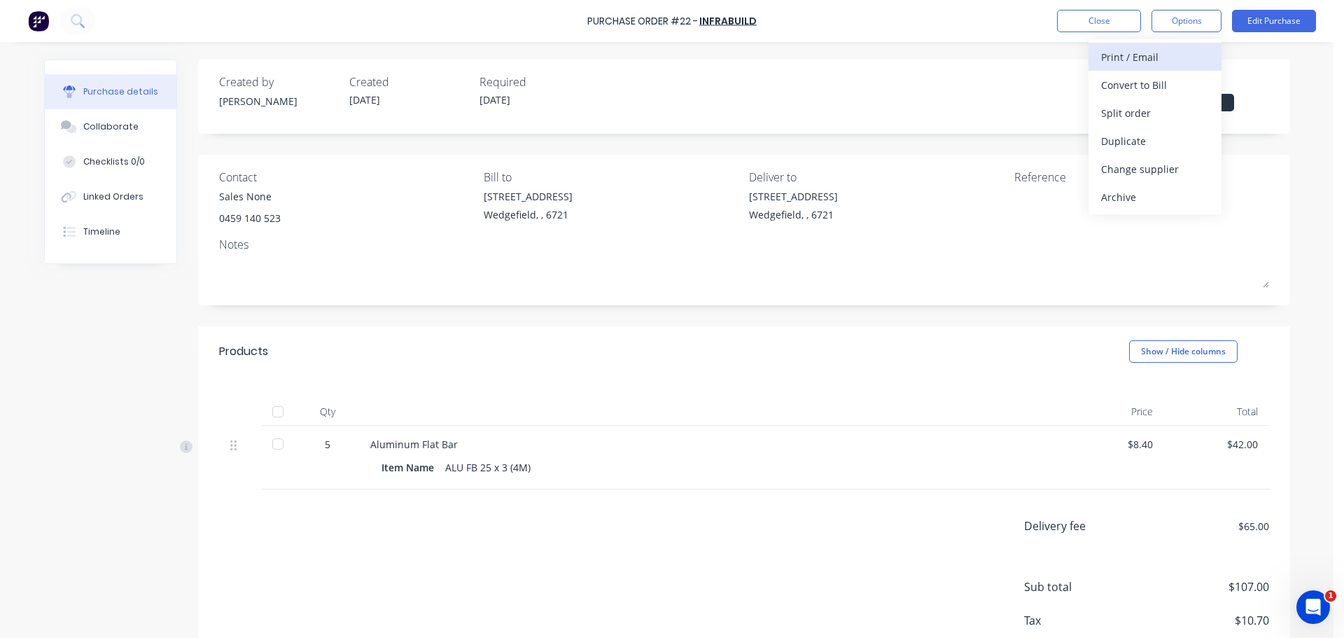
click at [1169, 51] on div "Print / Email" at bounding box center [1155, 57] width 108 height 20
click at [1169, 81] on div "With pricing" at bounding box center [1155, 85] width 108 height 20
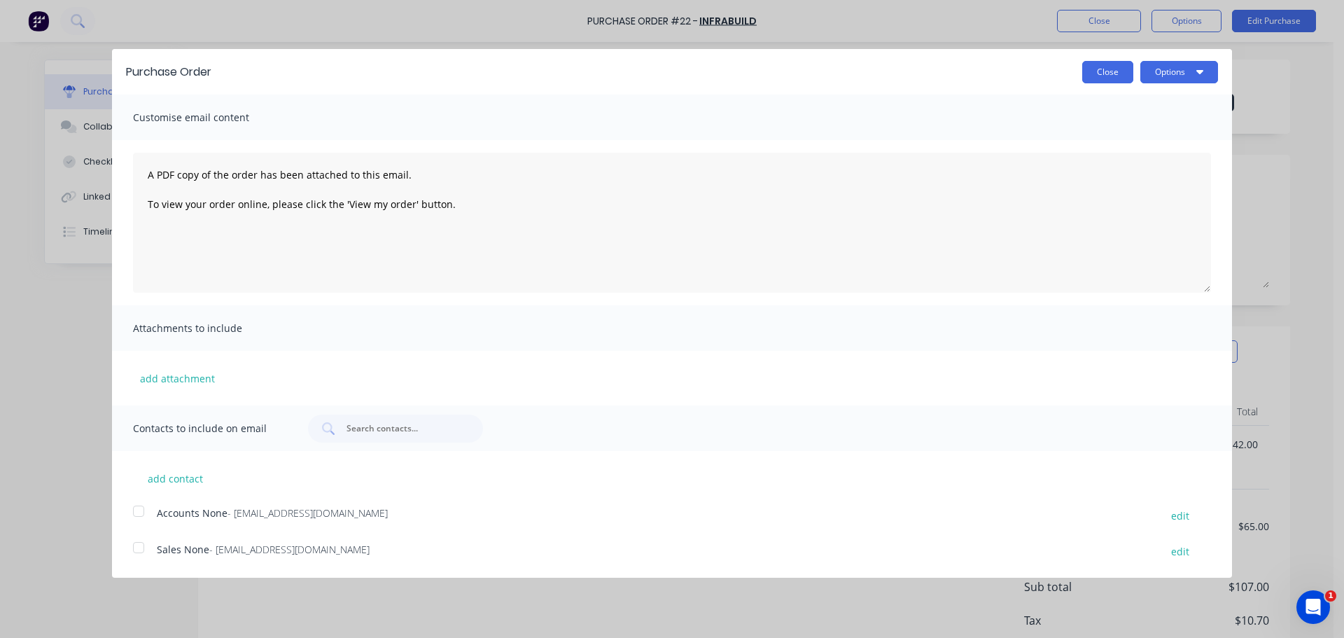
click at [1096, 71] on button "Close" at bounding box center [1107, 72] width 51 height 22
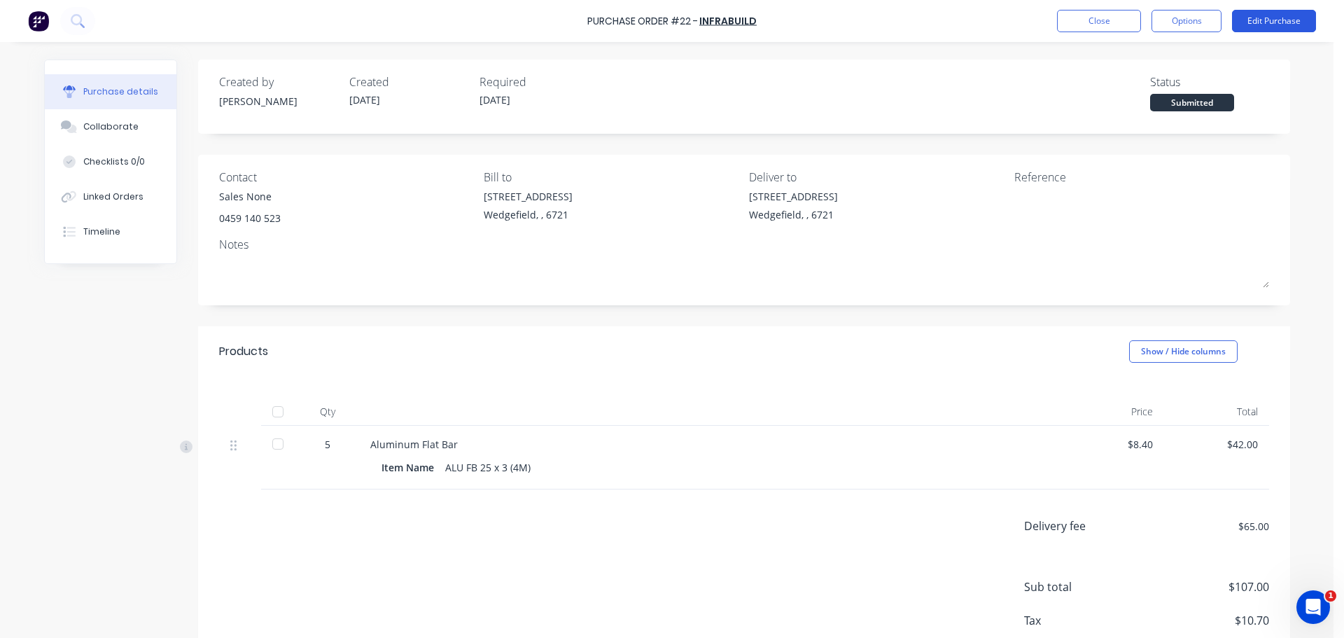
click at [1256, 15] on button "Edit Purchase" at bounding box center [1274, 21] width 84 height 22
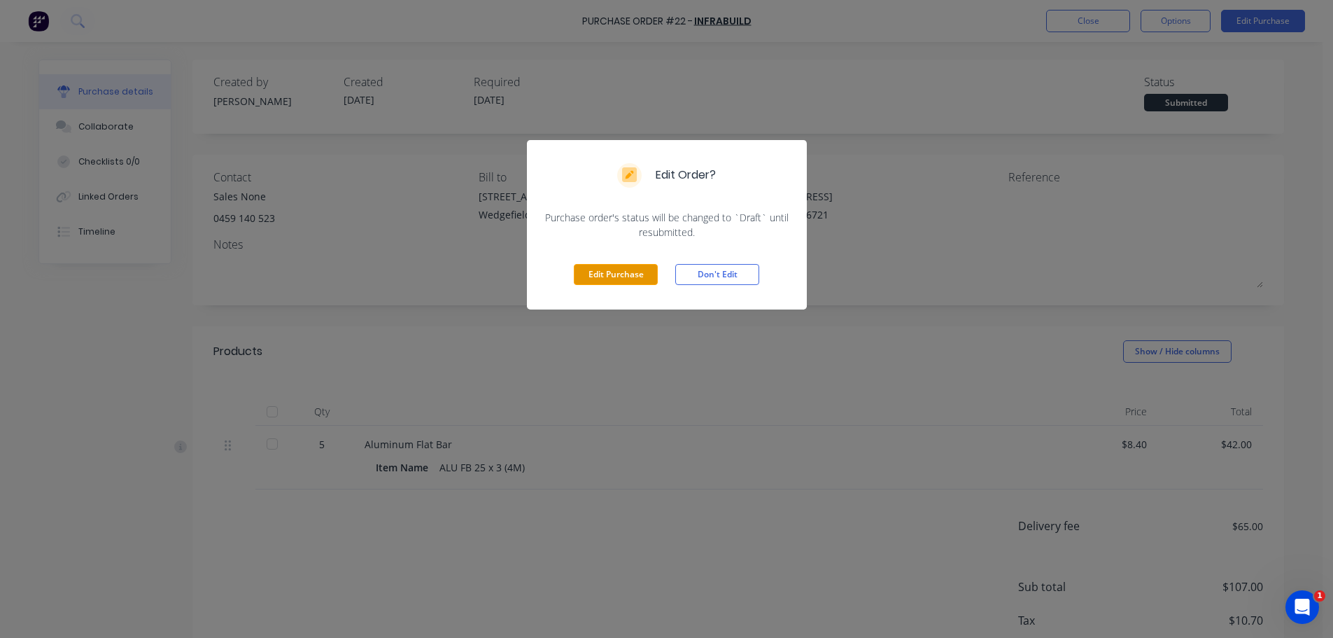
click at [595, 268] on button "Edit Purchase" at bounding box center [616, 274] width 84 height 21
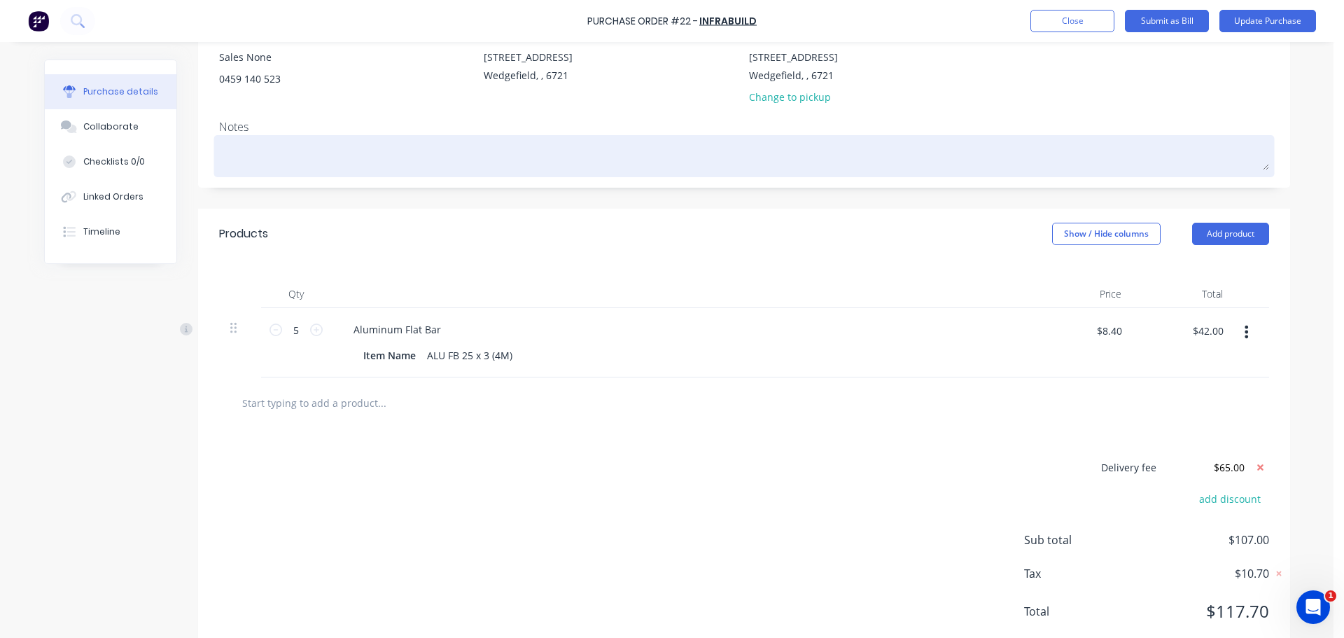
scroll to position [140, 0]
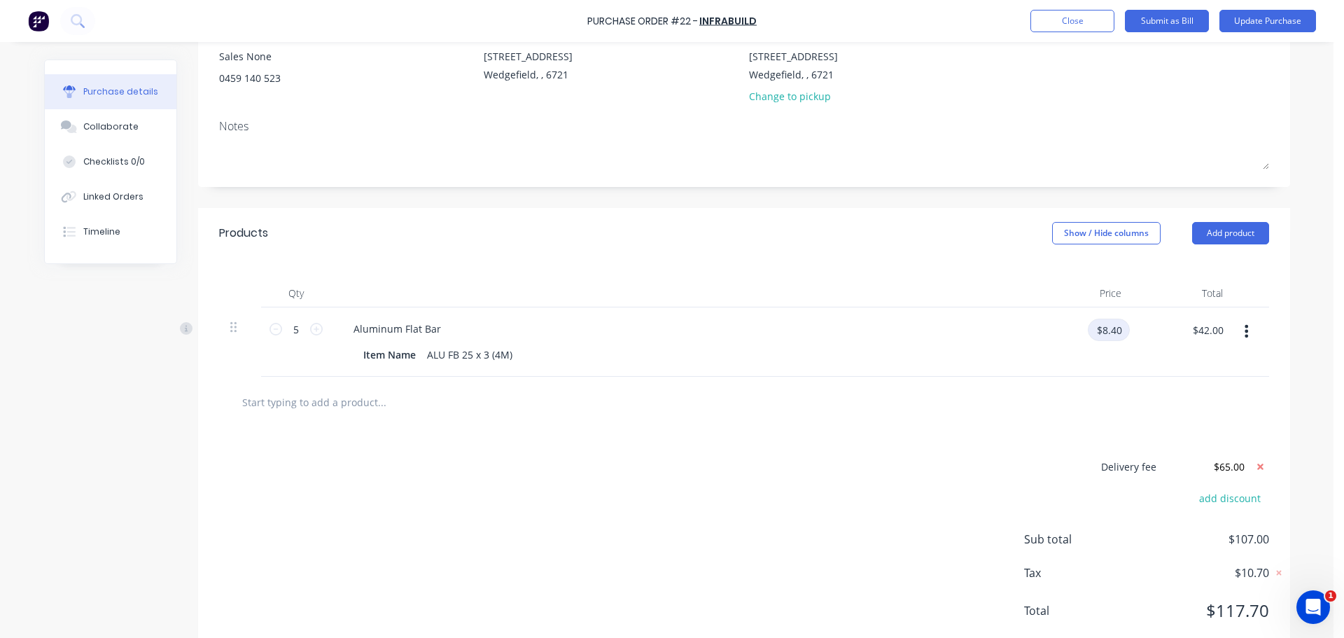
click at [1114, 323] on input "$8.40" at bounding box center [1109, 329] width 42 height 22
click at [1109, 326] on input "$8.40" at bounding box center [1109, 329] width 42 height 22
type input "$10.00"
type input "$50.00"
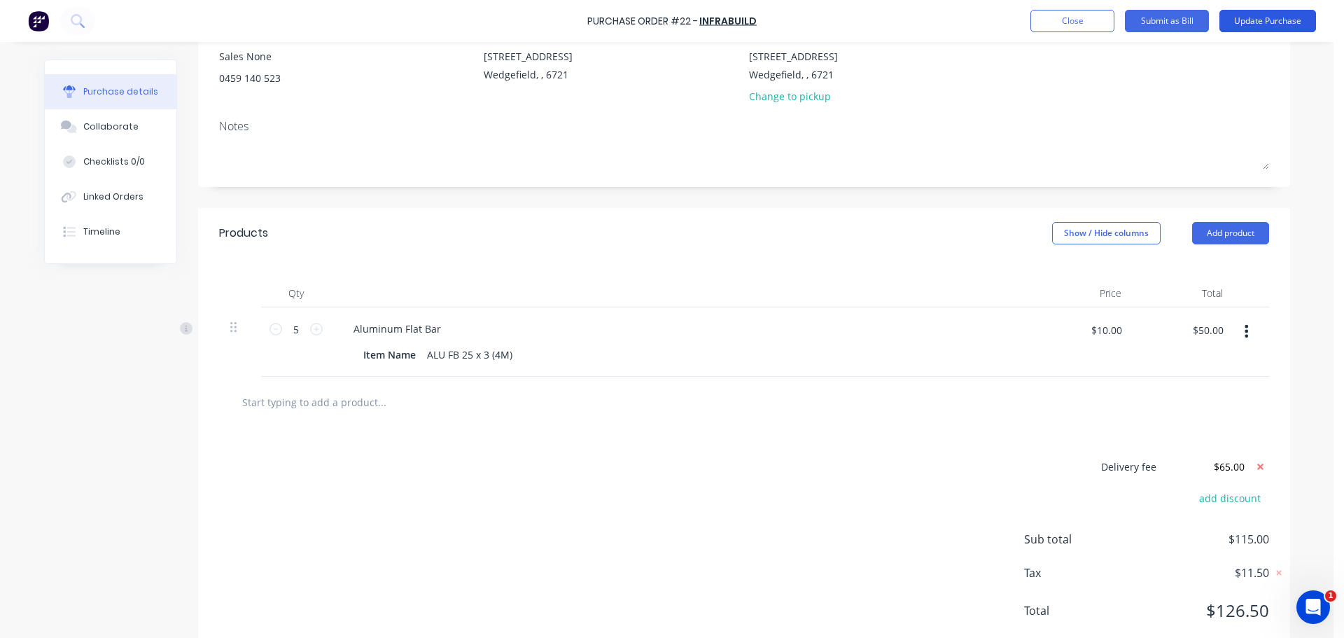
click at [1277, 24] on button "Update Purchase" at bounding box center [1267, 21] width 97 height 22
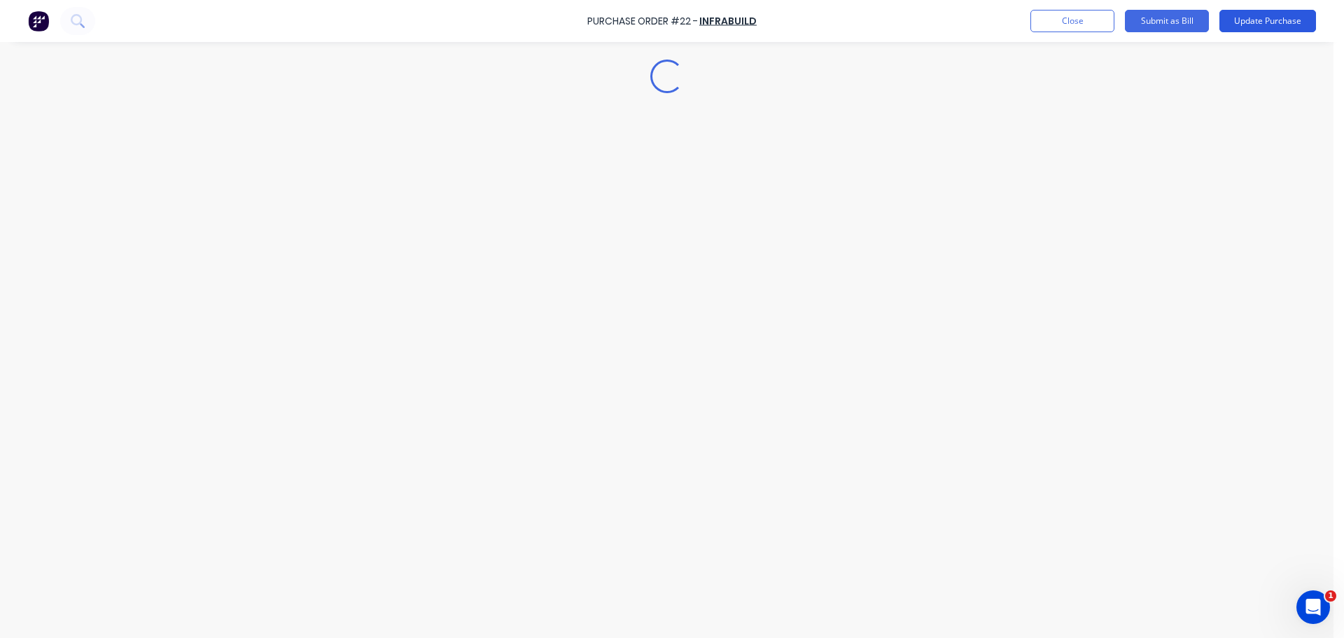
scroll to position [0, 0]
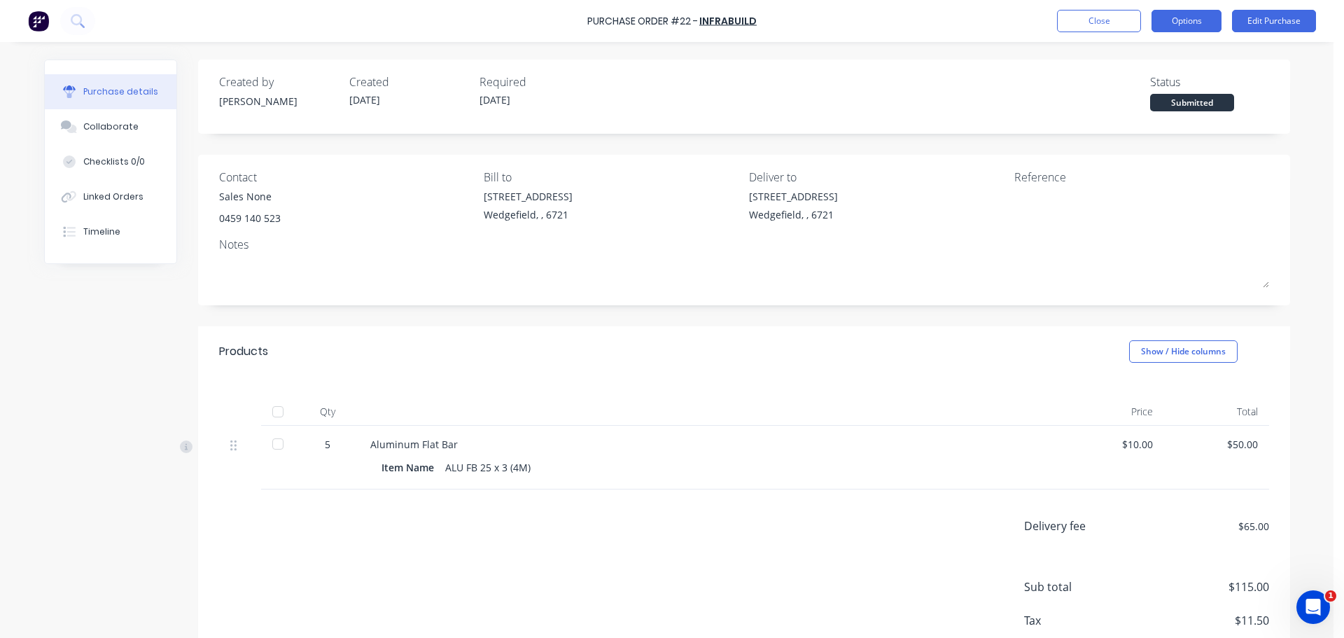
click at [1190, 16] on button "Options" at bounding box center [1186, 21] width 70 height 22
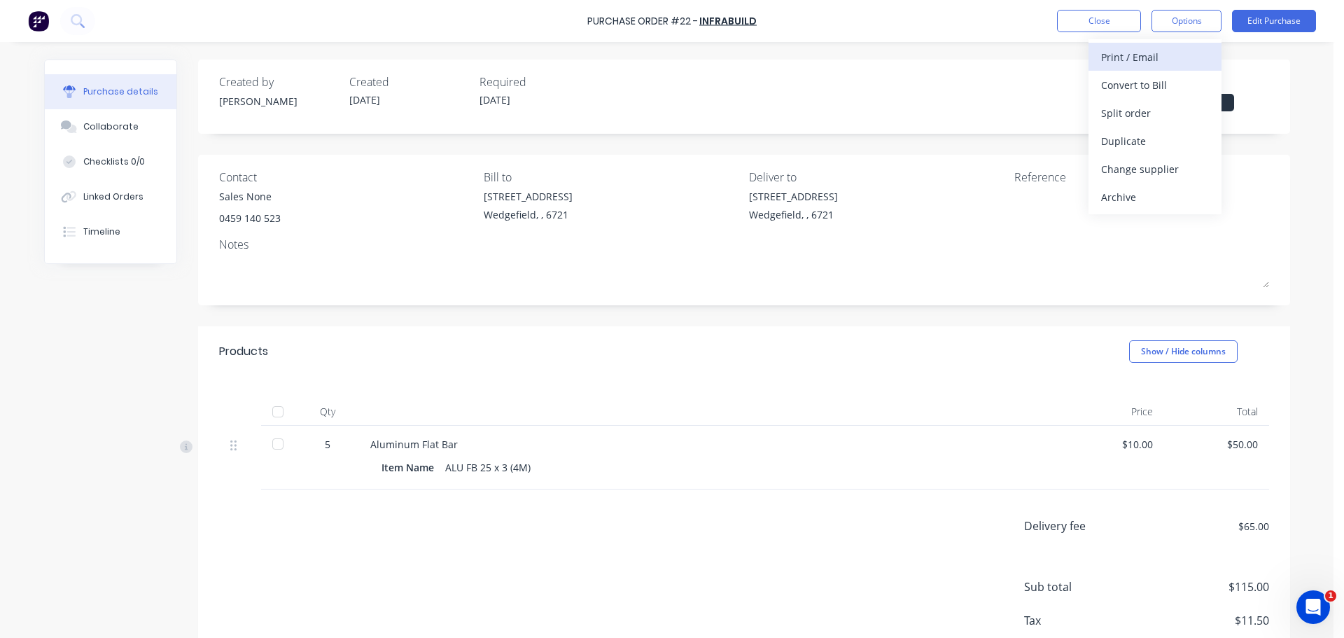
click at [1175, 54] on div "Print / Email" at bounding box center [1155, 57] width 108 height 20
click at [1162, 83] on div "With pricing" at bounding box center [1155, 85] width 108 height 20
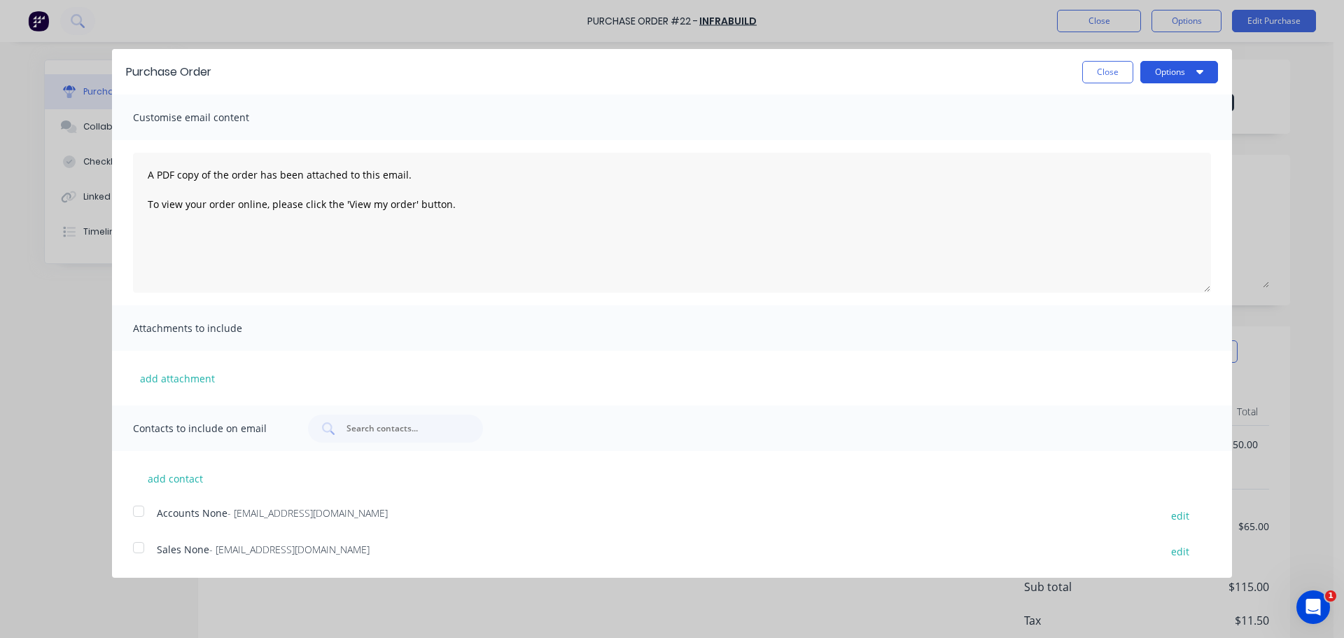
click at [1179, 68] on button "Options" at bounding box center [1179, 72] width 78 height 22
click at [1148, 102] on div "Print" at bounding box center [1151, 107] width 108 height 20
click at [1113, 70] on button "Close" at bounding box center [1107, 72] width 51 height 22
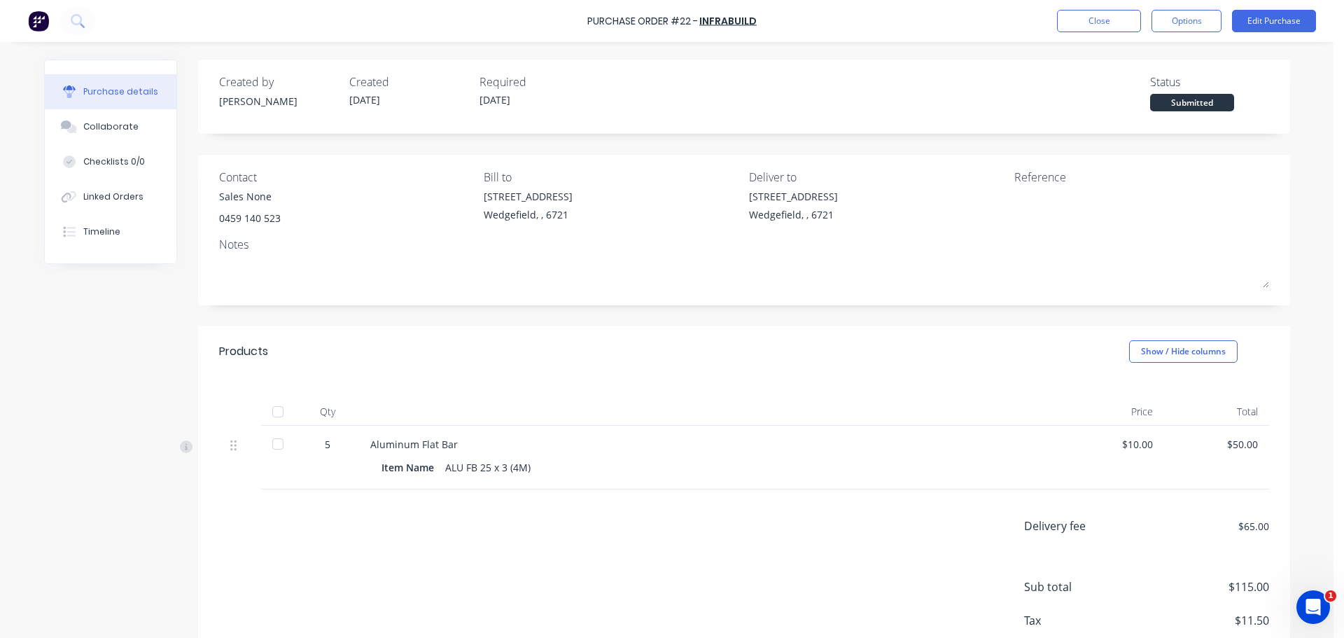
click at [273, 445] on div at bounding box center [278, 444] width 28 height 28
click at [1205, 23] on button "Options" at bounding box center [1186, 21] width 70 height 22
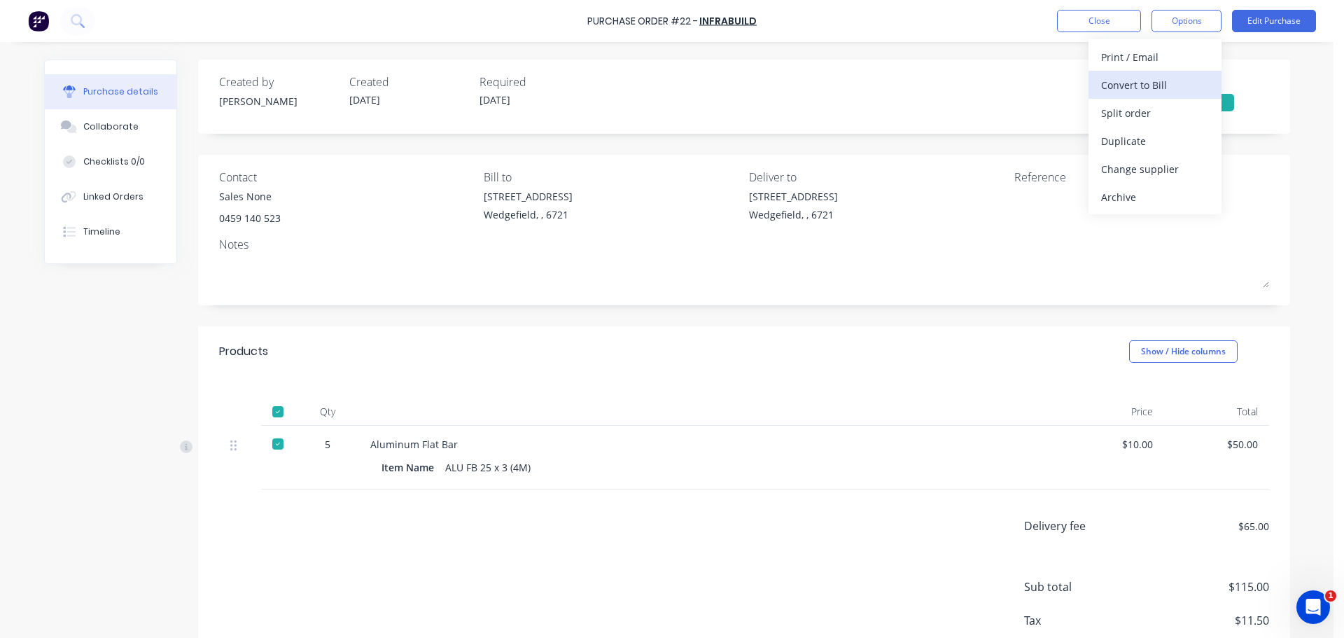
click at [1150, 83] on div "Convert to Bill" at bounding box center [1155, 85] width 108 height 20
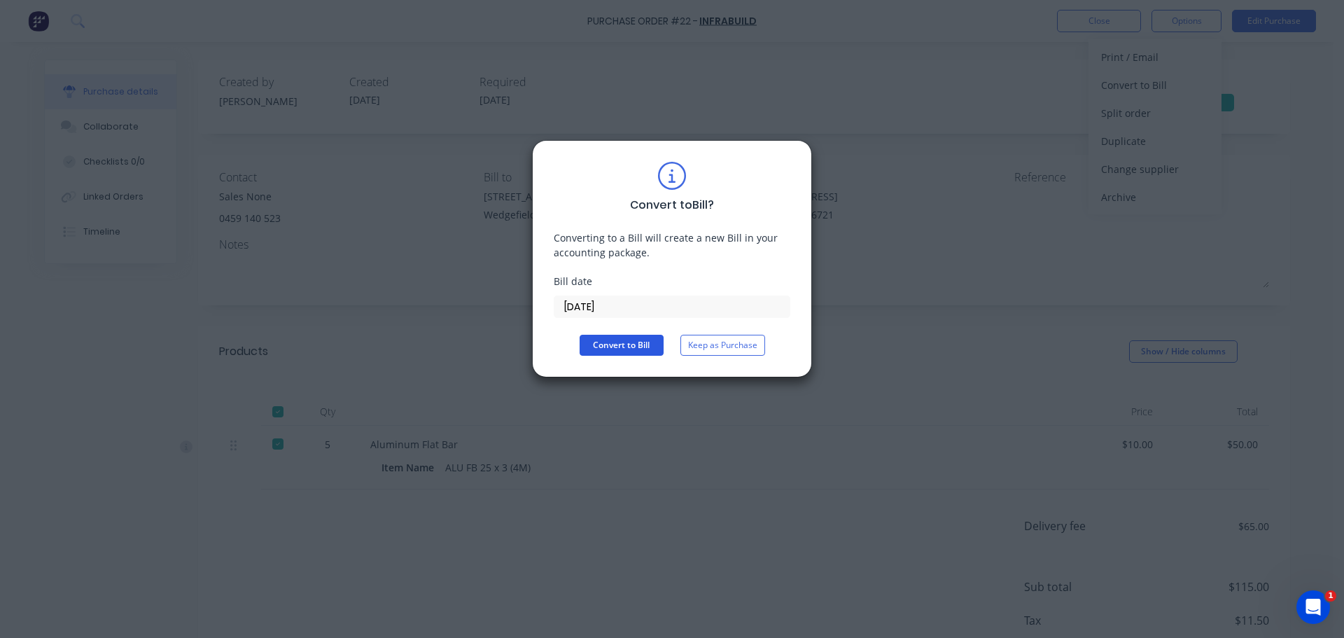
click at [614, 347] on button "Convert to Bill" at bounding box center [621, 345] width 84 height 21
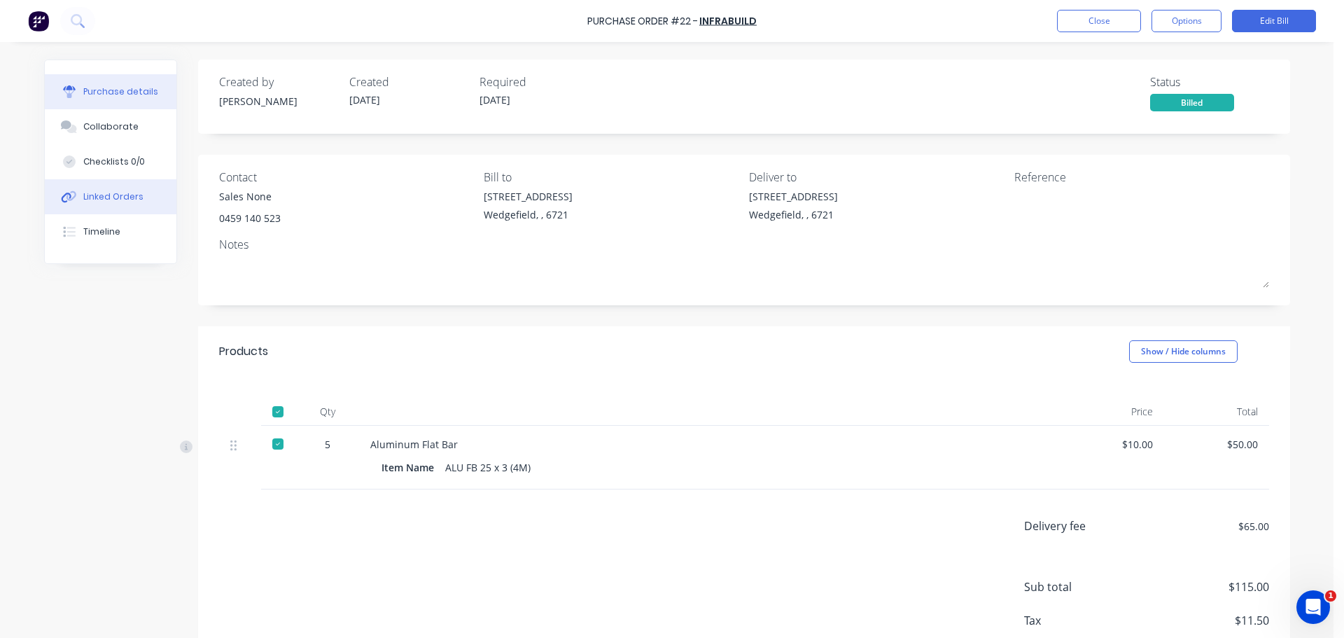
click at [96, 193] on div "Linked Orders" at bounding box center [113, 196] width 60 height 13
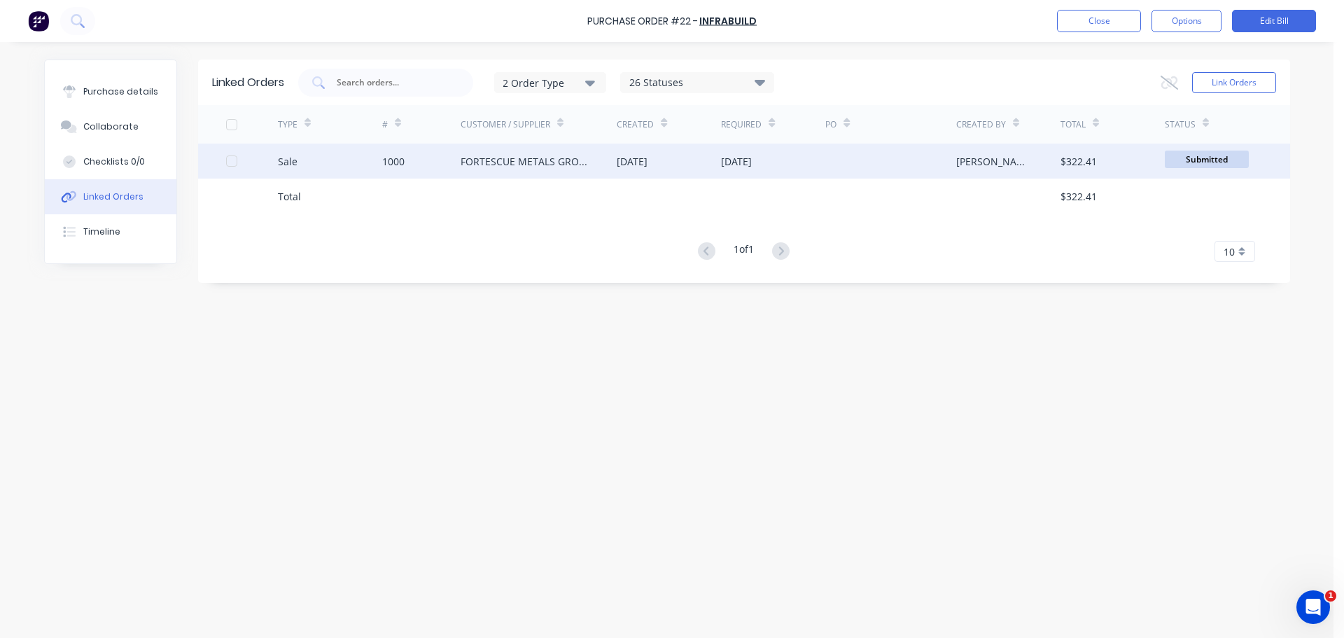
click at [400, 160] on div "1000" at bounding box center [393, 161] width 22 height 15
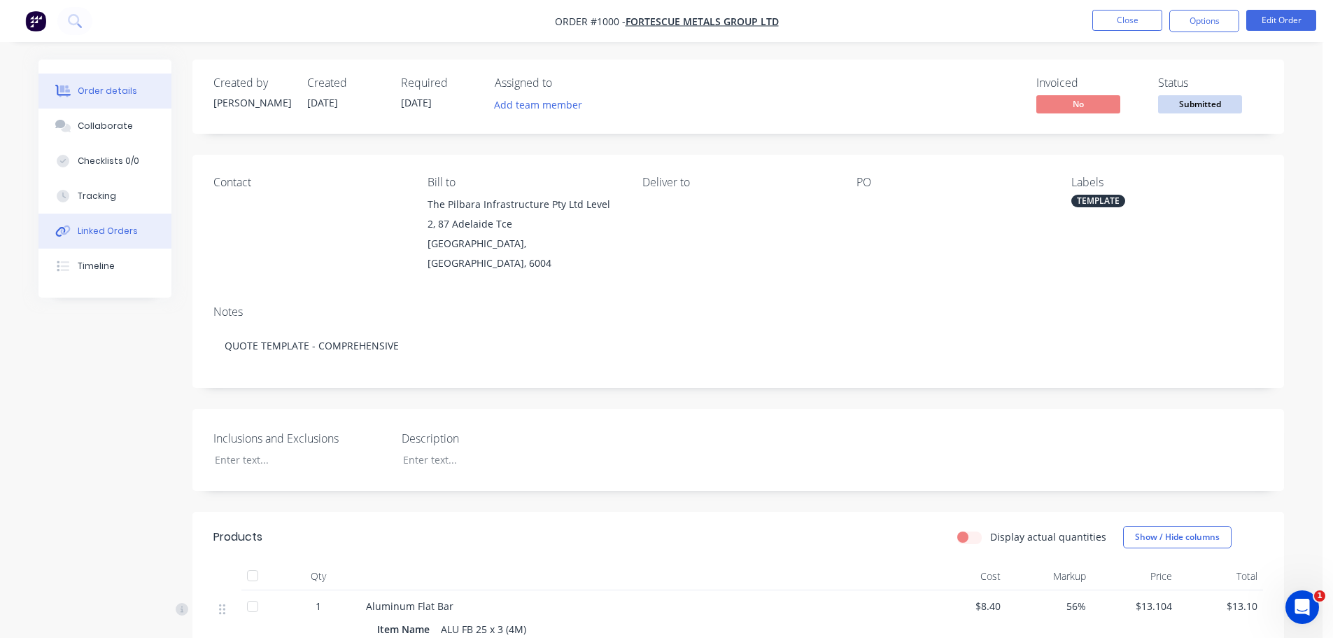
click at [120, 231] on div "Linked Orders" at bounding box center [108, 231] width 60 height 13
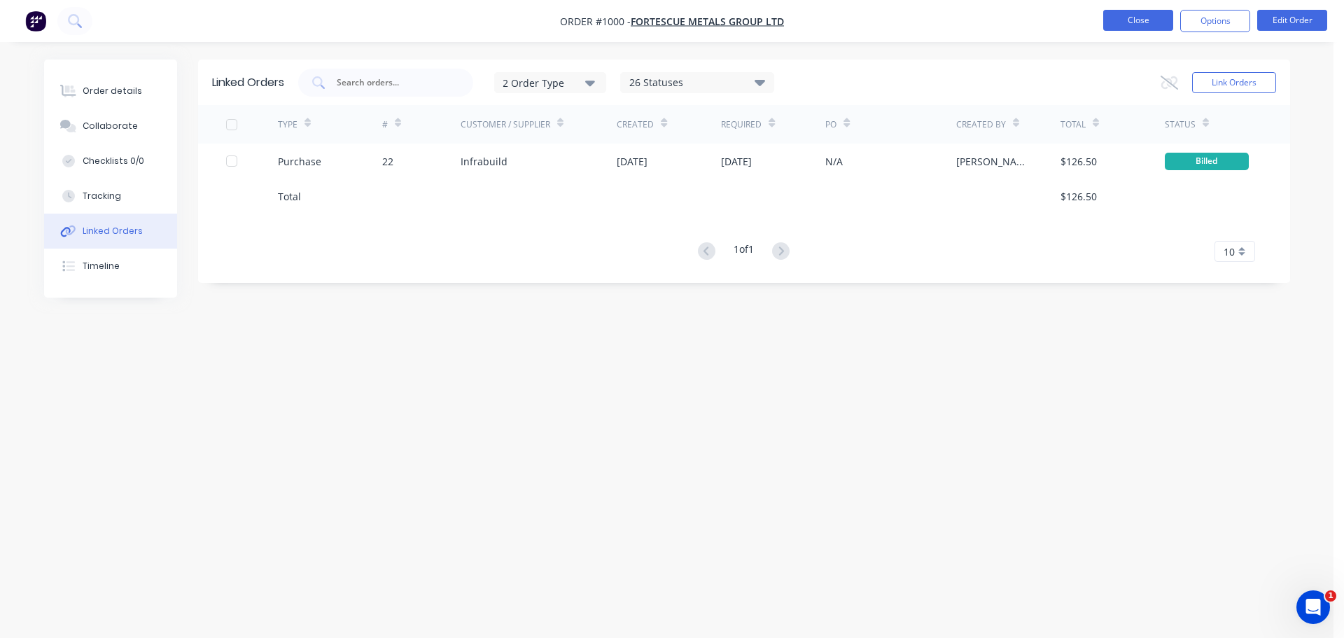
click at [1126, 13] on button "Close" at bounding box center [1138, 20] width 70 height 21
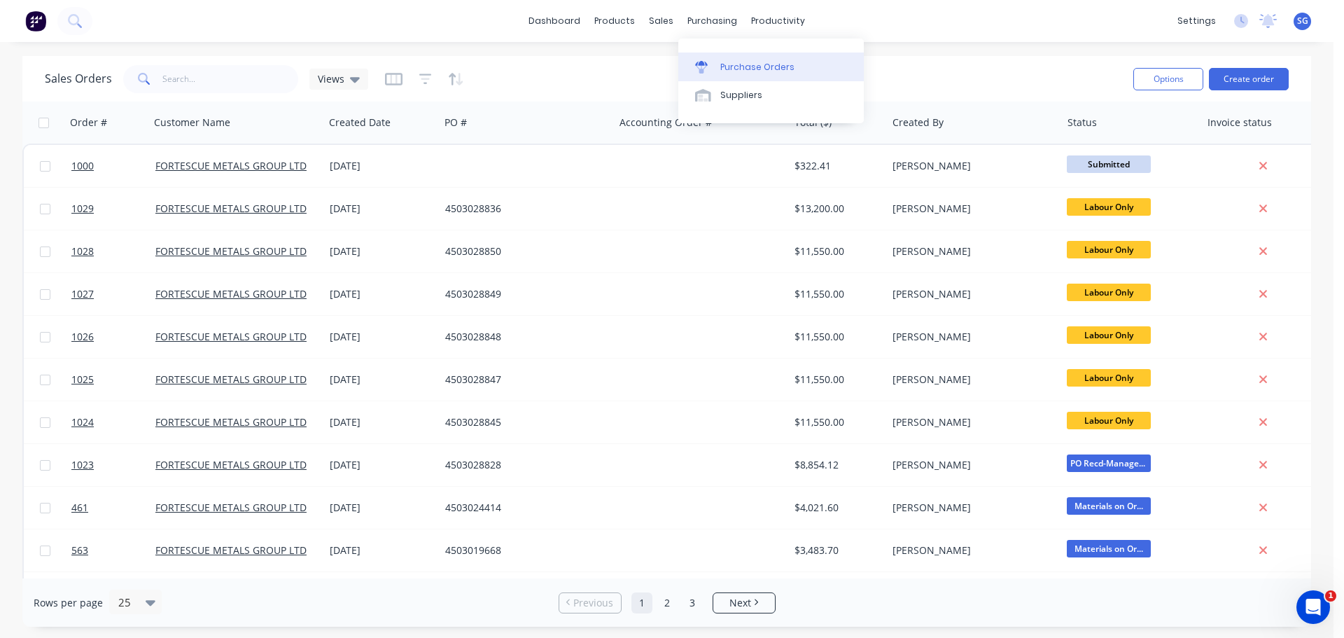
click at [733, 63] on div "Purchase Orders" at bounding box center [757, 67] width 74 height 13
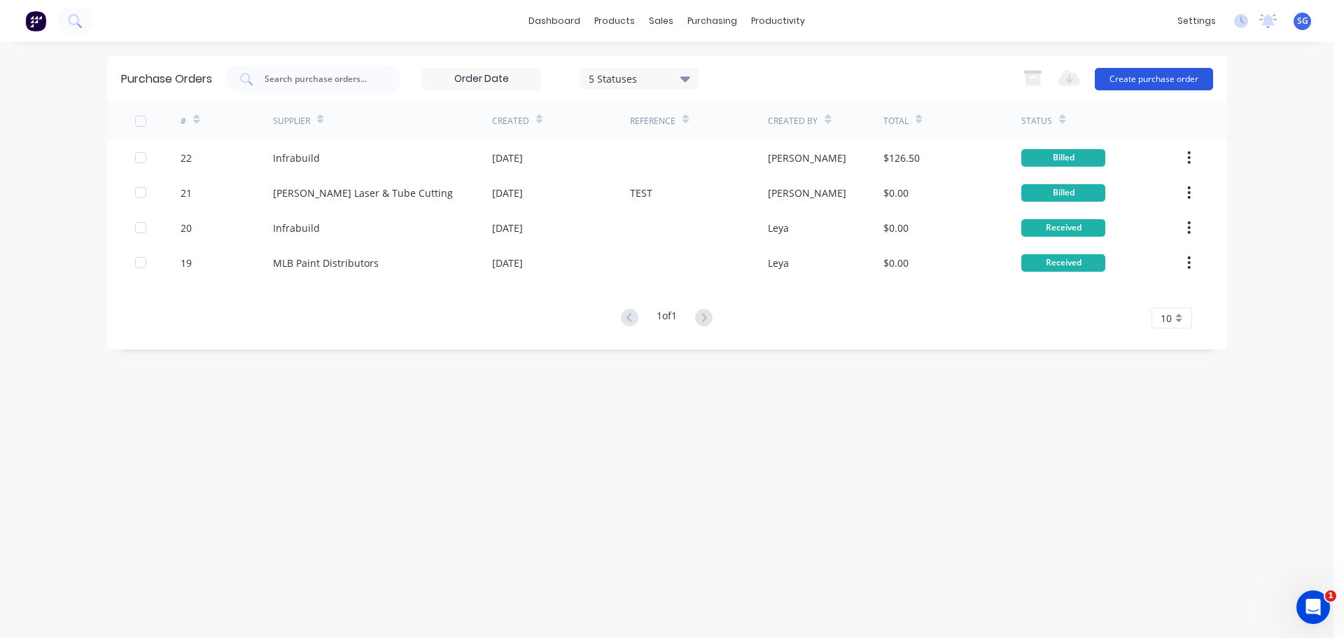
click at [1146, 77] on button "Create purchase order" at bounding box center [1154, 79] width 118 height 22
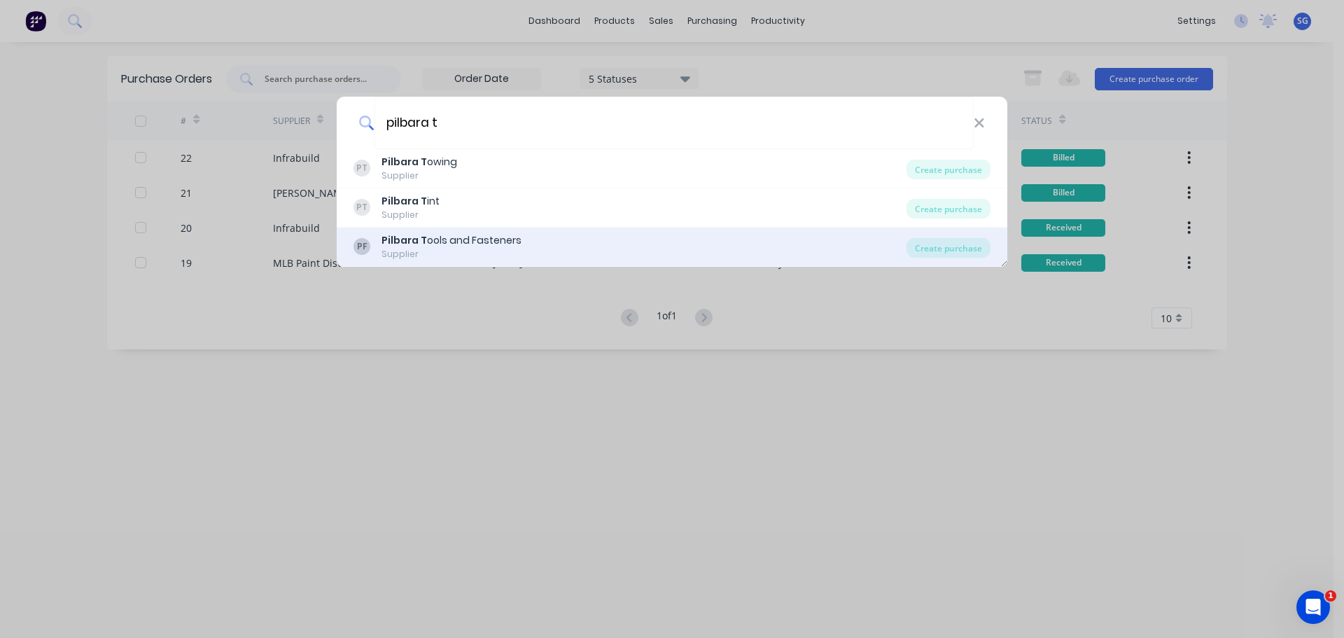
type input "pilbara t"
click at [752, 241] on div "PF Pilbara T ools and Fasteners Supplier" at bounding box center [629, 246] width 553 height 27
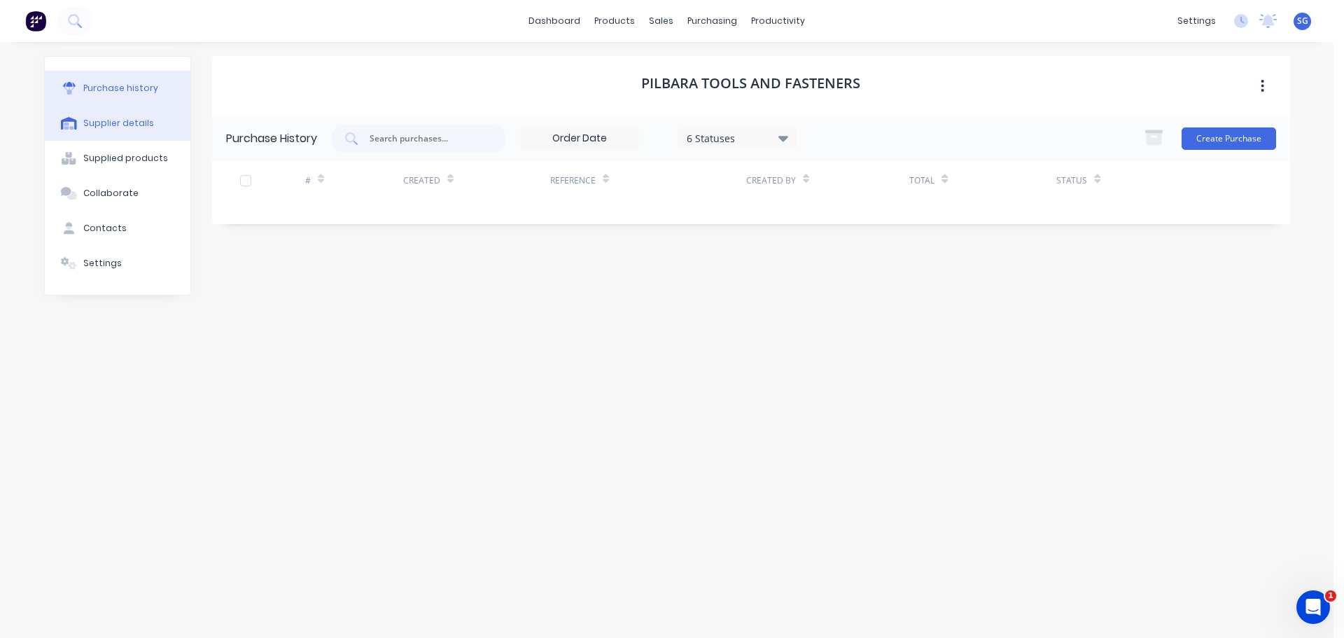
click at [127, 115] on button "Supplier details" at bounding box center [118, 123] width 146 height 35
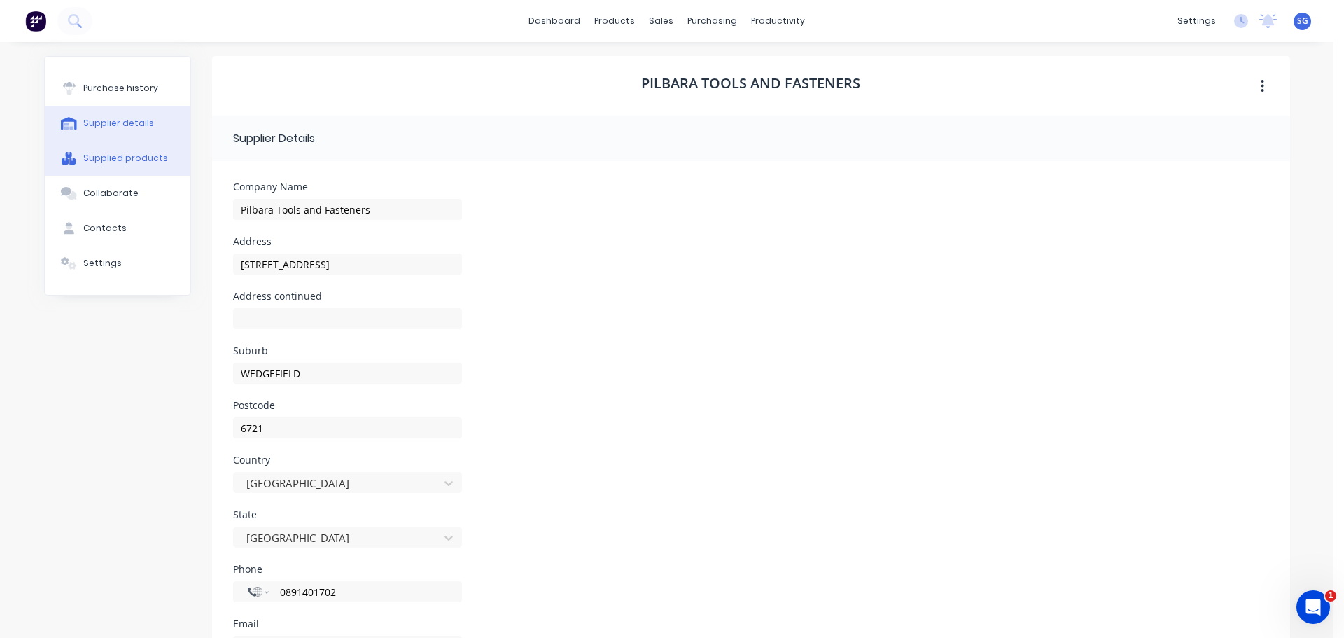
click at [115, 168] on button "Supplied products" at bounding box center [118, 158] width 146 height 35
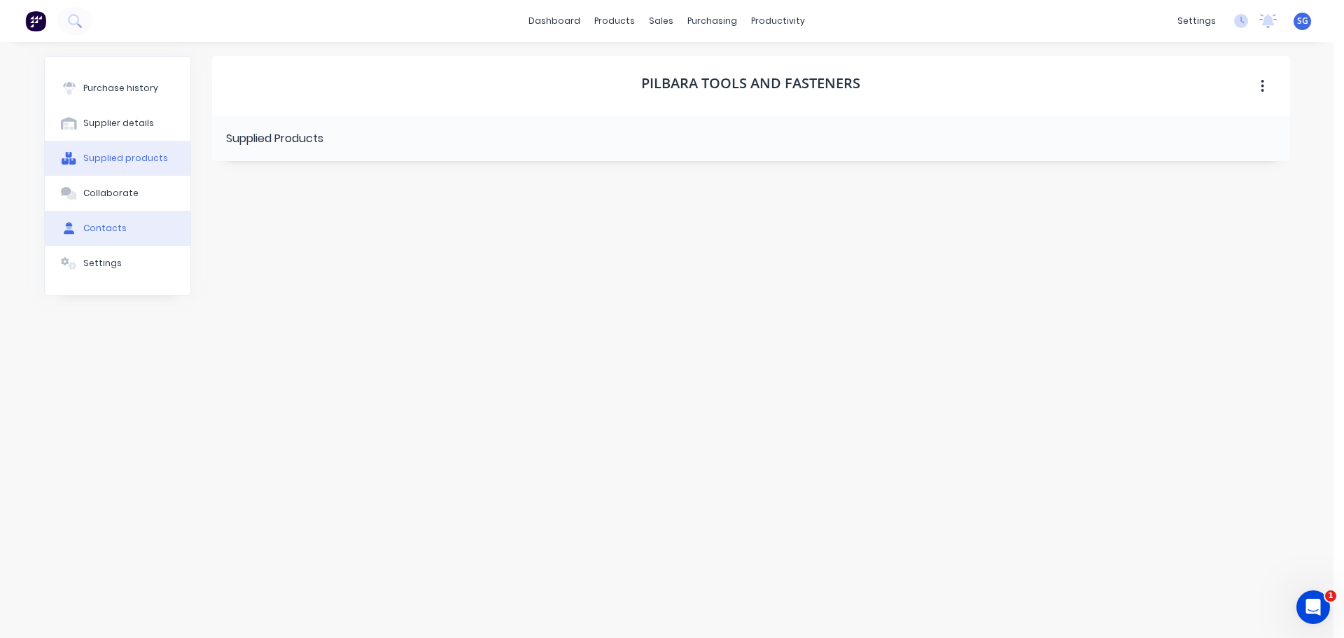
click at [103, 230] on div "Contacts" at bounding box center [104, 228] width 43 height 13
click at [231, 186] on button "button" at bounding box center [227, 183] width 17 height 17
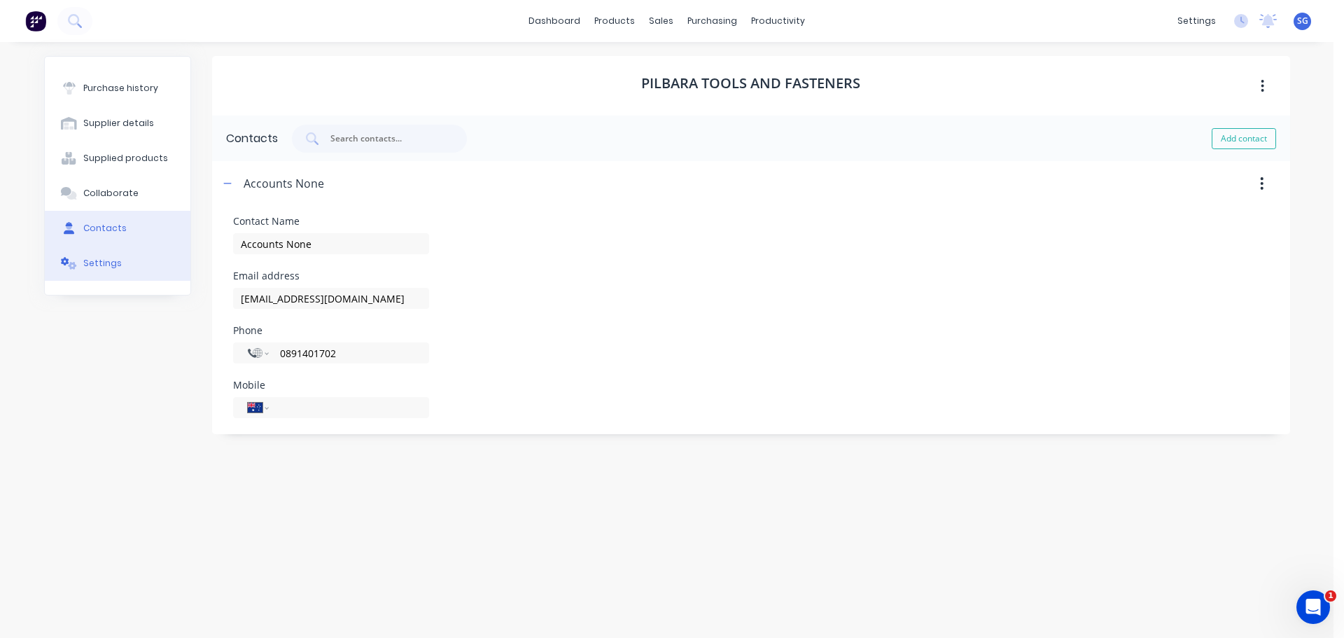
click at [96, 272] on button "Settings" at bounding box center [118, 263] width 146 height 35
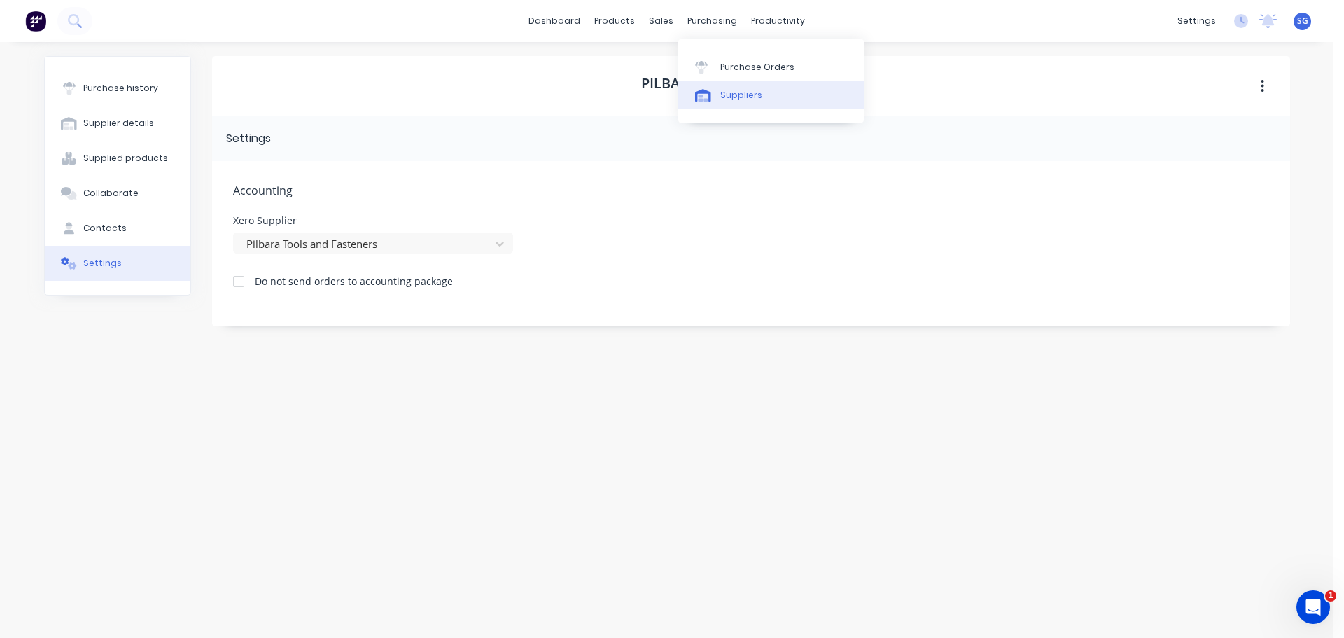
click at [724, 98] on div "Suppliers" at bounding box center [741, 95] width 42 height 13
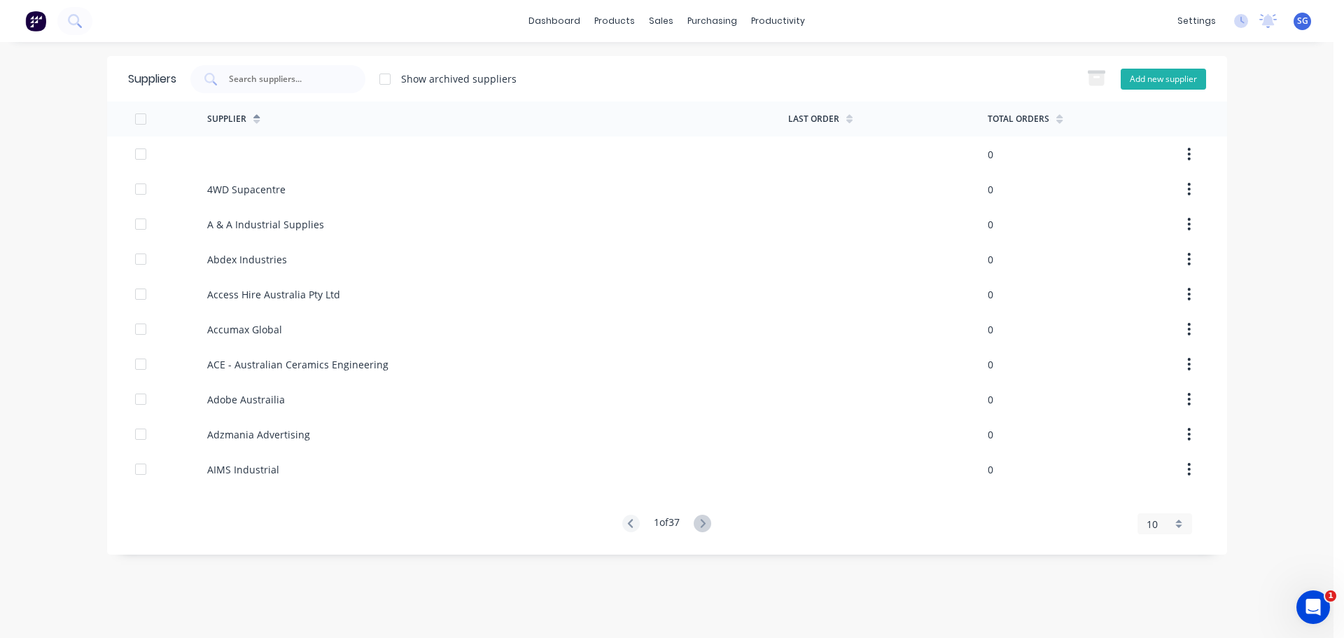
click at [1146, 79] on button "Add new supplier" at bounding box center [1162, 79] width 85 height 21
select select "AU"
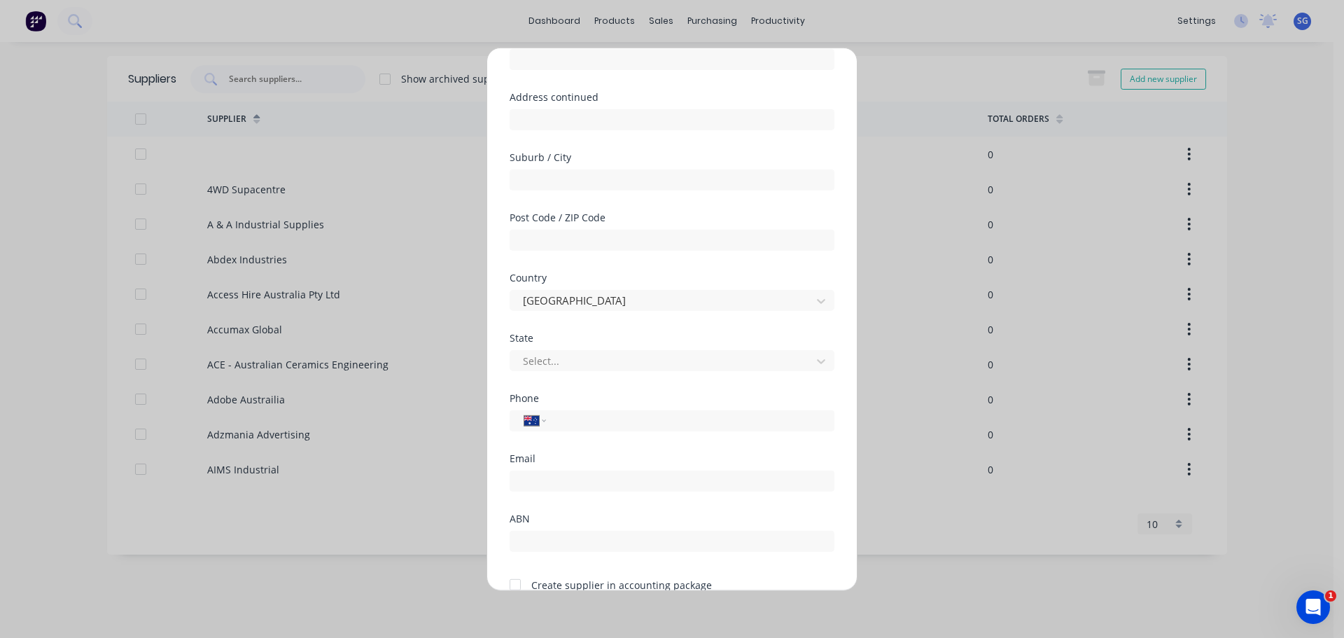
scroll to position [202, 0]
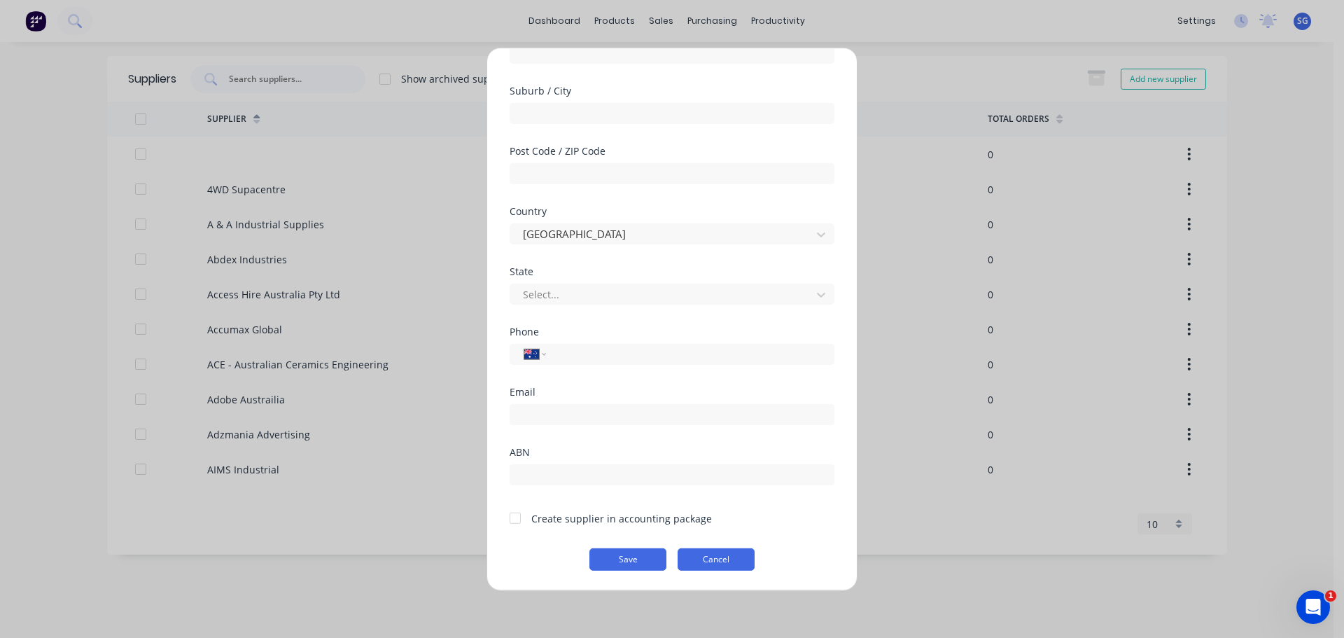
click at [694, 566] on button "Cancel" at bounding box center [715, 558] width 77 height 22
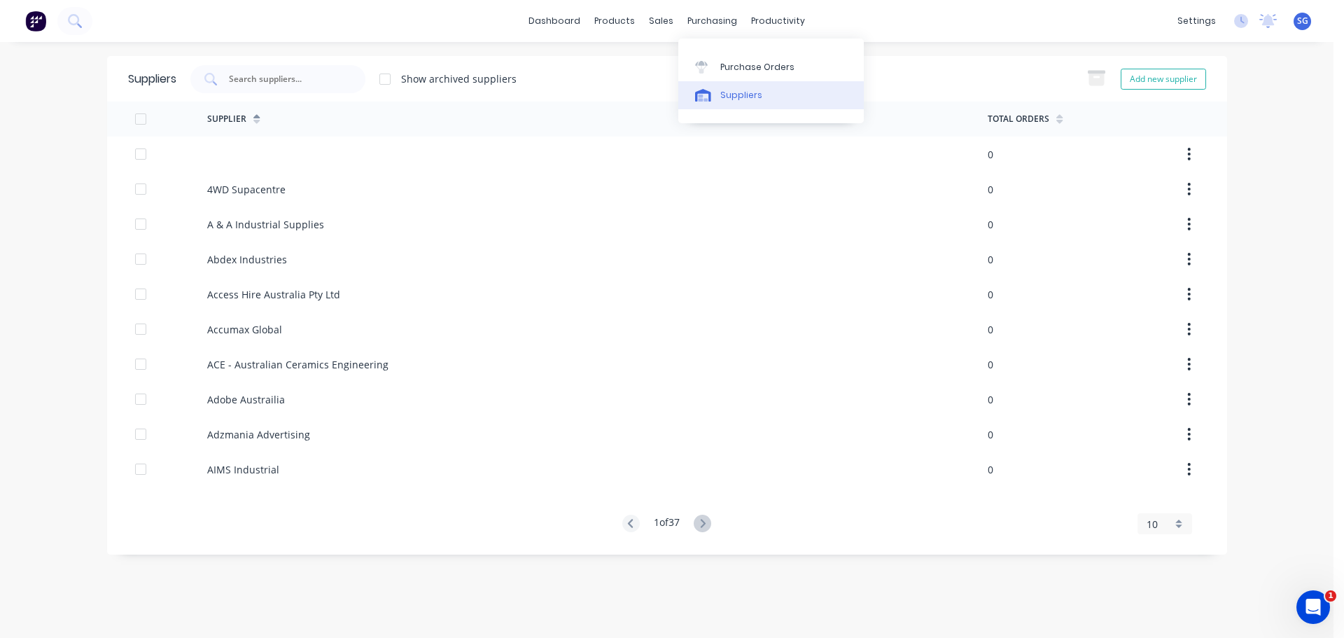
click at [712, 94] on div at bounding box center [705, 95] width 21 height 13
click at [957, 75] on div "Show archived suppliers Add new supplier" at bounding box center [691, 79] width 1030 height 28
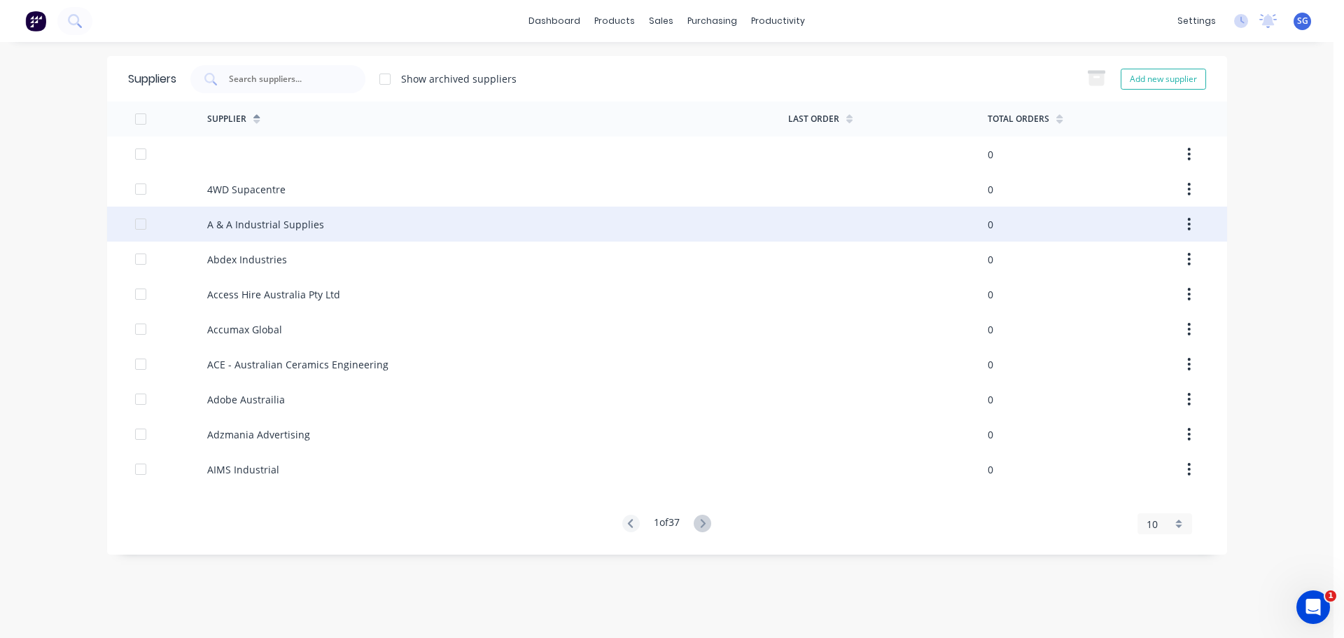
click at [261, 226] on div "A & A Industrial Supplies" at bounding box center [265, 224] width 117 height 15
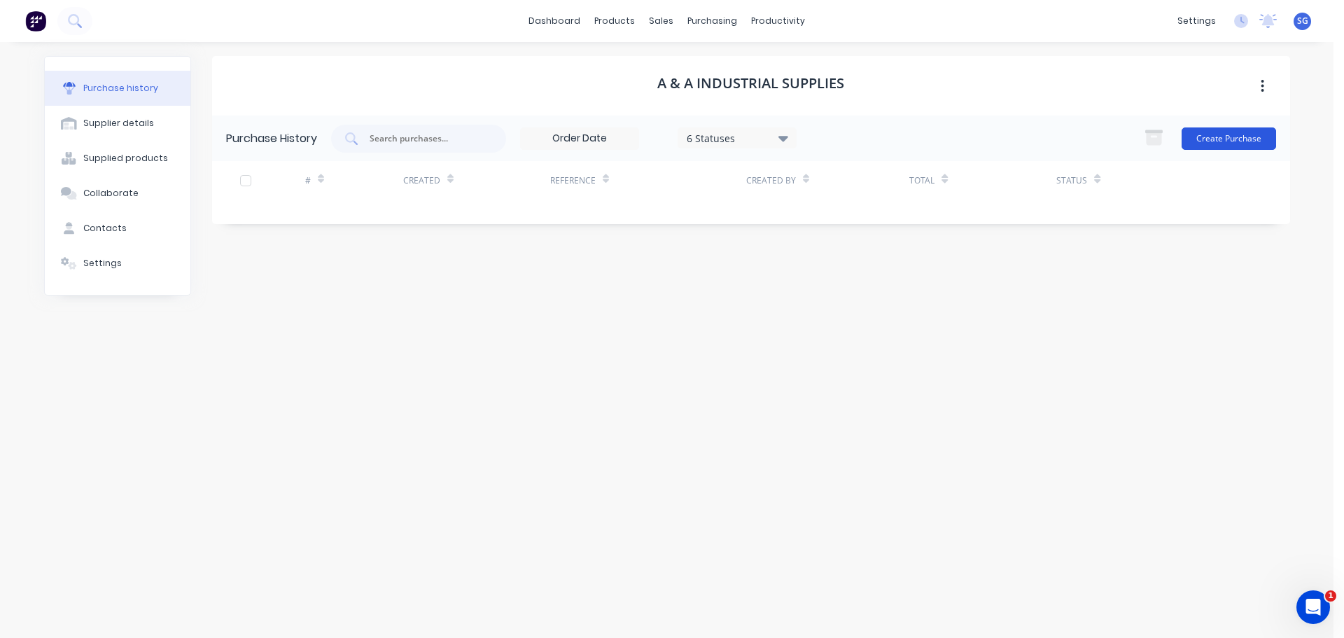
click at [1233, 140] on button "Create Purchase" at bounding box center [1228, 138] width 94 height 22
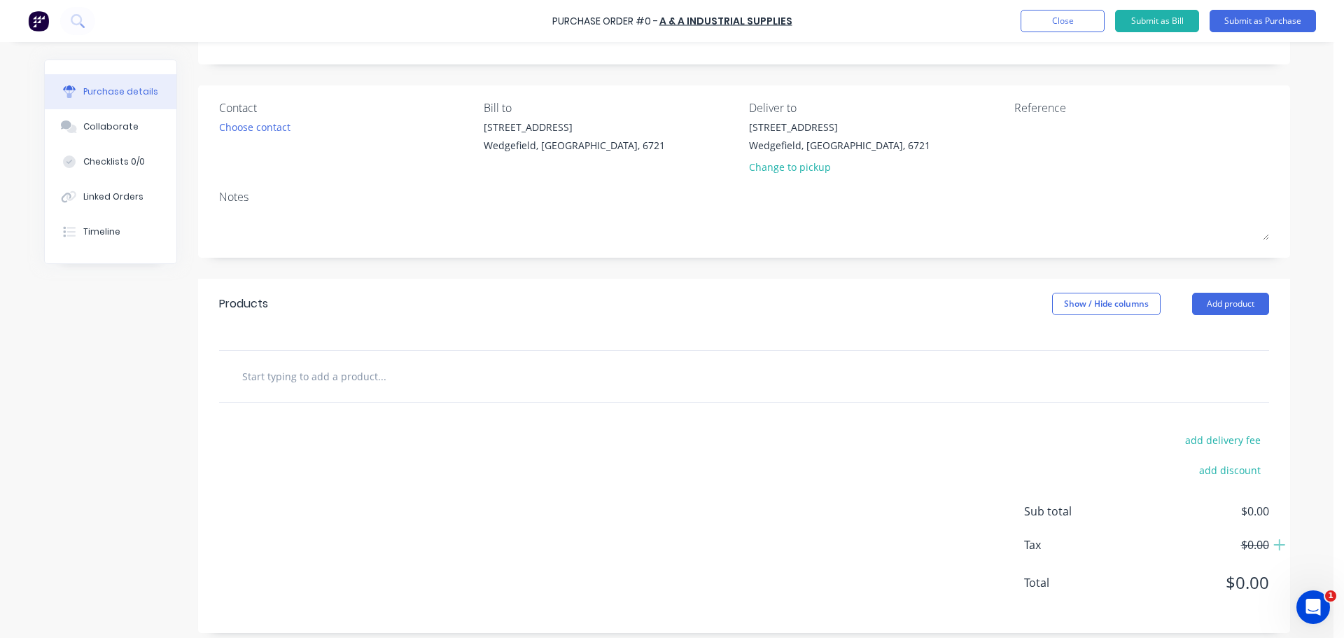
scroll to position [78, 0]
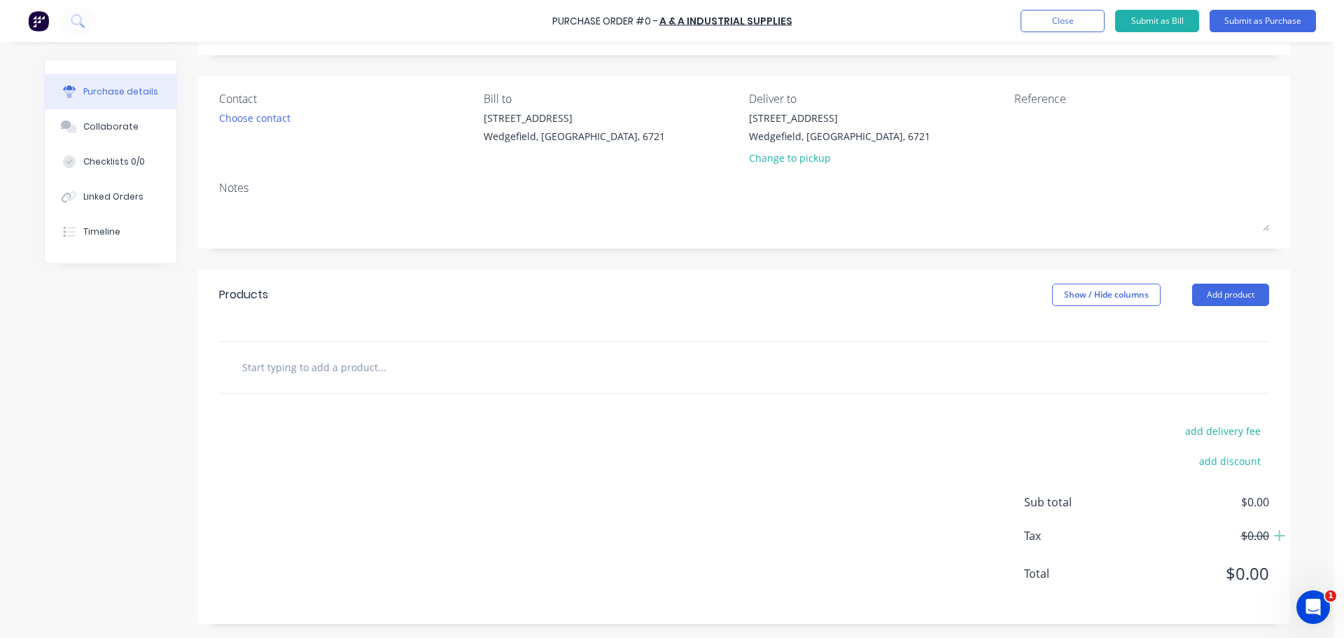
click at [284, 372] on input "text" at bounding box center [381, 367] width 280 height 28
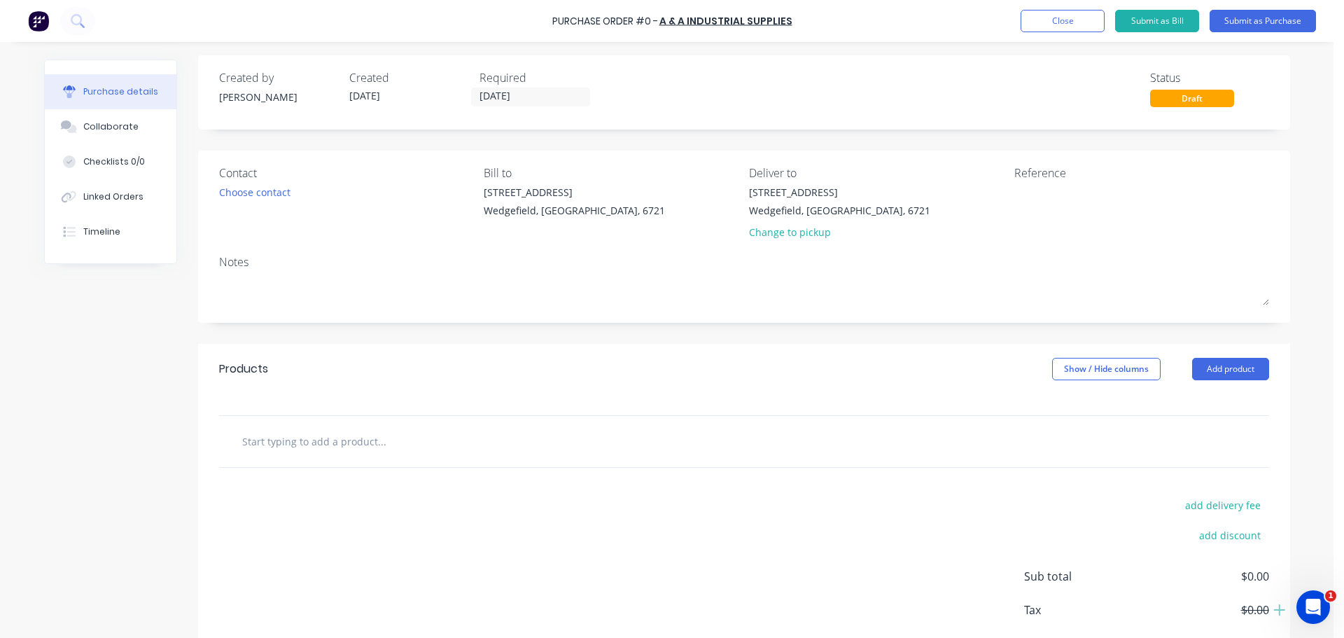
scroll to position [0, 0]
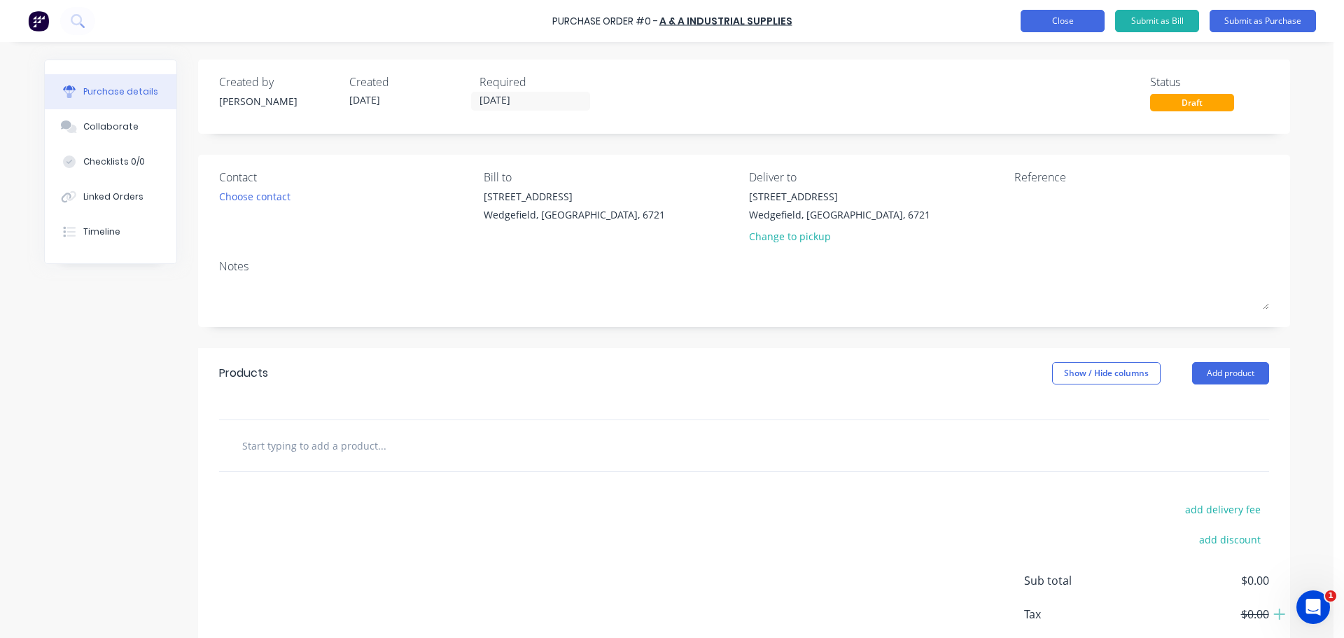
click at [1071, 20] on button "Close" at bounding box center [1062, 21] width 84 height 22
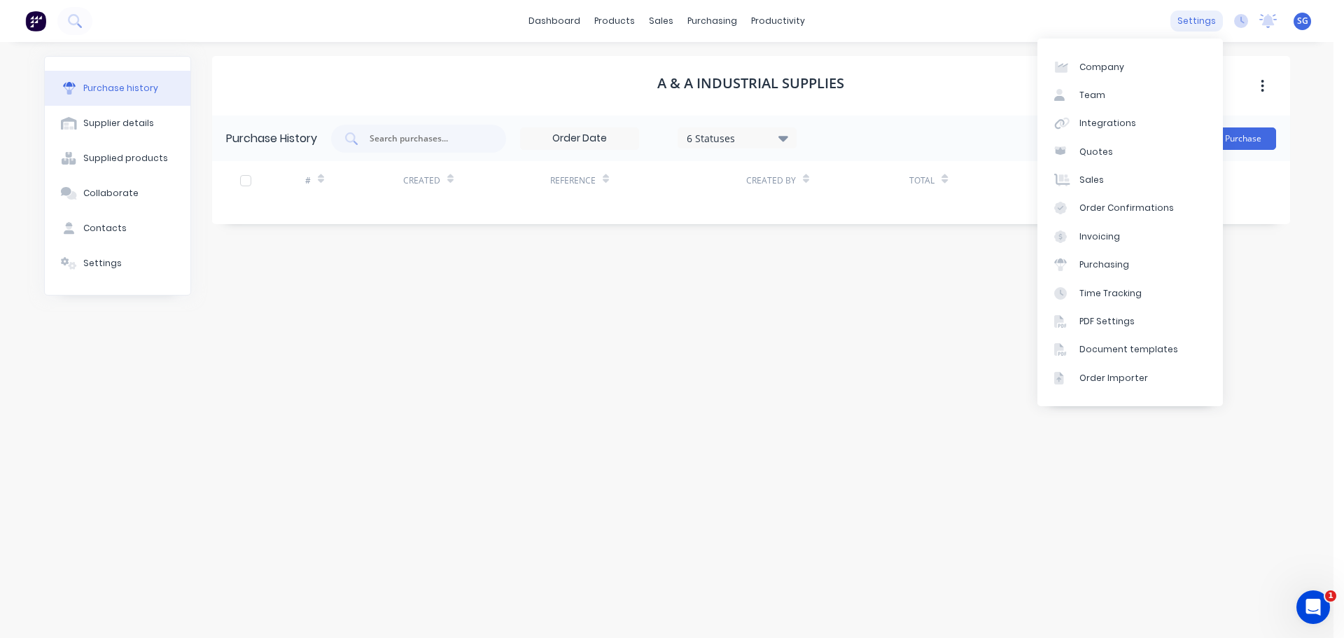
click at [1201, 22] on div "settings" at bounding box center [1196, 20] width 52 height 21
click at [1078, 261] on link "Purchasing" at bounding box center [1129, 265] width 185 height 28
